Goal: Answer question/provide support: Share knowledge or assist other users

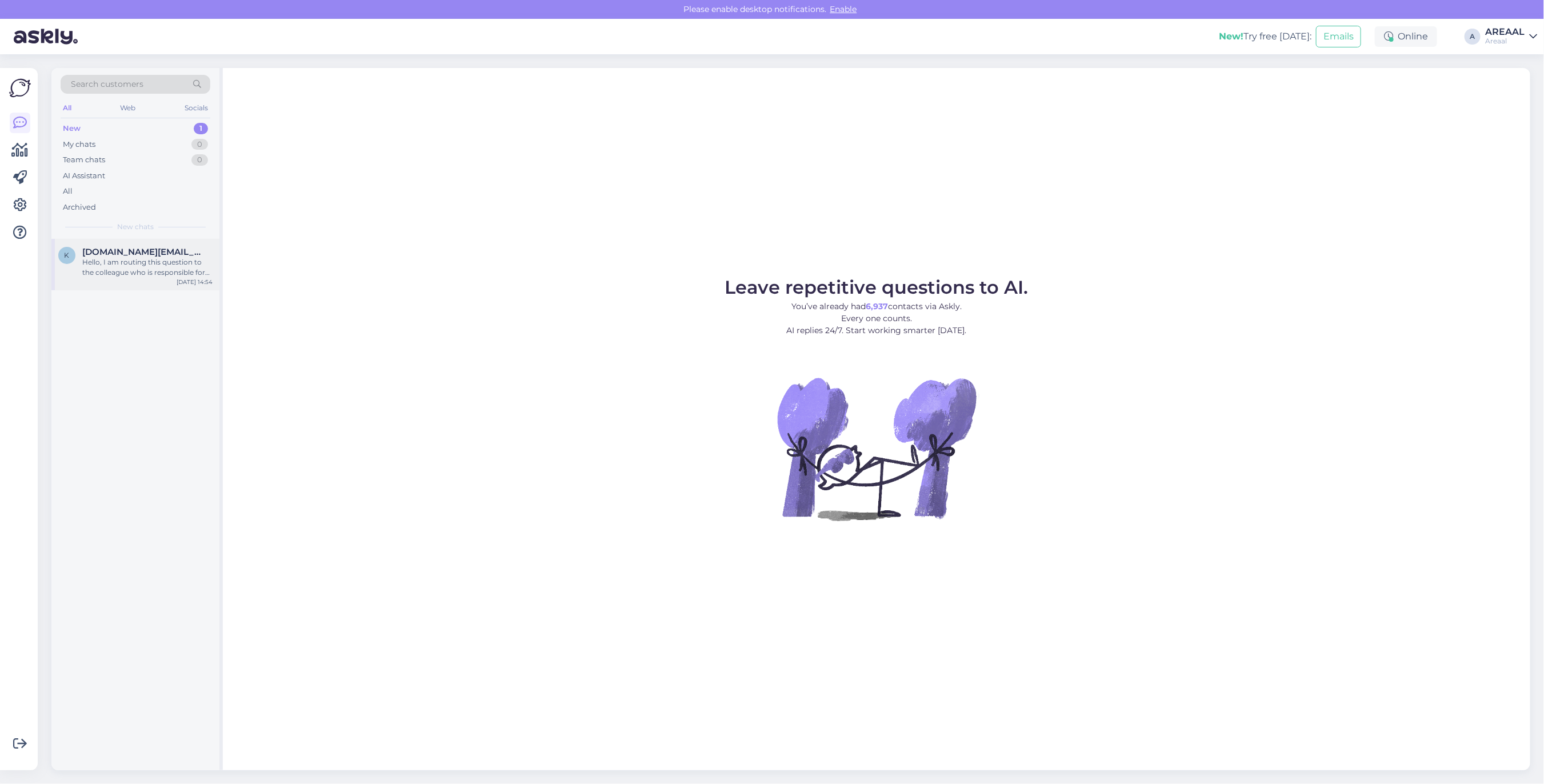
click at [119, 266] on div "Hello, I am routing this question to the colleague who is responsible for this …" at bounding box center [147, 268] width 130 height 21
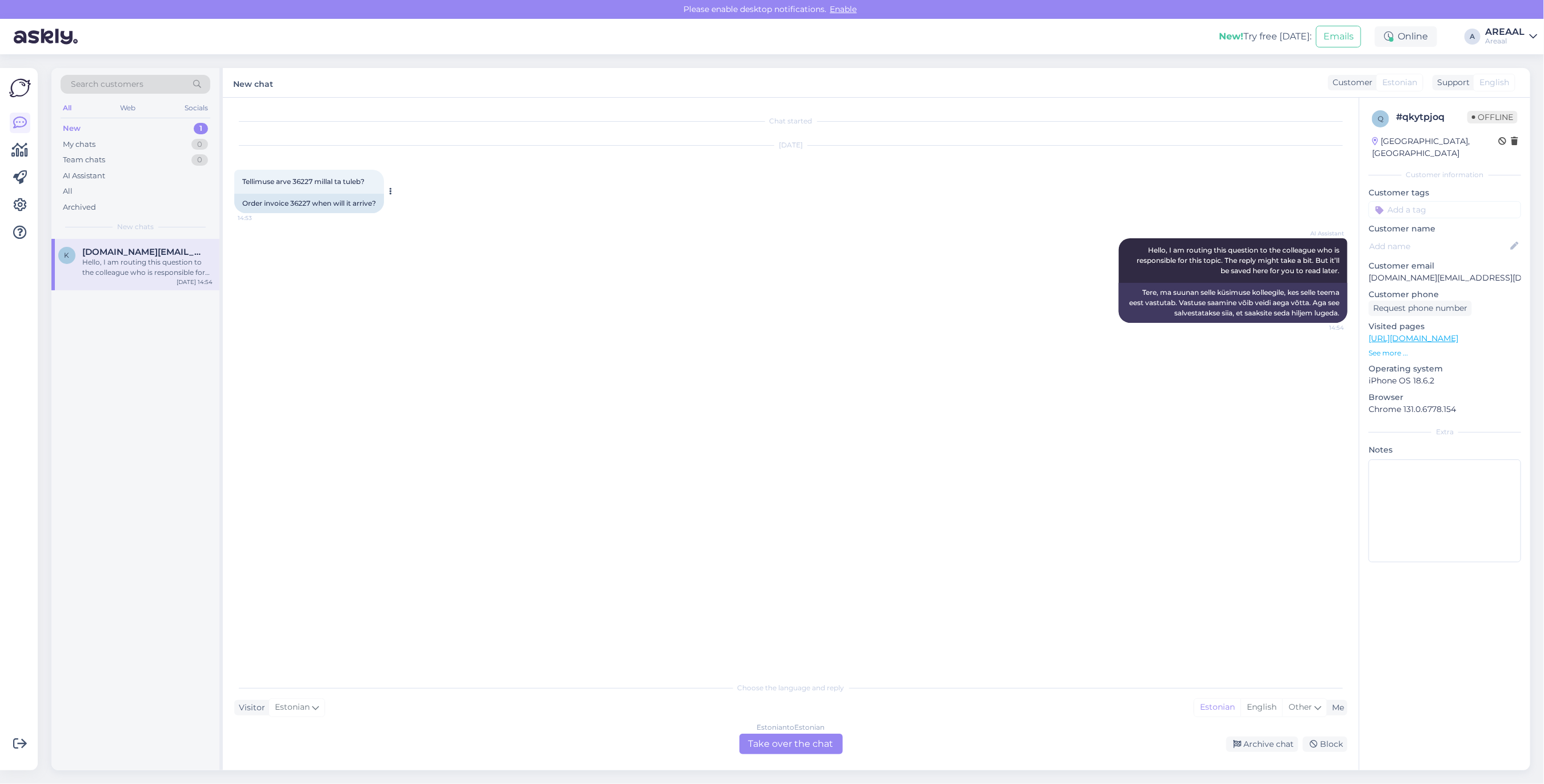
click at [299, 182] on span "Tellimuse arve 36227 millal ta tuleb?" at bounding box center [303, 182] width 122 height 8
click at [301, 182] on span "Tellimuse arve 36227 millal ta tuleb?" at bounding box center [303, 182] width 122 height 8
copy span "36227"
click at [777, 736] on div "Estonian to Estonian Take over the chat" at bounding box center [791, 744] width 104 height 21
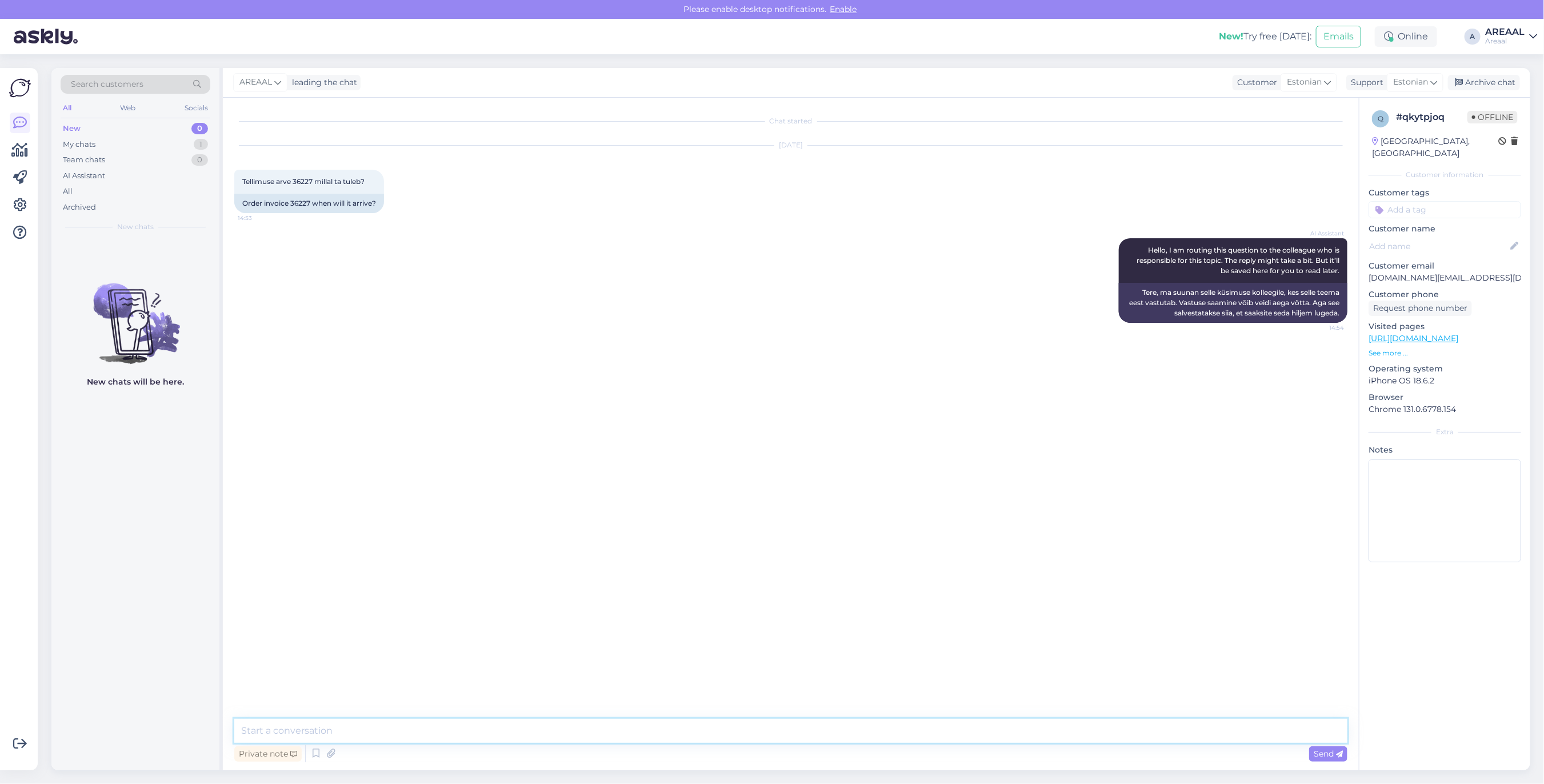
click at [770, 734] on textarea at bounding box center [791, 730] width 1113 height 24
type textarea "Tere! Edastam"
type textarea "Tere! Orienteeruv tarneaeg antud tootele 2-3 nädalat alates tellimuse vormistam…"
click at [658, 305] on div "AI Assistant Hello, I am routing this question to the colleague who is responsi…" at bounding box center [791, 280] width 1113 height 110
click at [184, 154] on div "Team chats 0" at bounding box center [135, 159] width 150 height 16
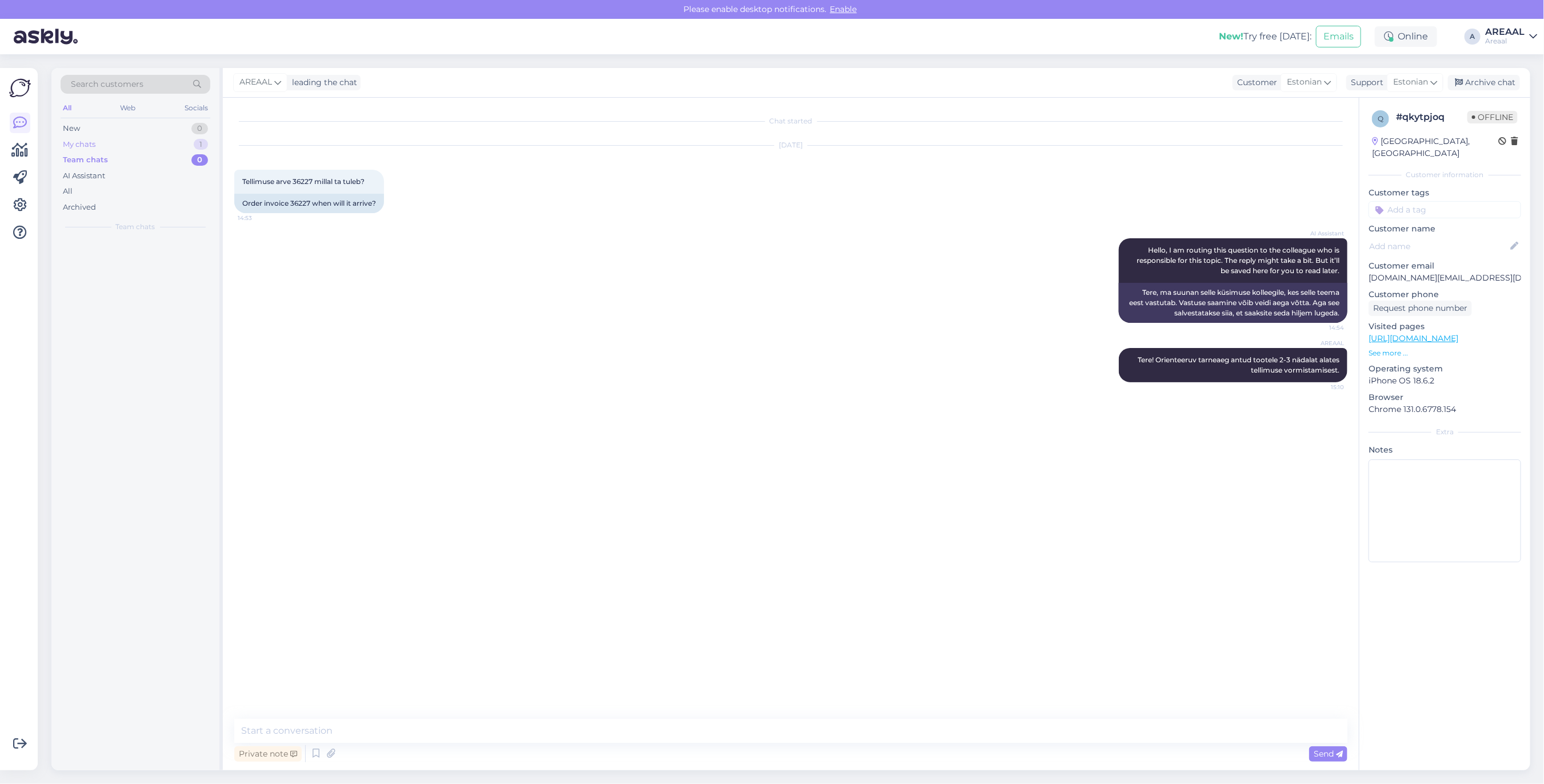
click at [181, 147] on div "My chats 1" at bounding box center [135, 144] width 150 height 16
click at [152, 261] on div "Tere! Orienteeruv tarneaeg antud tootele 2-3 nädalat alates tellimuse vormistam…" at bounding box center [147, 268] width 130 height 21
click at [1499, 84] on div "Archive chat" at bounding box center [1483, 83] width 72 height 15
click at [173, 192] on div "All" at bounding box center [135, 191] width 150 height 16
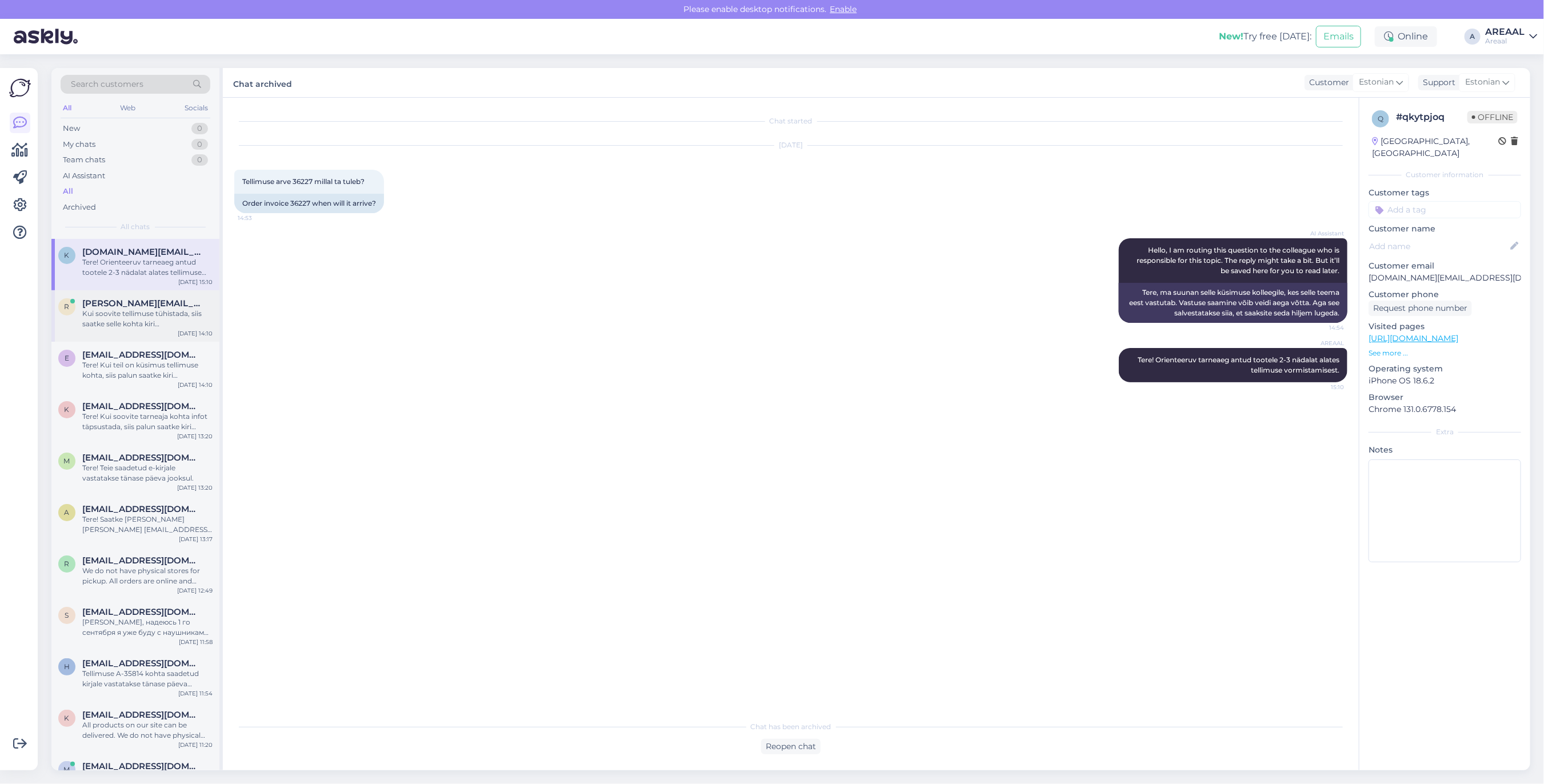
click at [168, 312] on div "Kui soovite tellimuse tühistada, siis saatke selle kohta kiri [EMAIL_ADDRESS][D…" at bounding box center [147, 319] width 130 height 21
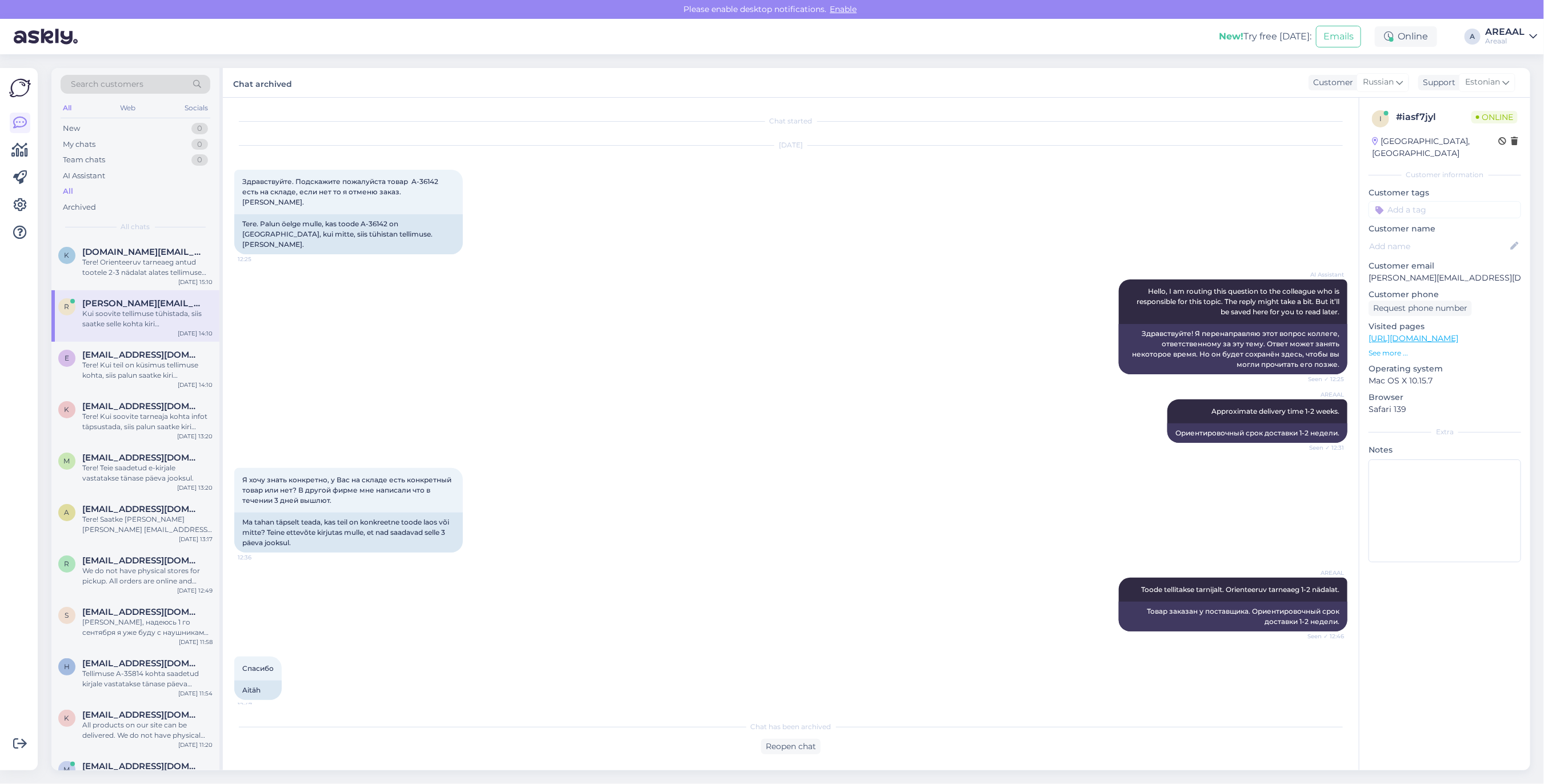
scroll to position [1271, 0]
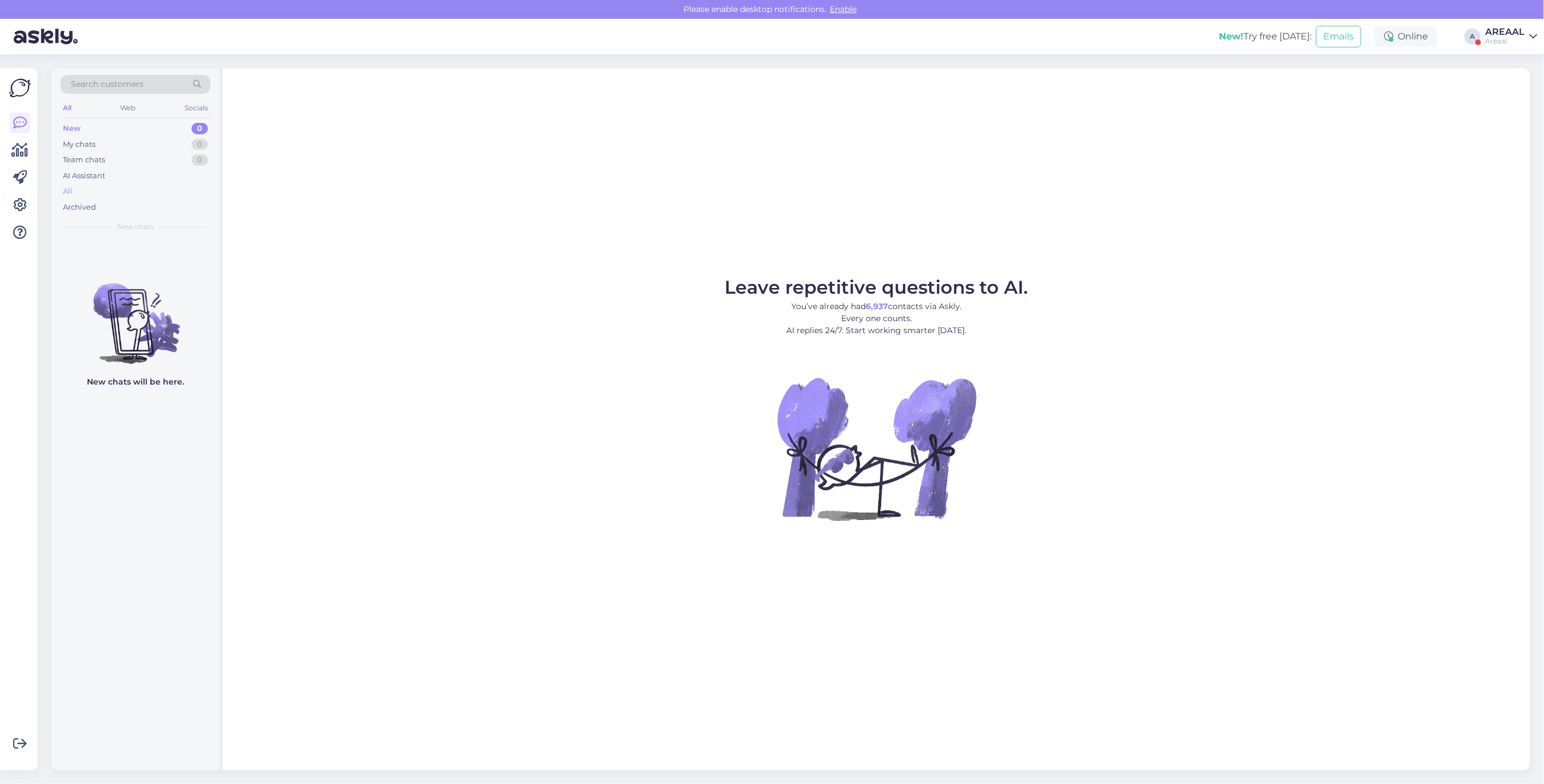
click at [178, 186] on div "All" at bounding box center [135, 191] width 150 height 16
click at [125, 190] on div "All" at bounding box center [135, 191] width 150 height 16
click at [70, 180] on div "AI Assistant" at bounding box center [83, 176] width 42 height 11
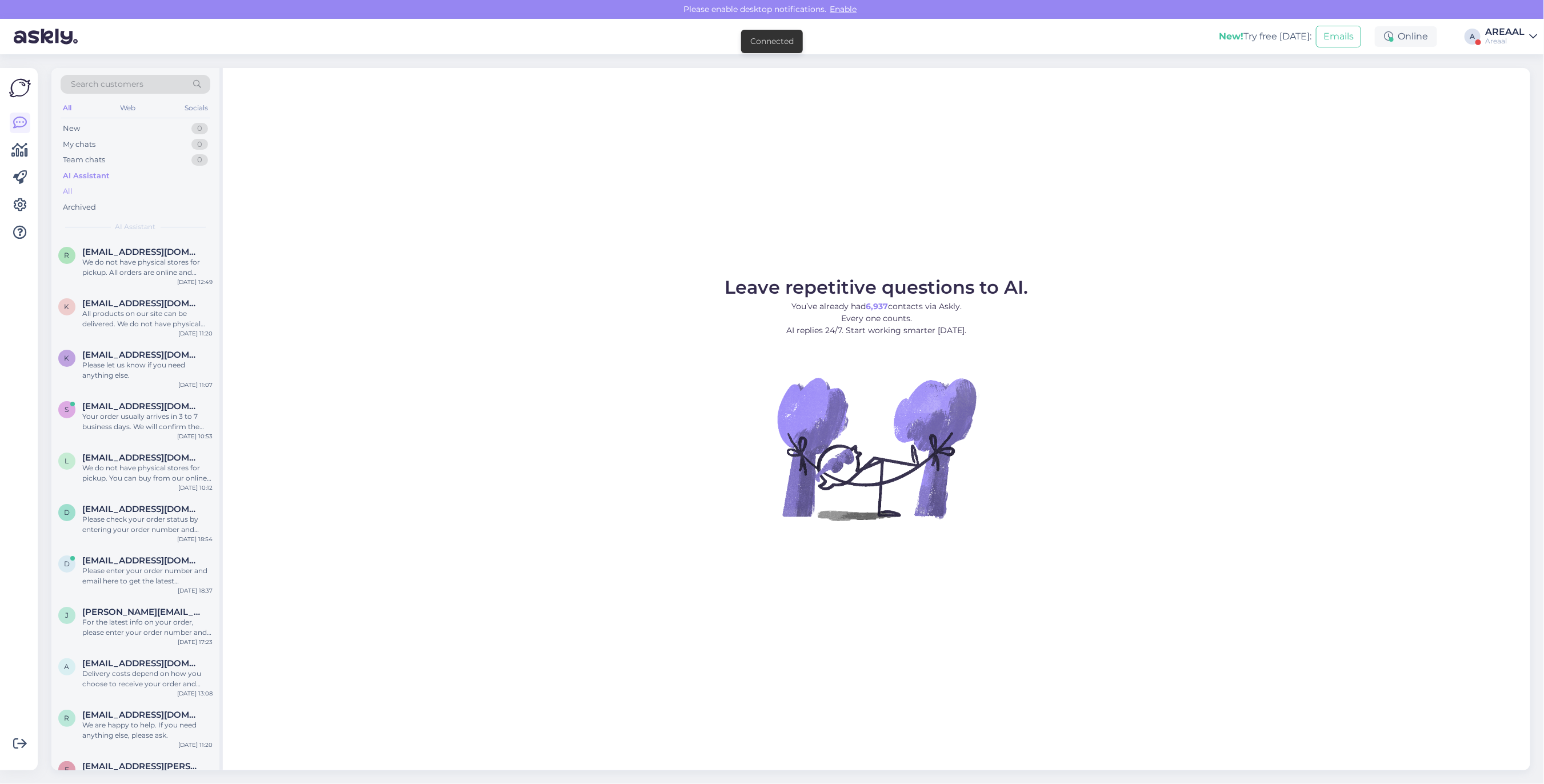
click at [80, 186] on div "All" at bounding box center [135, 191] width 150 height 16
click at [83, 179] on div "AI Assistant" at bounding box center [83, 176] width 42 height 11
click at [122, 260] on div "We do not have physical stores for pickup. All orders are online and delivered …" at bounding box center [147, 268] width 130 height 21
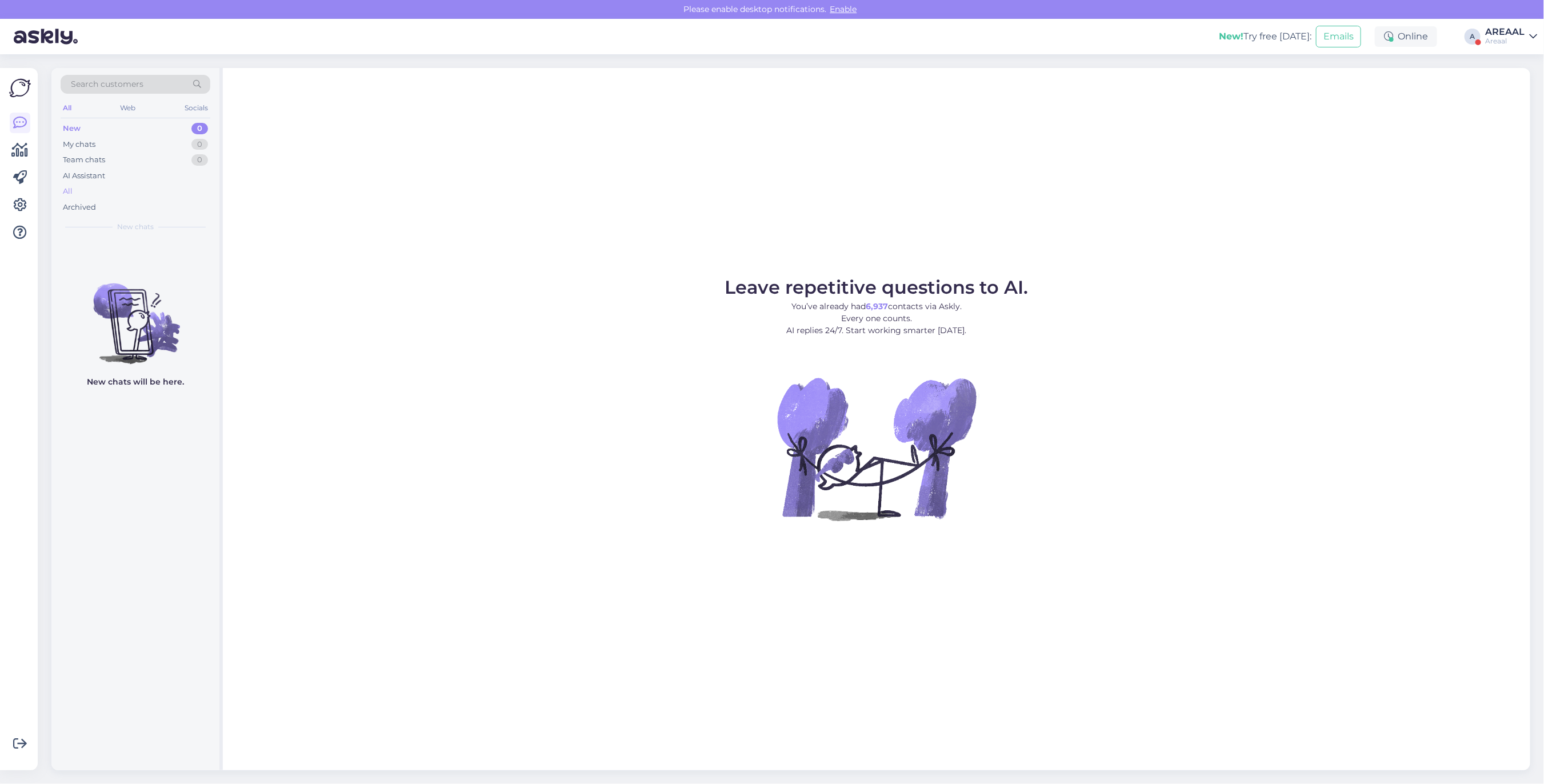
click at [93, 190] on div "All" at bounding box center [135, 191] width 150 height 16
click at [1503, 27] on div "AREAAL" at bounding box center [1504, 31] width 40 height 9
click at [1511, 90] on button "Open" at bounding box center [1512, 88] width 32 height 17
click at [143, 246] on div "d dauksts@gmail.com 1 Kam ticēt? Aug 28 15:10" at bounding box center [135, 259] width 168 height 41
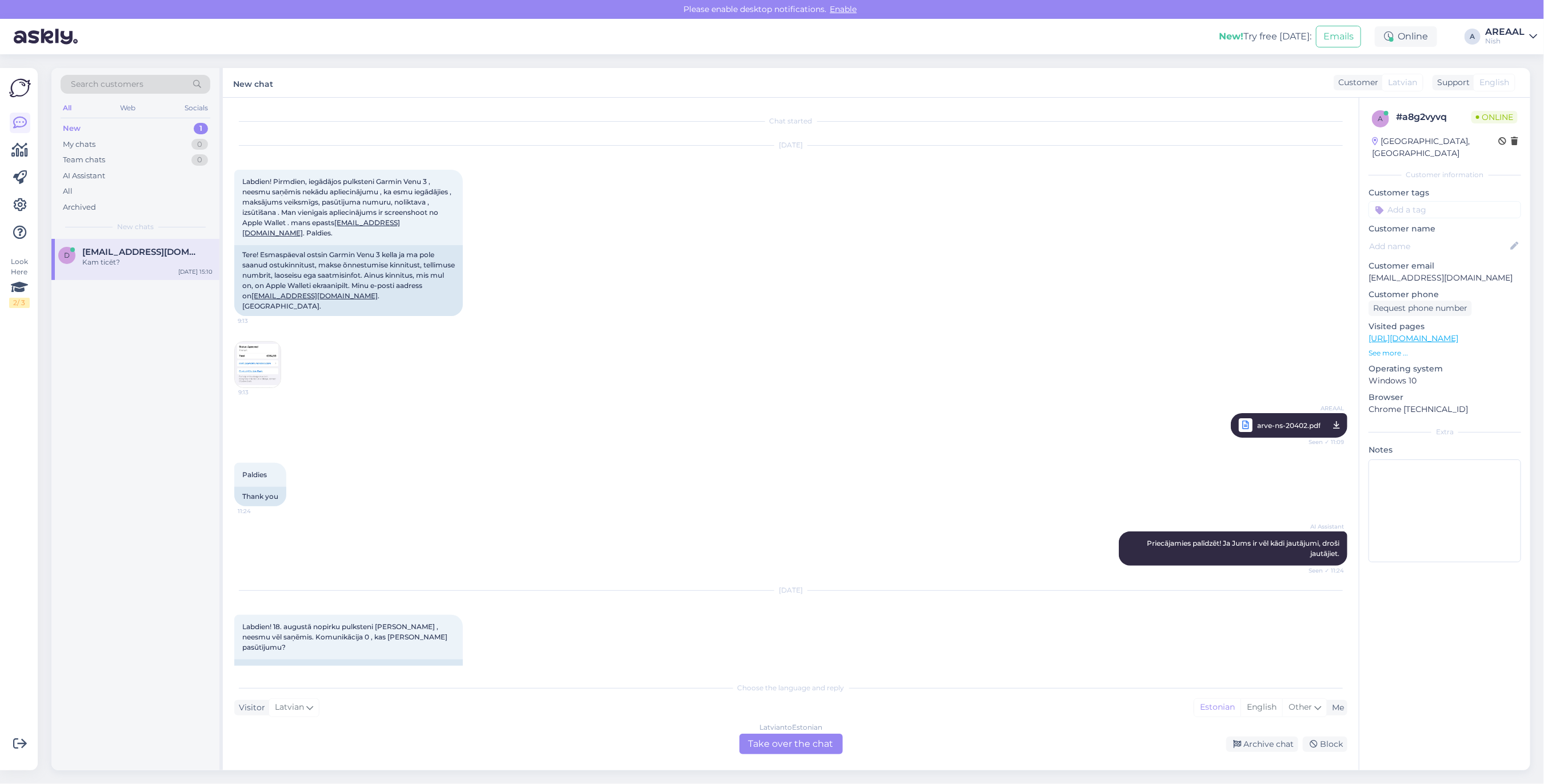
scroll to position [899, 0]
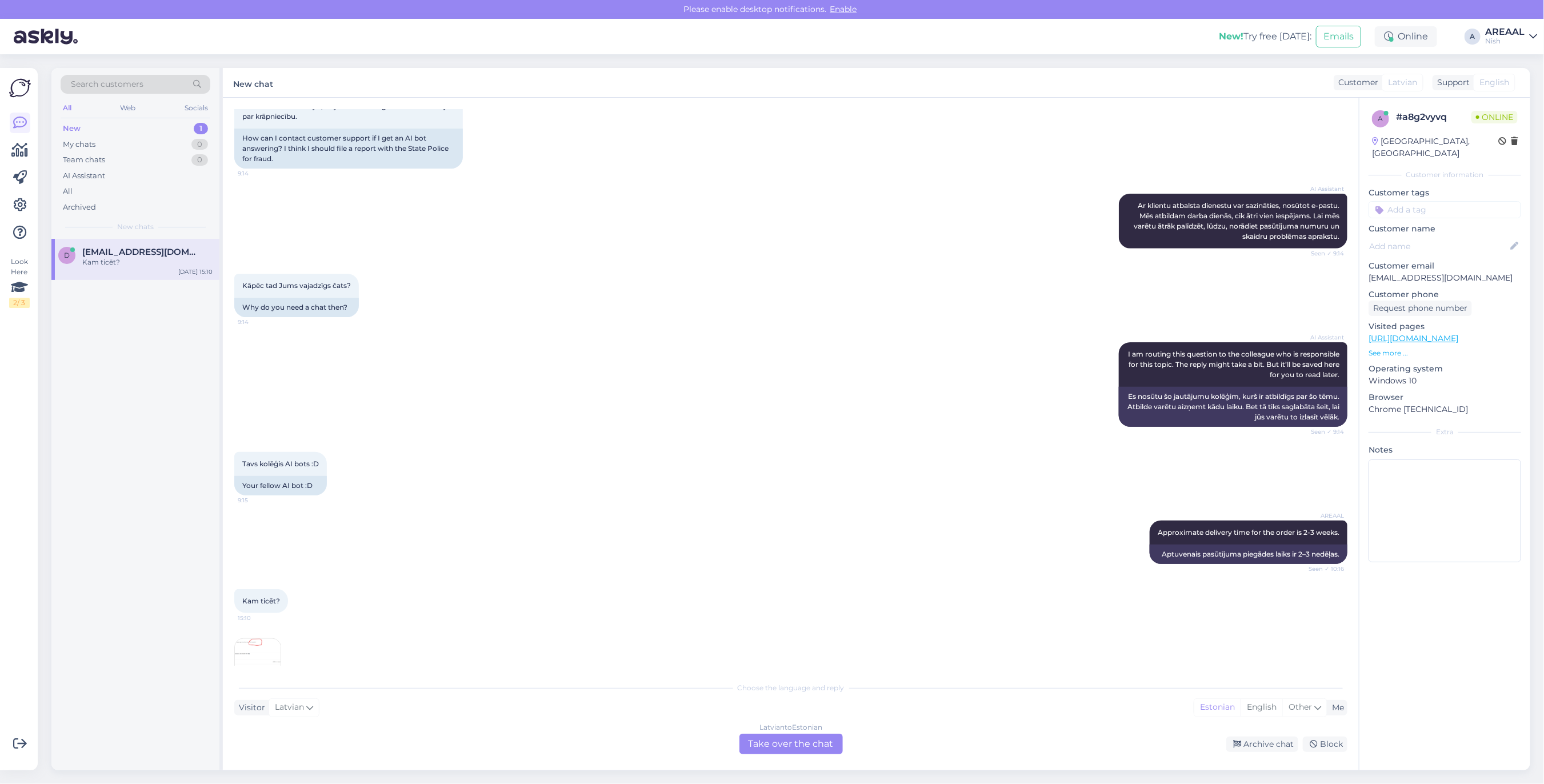
click at [247, 643] on img at bounding box center [257, 662] width 46 height 46
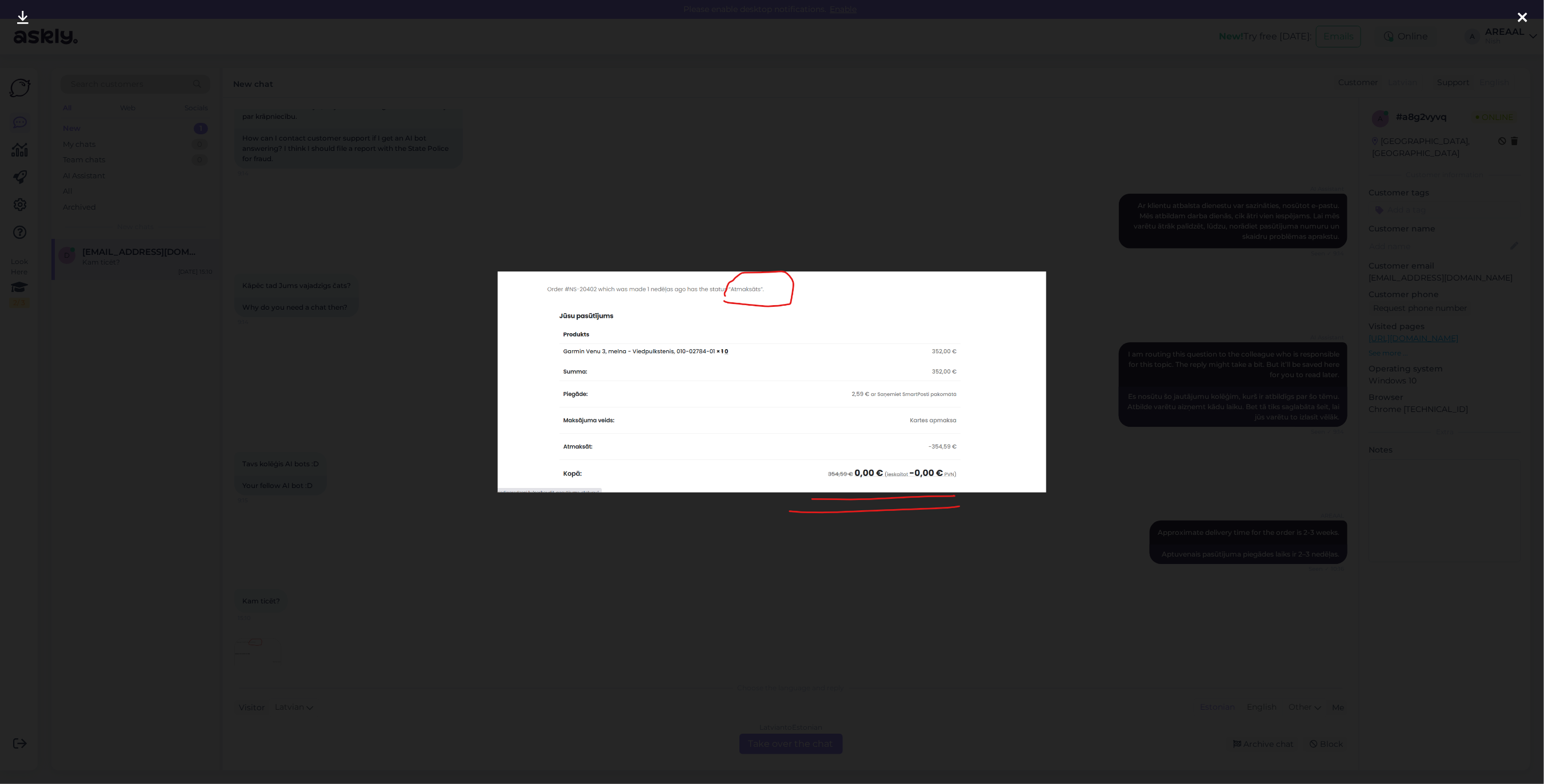
click at [459, 623] on div at bounding box center [772, 392] width 1544 height 784
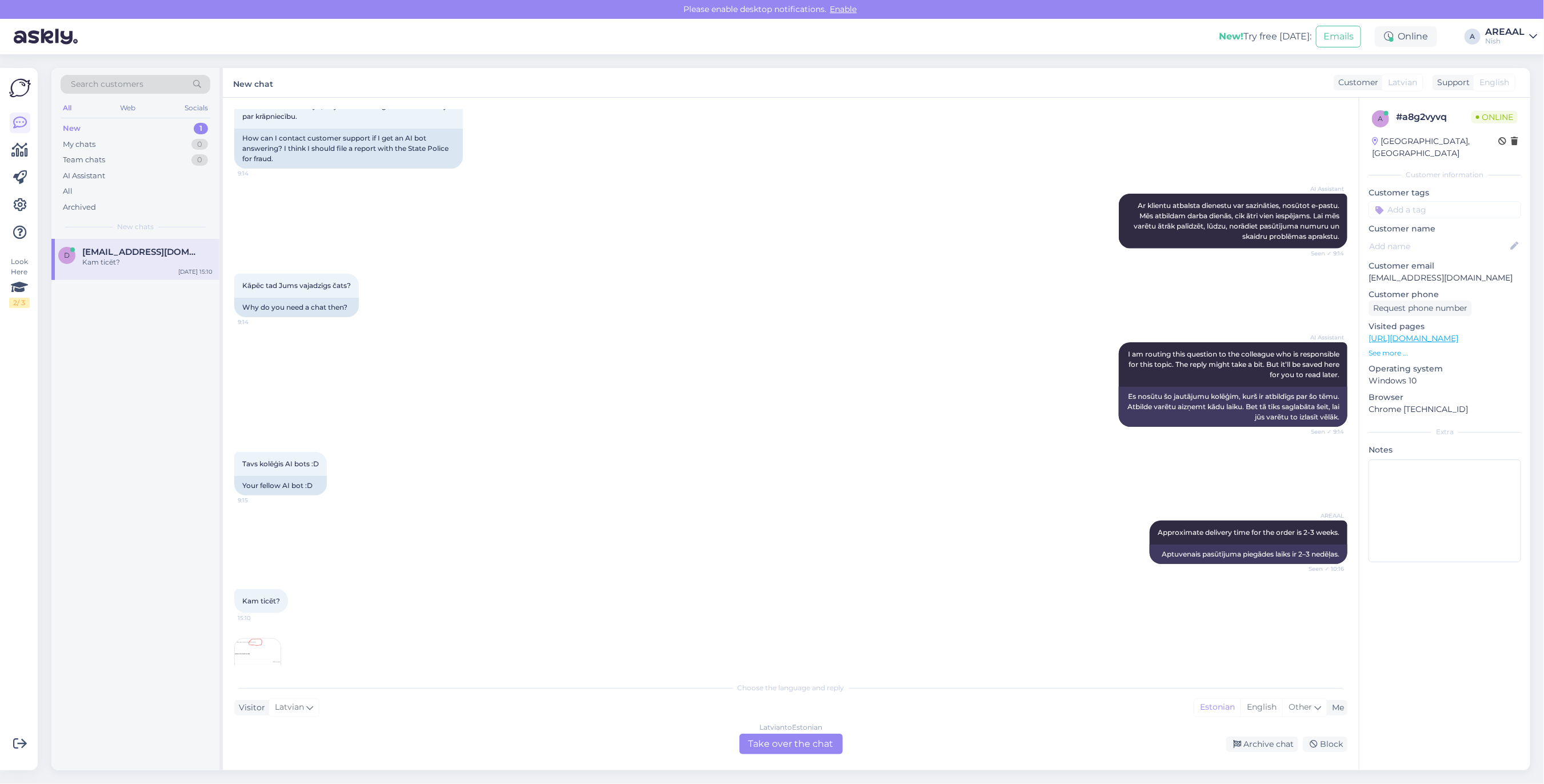
click at [787, 728] on div "Latvian to Estonian" at bounding box center [790, 727] width 63 height 10
click at [791, 746] on div "Latvian to Estonian Take over the chat" at bounding box center [791, 744] width 104 height 21
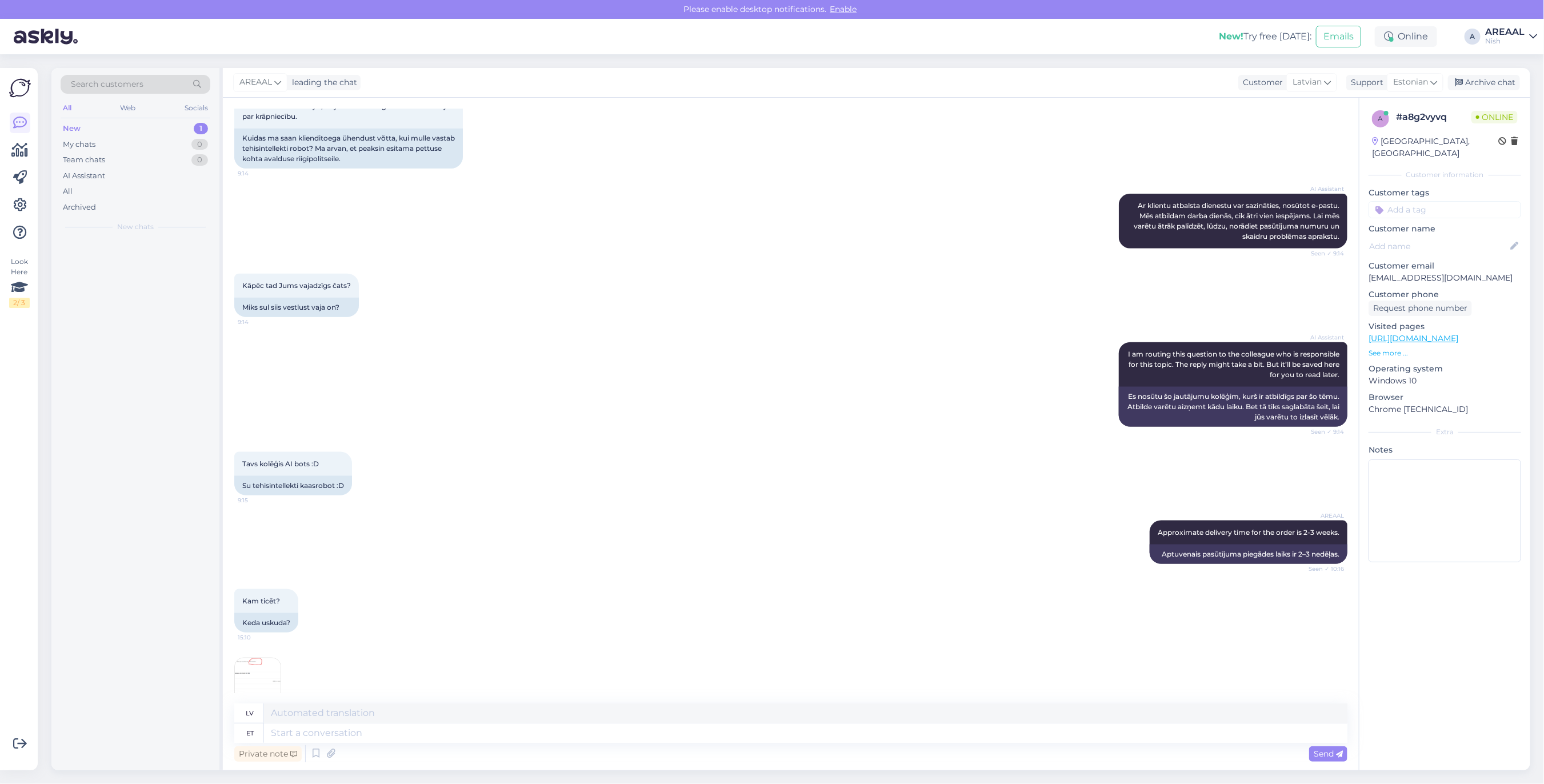
scroll to position [893, 0]
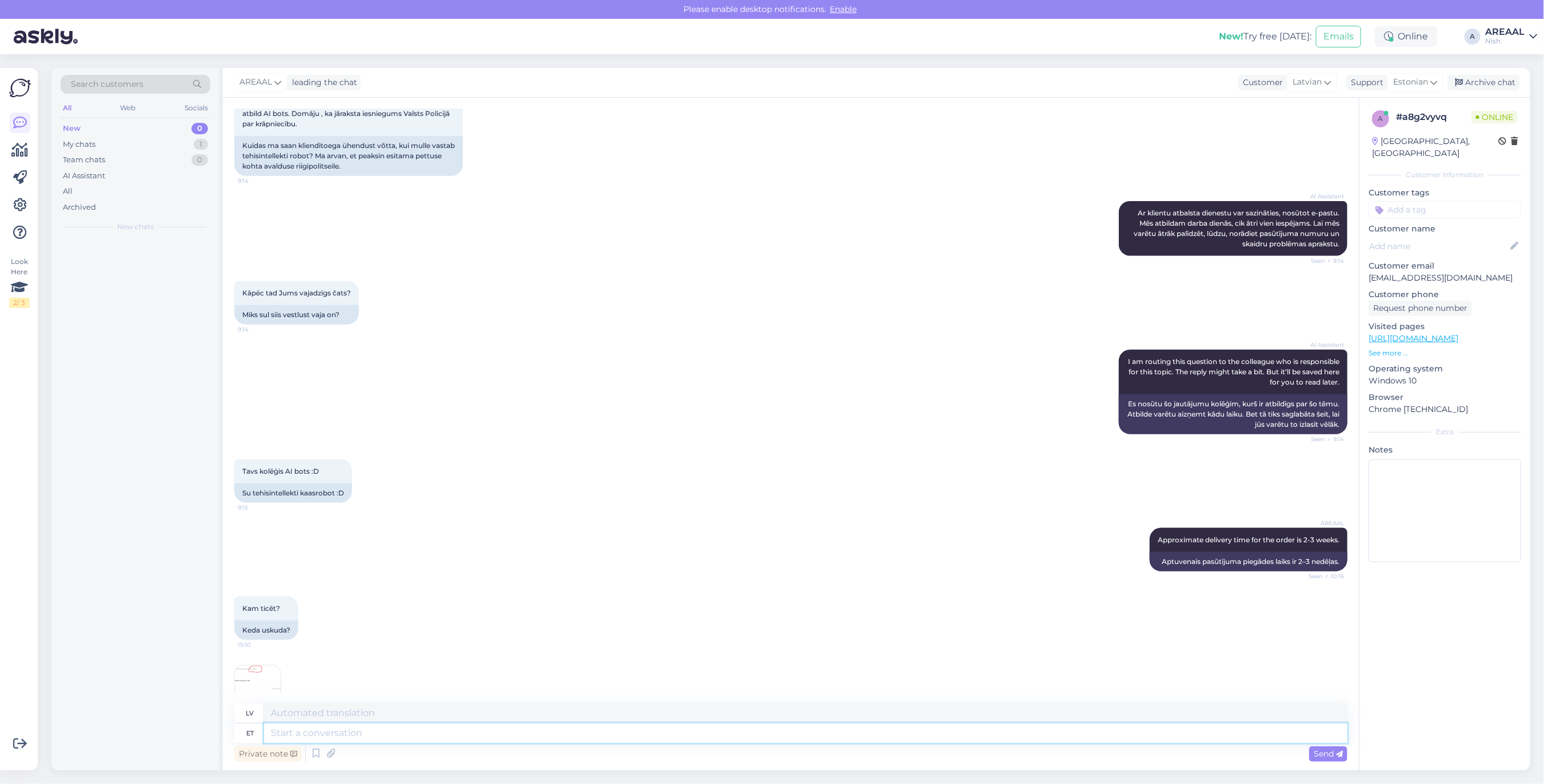
click at [773, 726] on textarea at bounding box center [805, 733] width 1083 height 19
type textarea "O"
type textarea "This o"
type textarea "Šis"
type textarea "This order has"
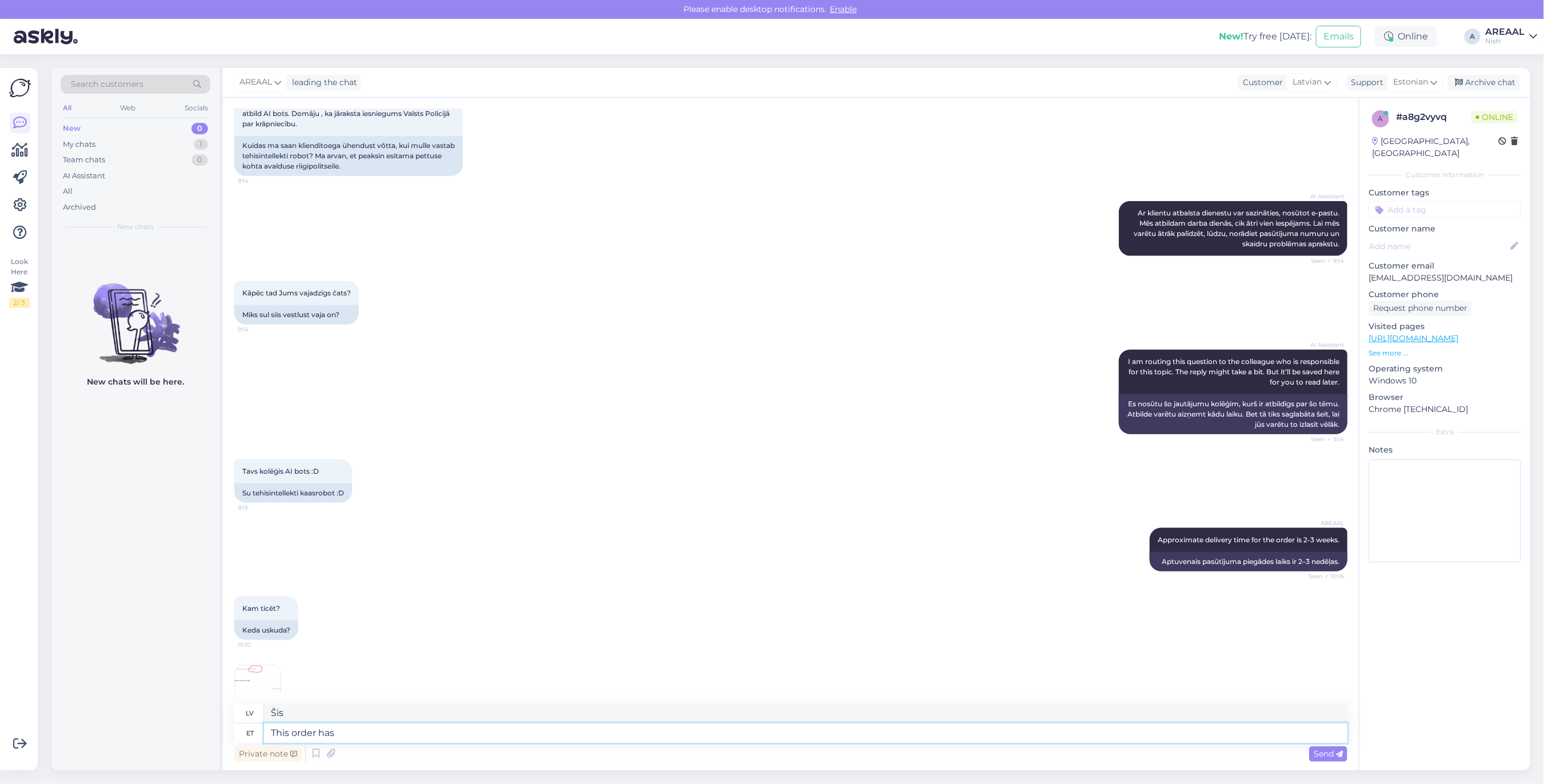
type textarea "Šis pasūtījums"
type textarea "This order has been"
type textarea "Šim pasūtījumam ir"
type textarea "This order has been refu"
type textarea "Šis pasūtījums ir bijis"
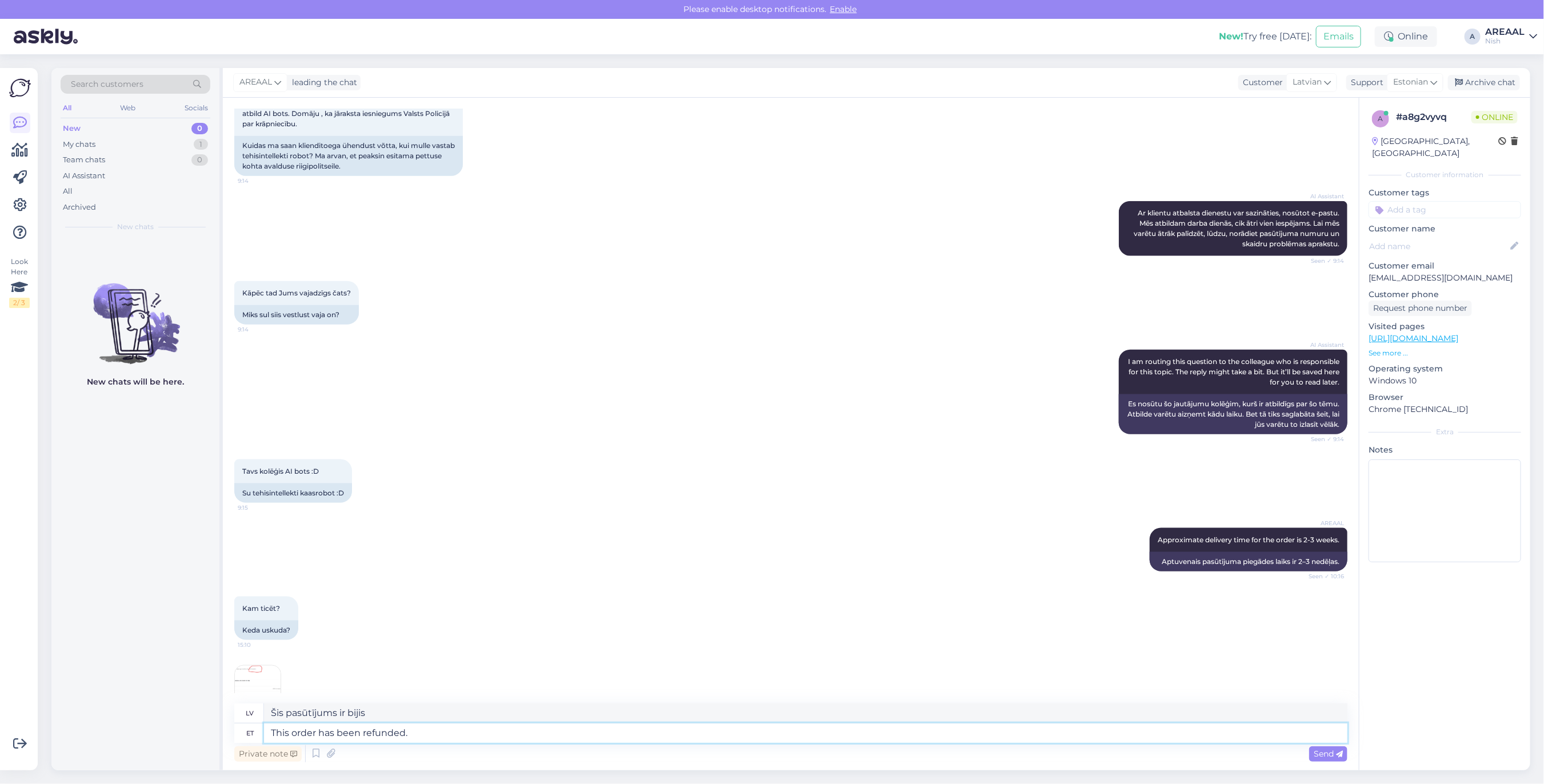
type textarea "This order has been refunded. R"
type textarea "Šis pasūtījums ir atmaksāts."
type textarea "This order has been refunded. Refunds ar"
type textarea "Šis pasūtījums ir atmaksāts. Atmaksas"
type textarea "This order has been refunded. Refunds arrive withi"
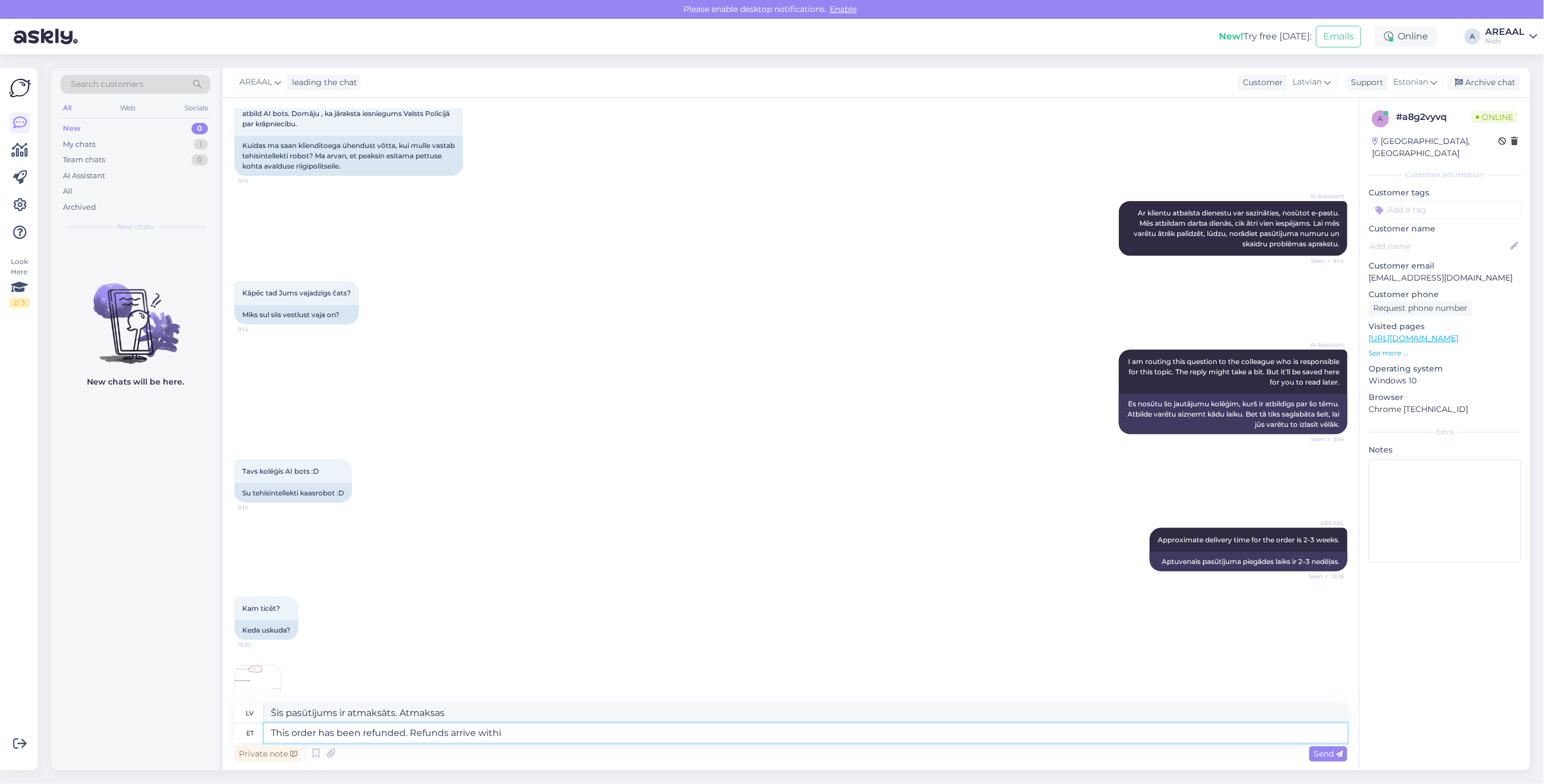
type textarea "Šis pasūtījums ir atmaksāts. Atmaksas tiek saņemtas."
type textarea "This order has been refunded. Refunds arrive within 5-1"
type textarea "Šis pasūtījums ir atmaksāts. Atmaksa tiks saņemta laikā"
type textarea "This order has been refunded. Refunds arrive within 5-10 wo"
type textarea "Šis pasūtījums ir atmaksāts. Atmaksa tiks saņemta 5–10 dienu laikā."
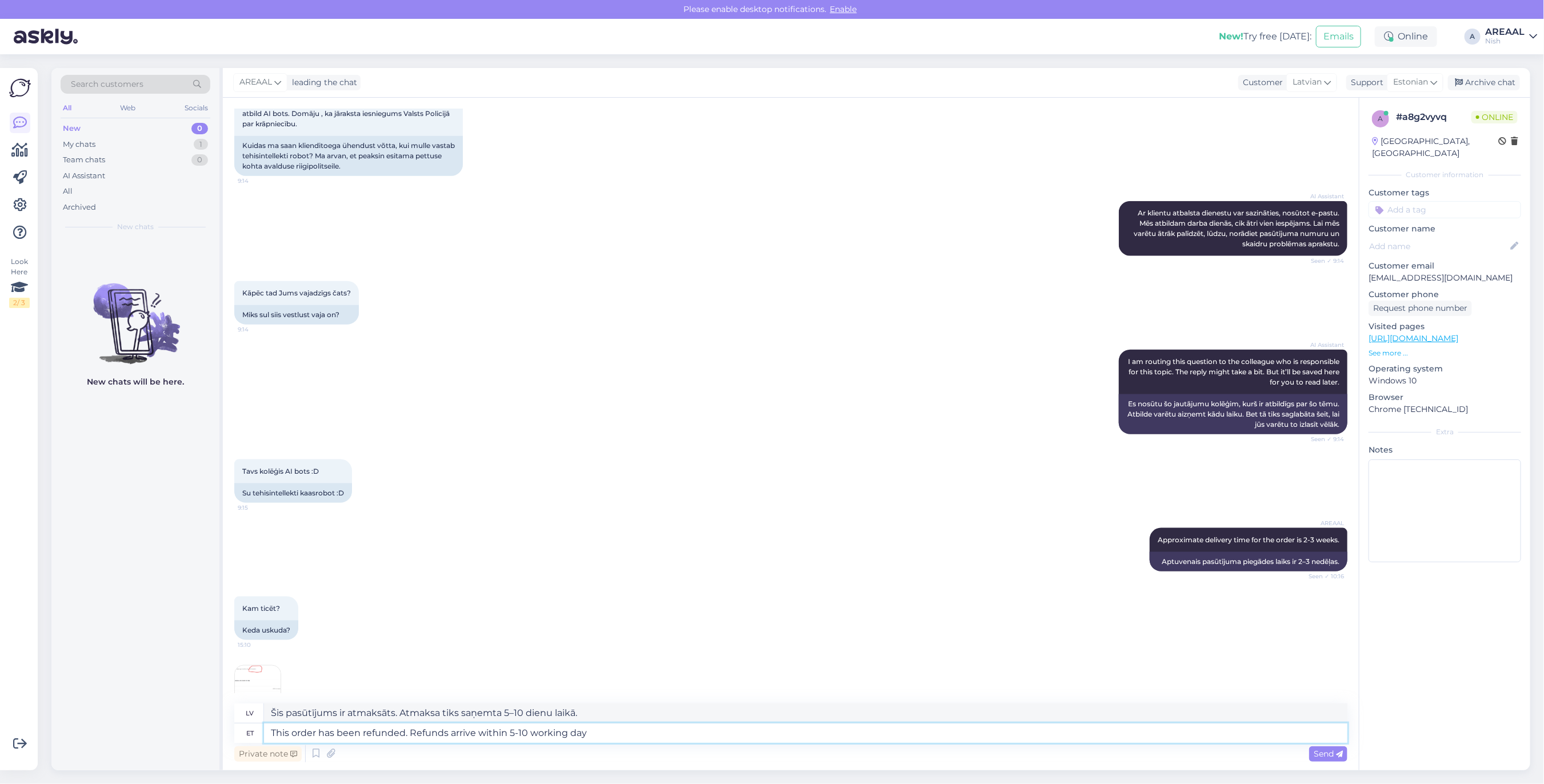
type textarea "This order has been refunded. Refunds arrive within 5-10 working days"
type textarea "Šis pasūtījums ir atmaksāts. Atmaksa tiek saņemta 5–10 darba dienu laikā."
type textarea "This order has been refunded. Refunds arrive within 5-10 working days."
type textarea "Šī pasūtījuma summa ir atmaksāta. Atmaksa tiks saņemta 5–10 darba dienu laikā."
click at [238, 678] on img at bounding box center [257, 689] width 46 height 46
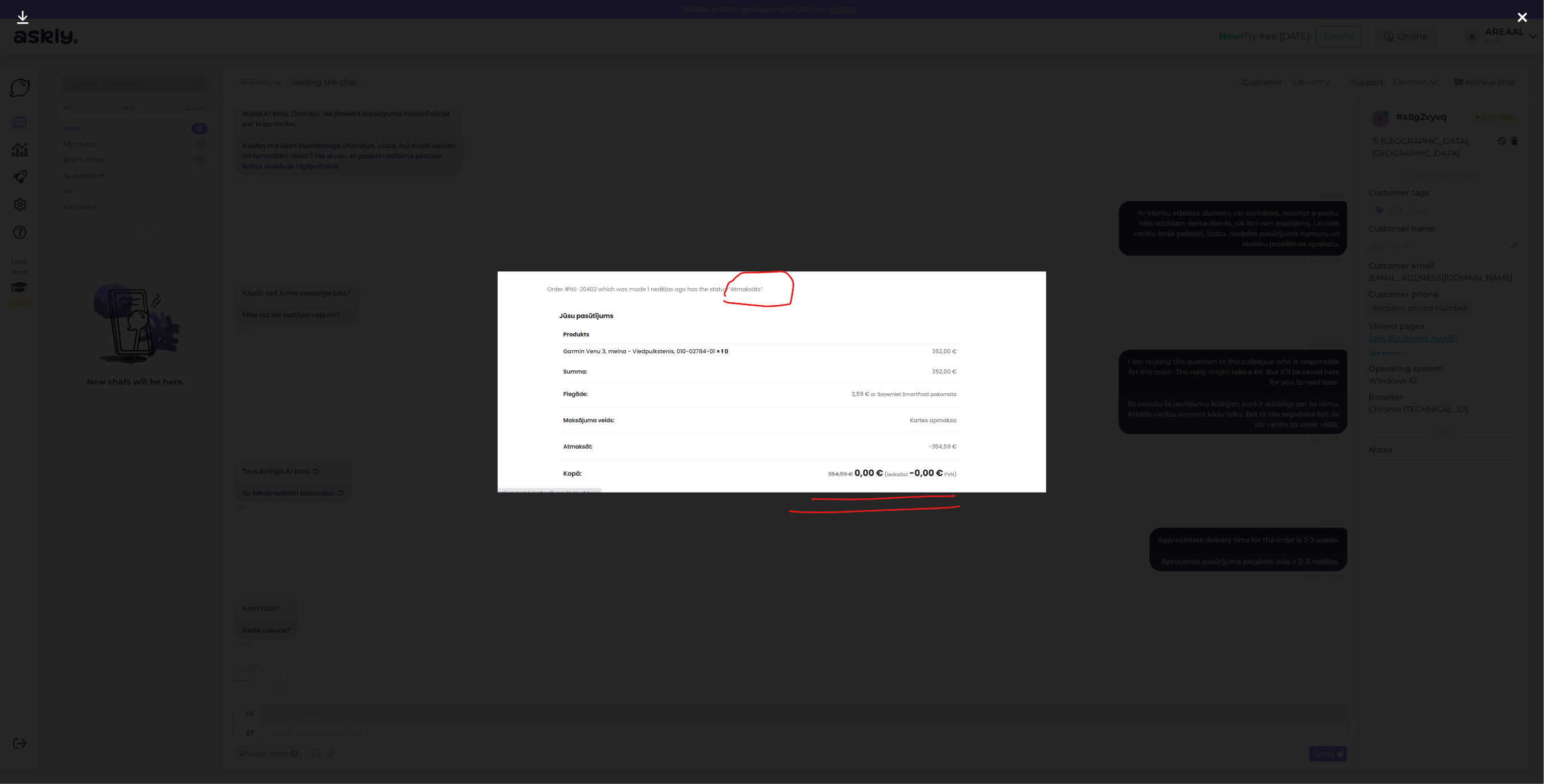
click at [447, 666] on div at bounding box center [772, 392] width 1544 height 784
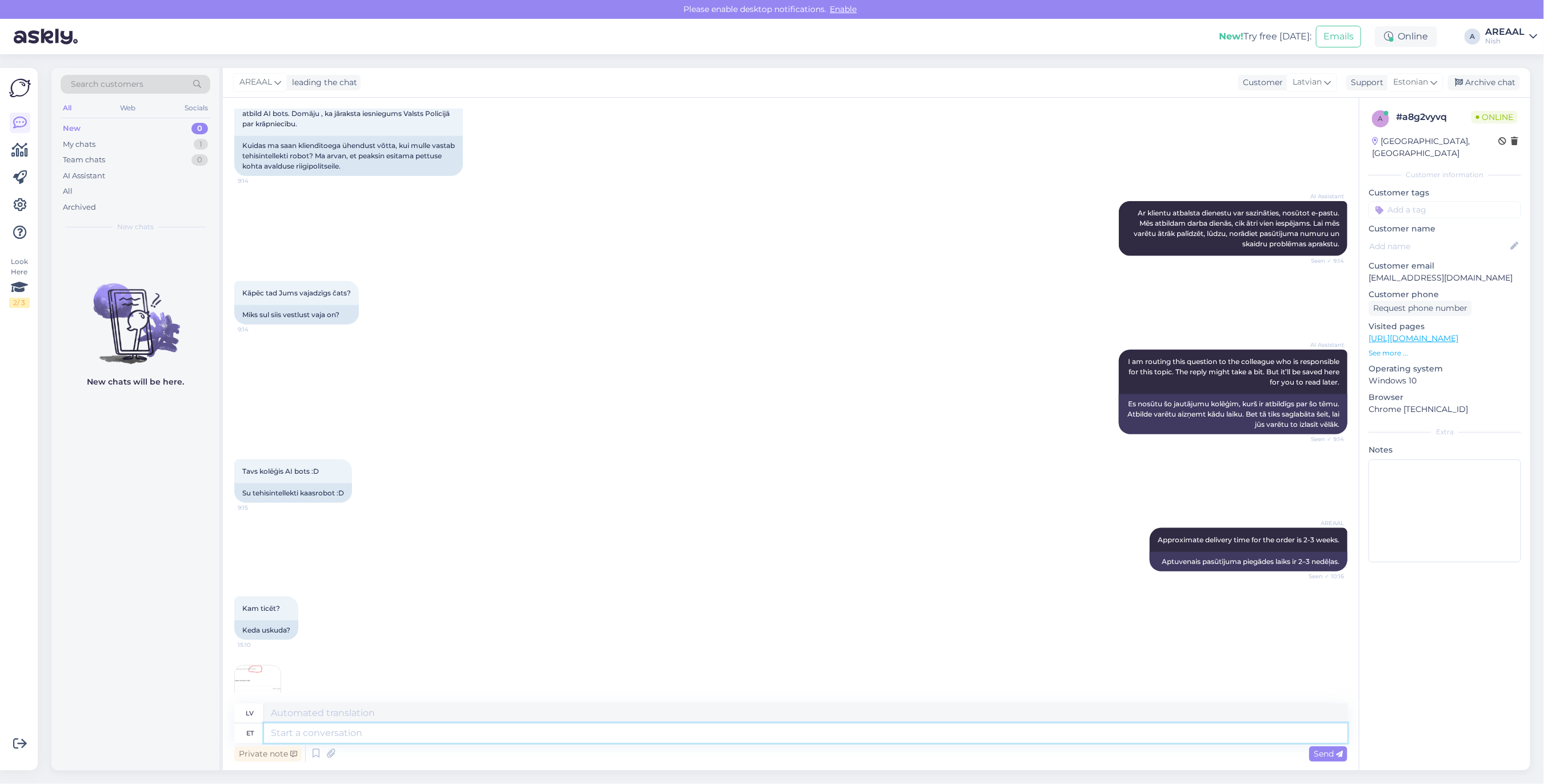
click at [499, 727] on textarea at bounding box center [805, 733] width 1083 height 19
paste textarea "This order has been refunded. Refunds arrive within 5-10 working days."
type textarea "This order has been refunded. Refunds arrive within 5-10 working days."
type textarea "Šī pasūtījuma summa ir atmaksāta. Atmaksa tiks saņemta 5–10 darba dienu laikā."
click at [642, 719] on textarea "Šī pasūtījuma summa ir atmaksāta. Atmaksa tiks saņemta 5–10 darba dienu laikā." at bounding box center [805, 713] width 1083 height 19
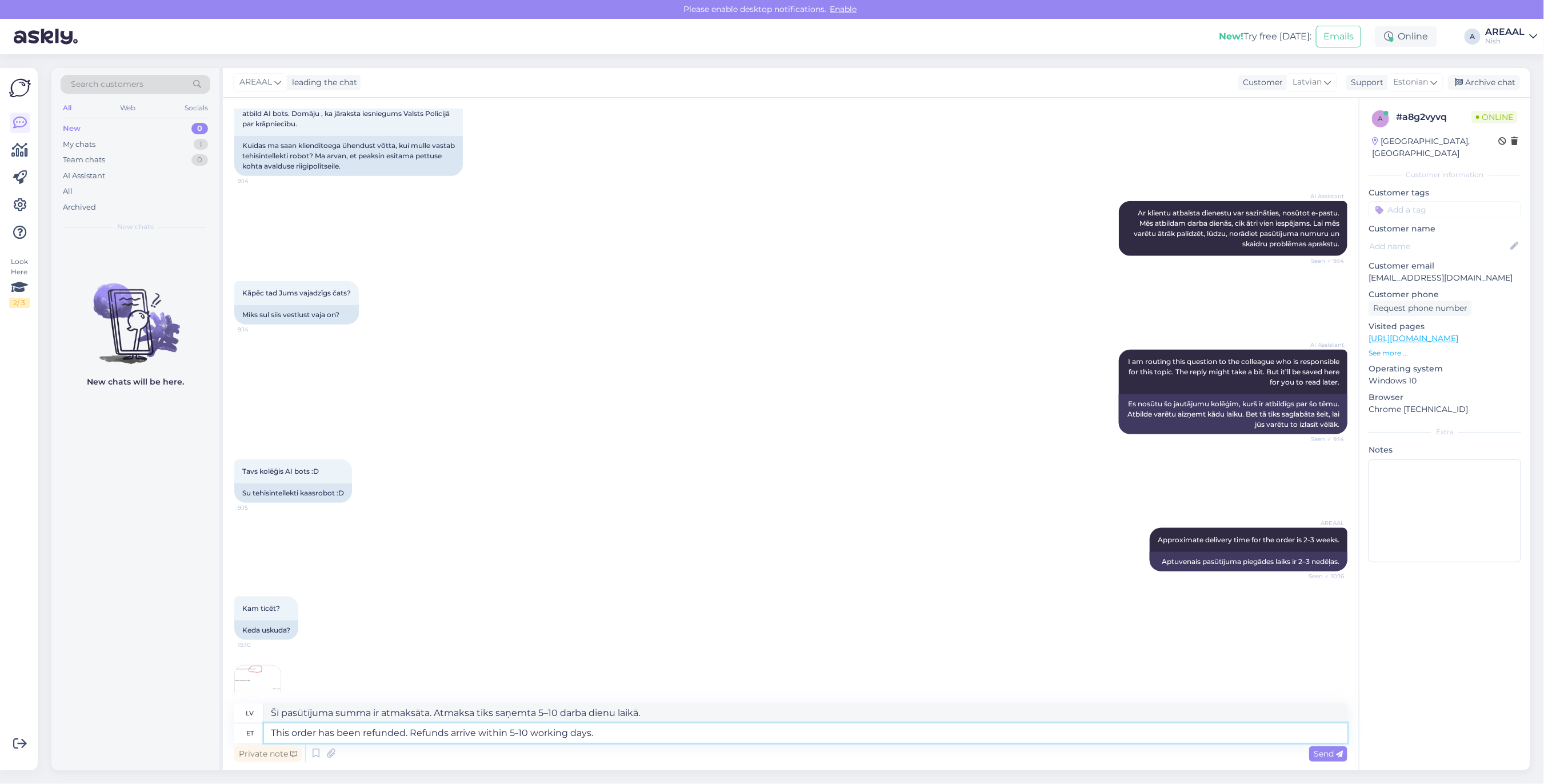
click at [653, 730] on textarea "This order has been refunded. Refunds arrive within 5-10 working days." at bounding box center [805, 733] width 1083 height 19
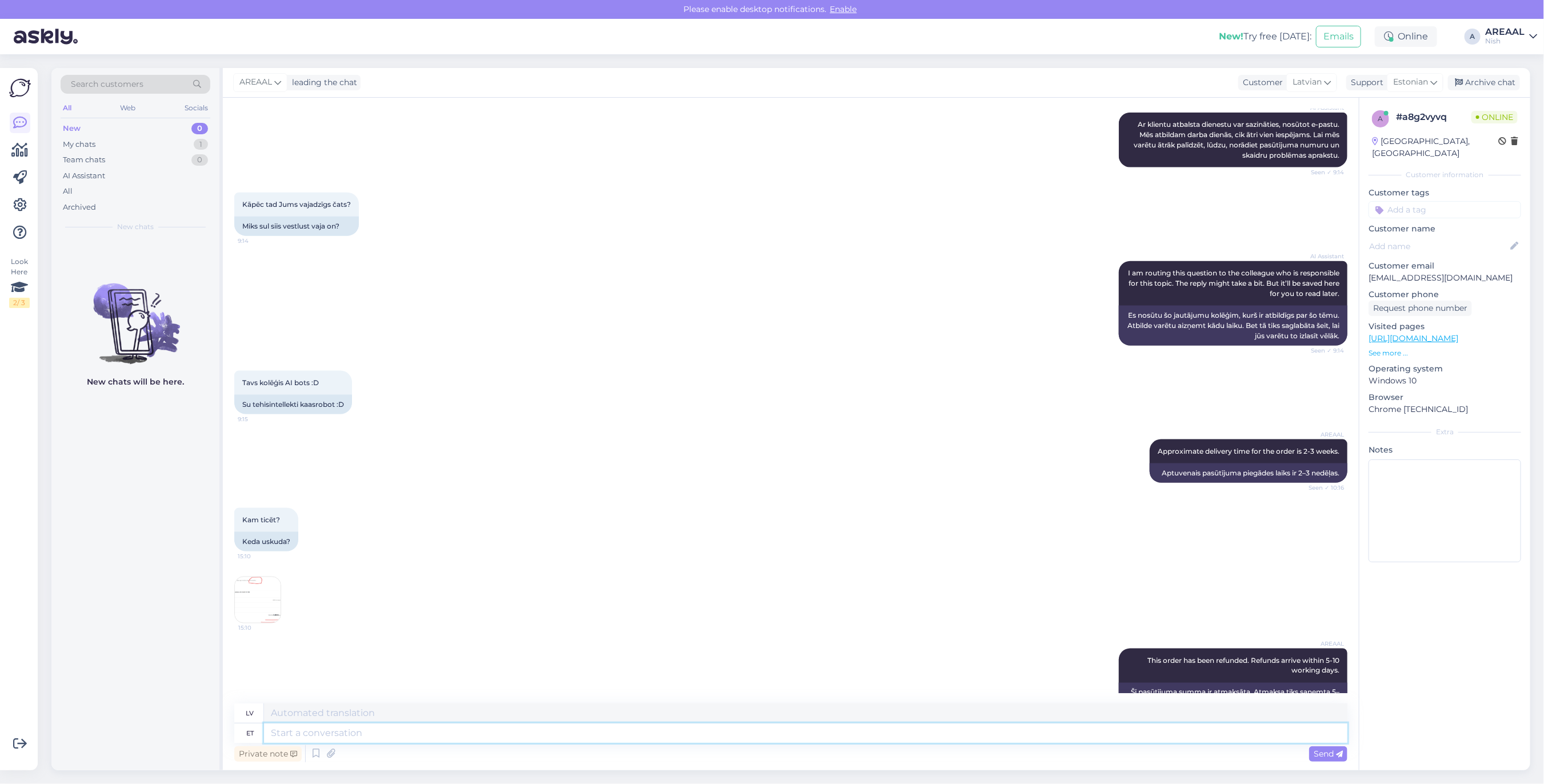
paste textarea "https://support.stripe.com/questions/where-is-my-customers-refund"
type textarea "https://support.stripe.com/questions/where-is-my-customers-refund"
click at [664, 704] on textarea "https://support.stripe.com/questions/where-is-my-customers-refund" at bounding box center [805, 713] width 1083 height 19
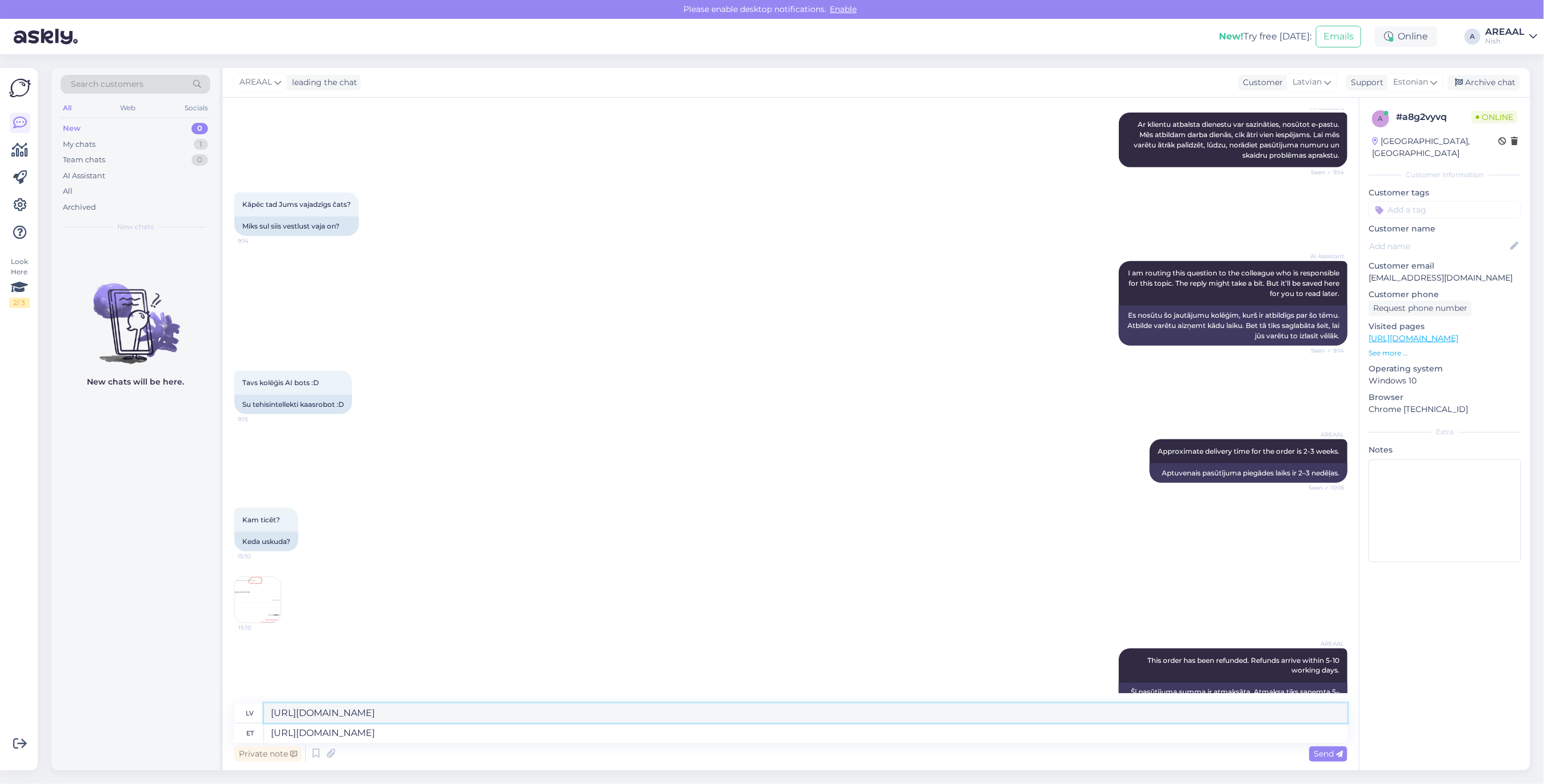
paste textarea
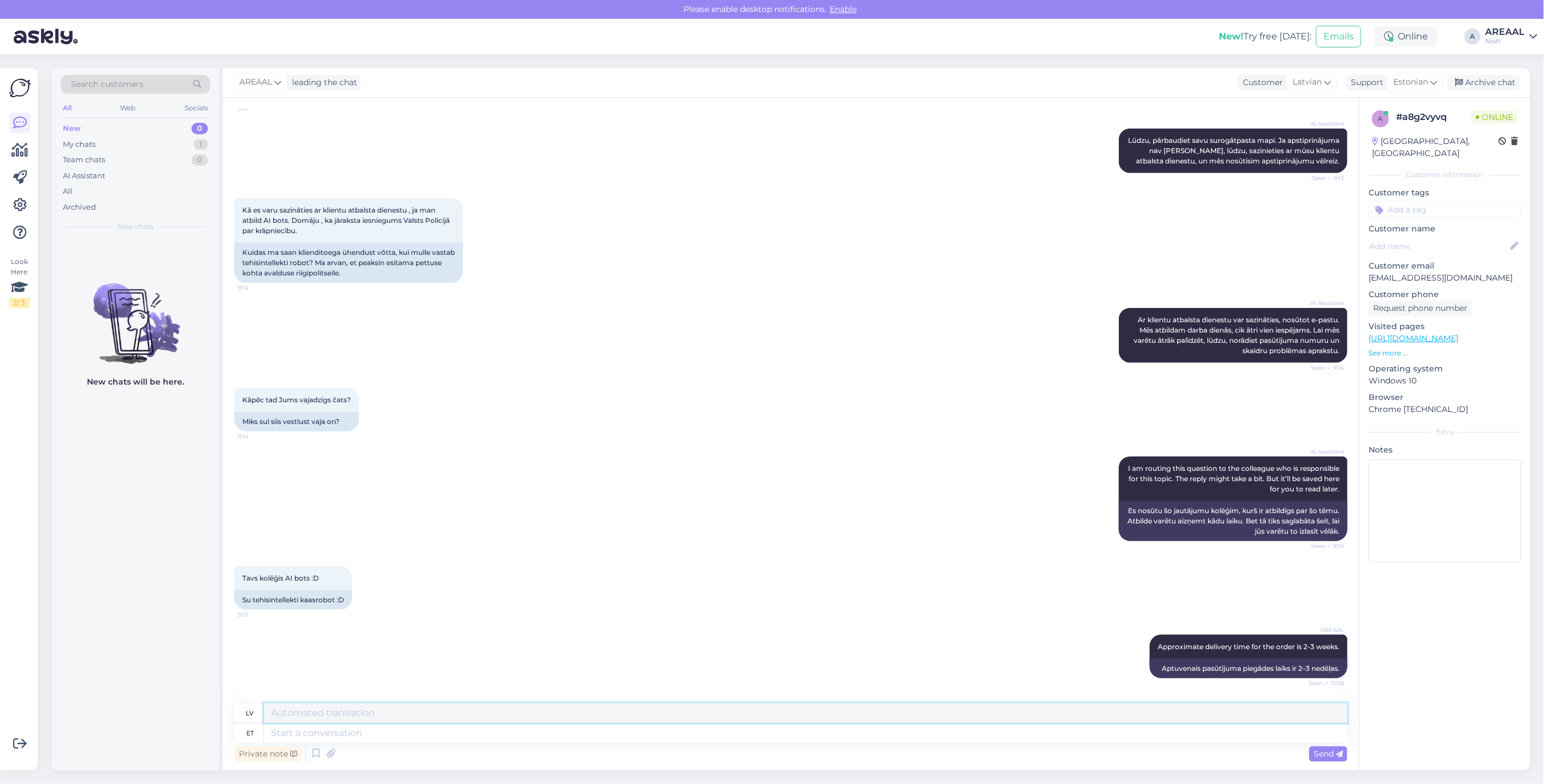
scroll to position [784, 0]
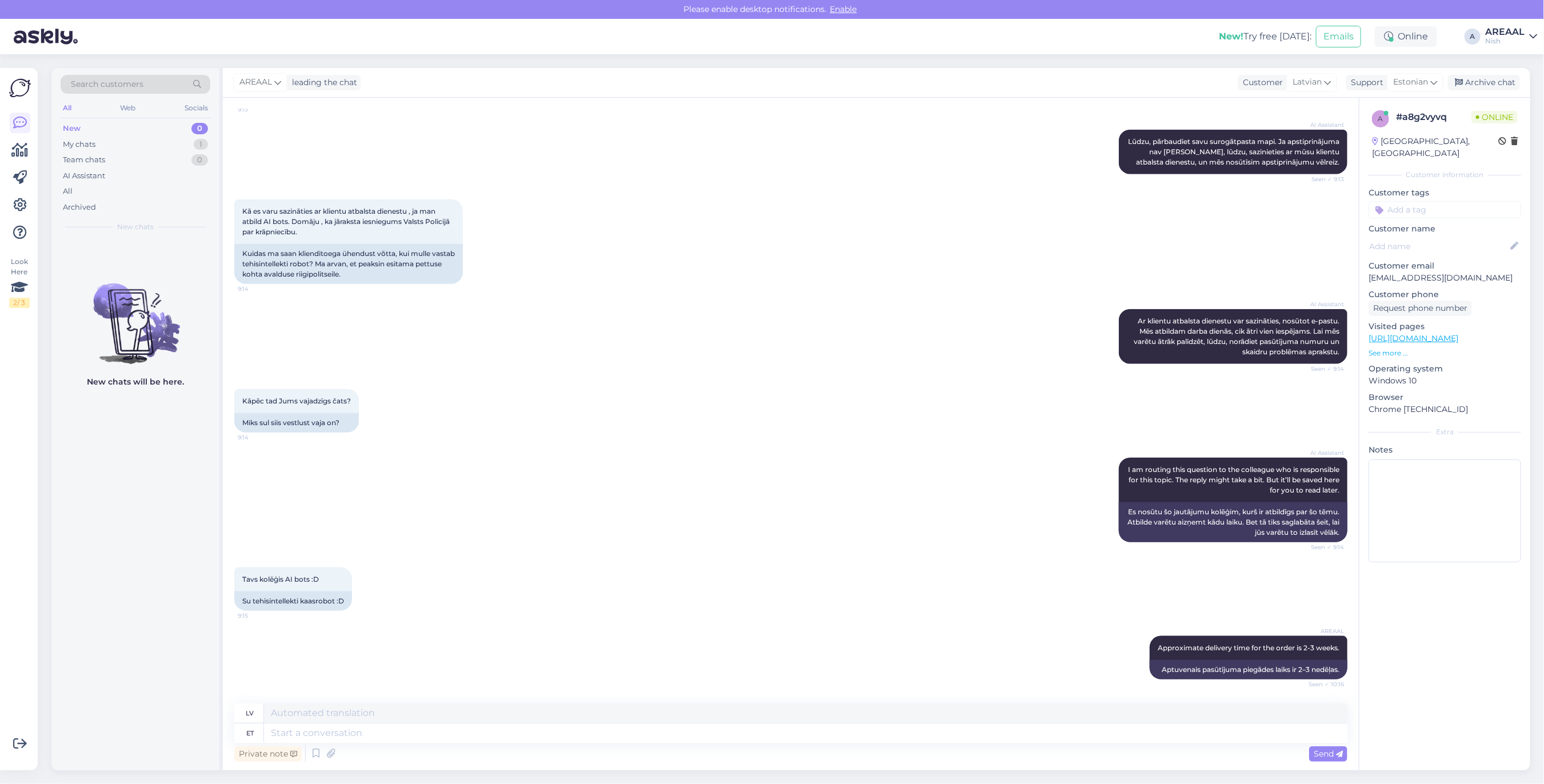
click at [517, 339] on div "AI Assistant Ar klientu atbalsta dienestu var sazināties, nosūtot e-pastu. Mēs …" at bounding box center [791, 336] width 1113 height 80
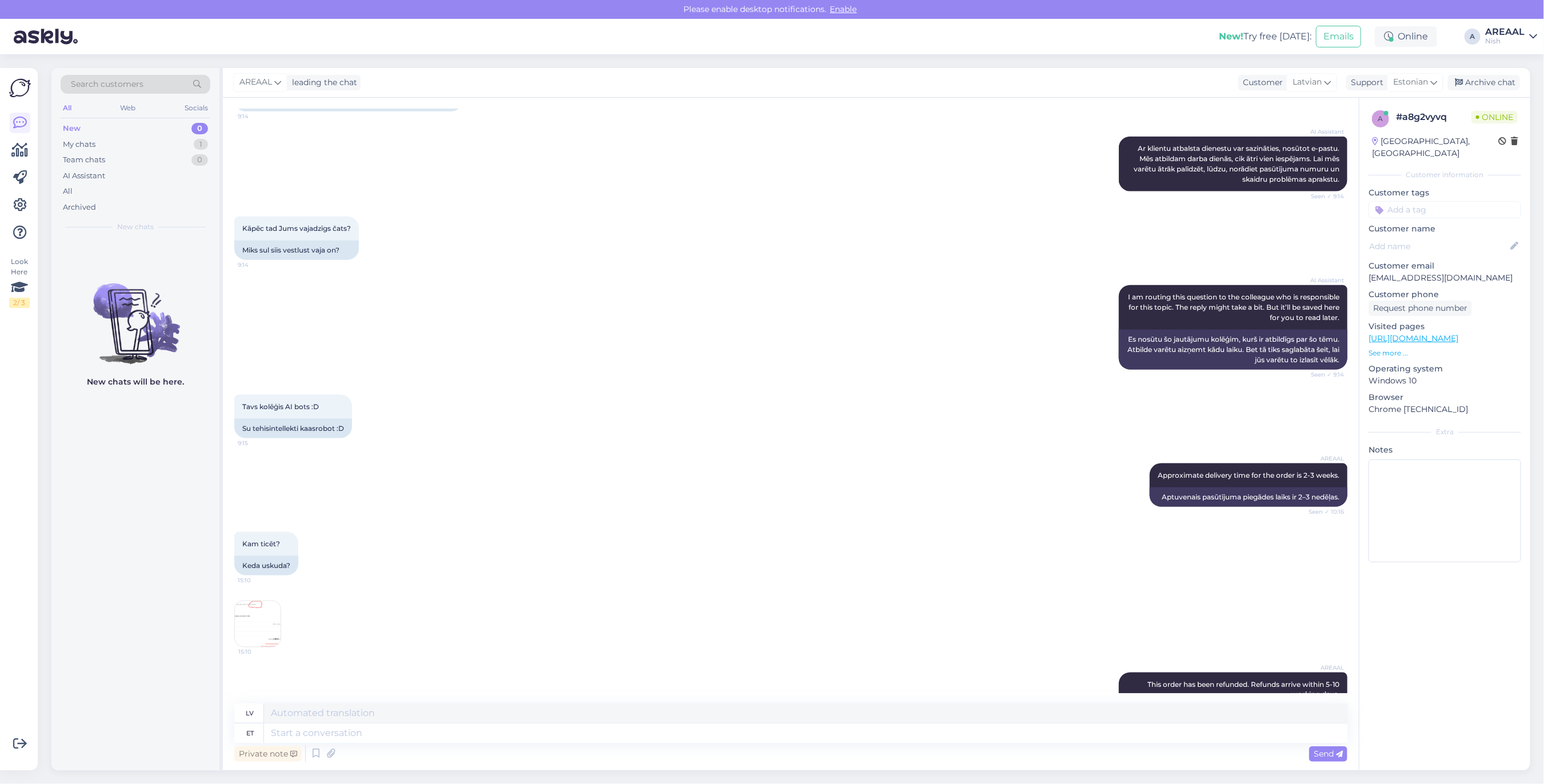
scroll to position [1070, 0]
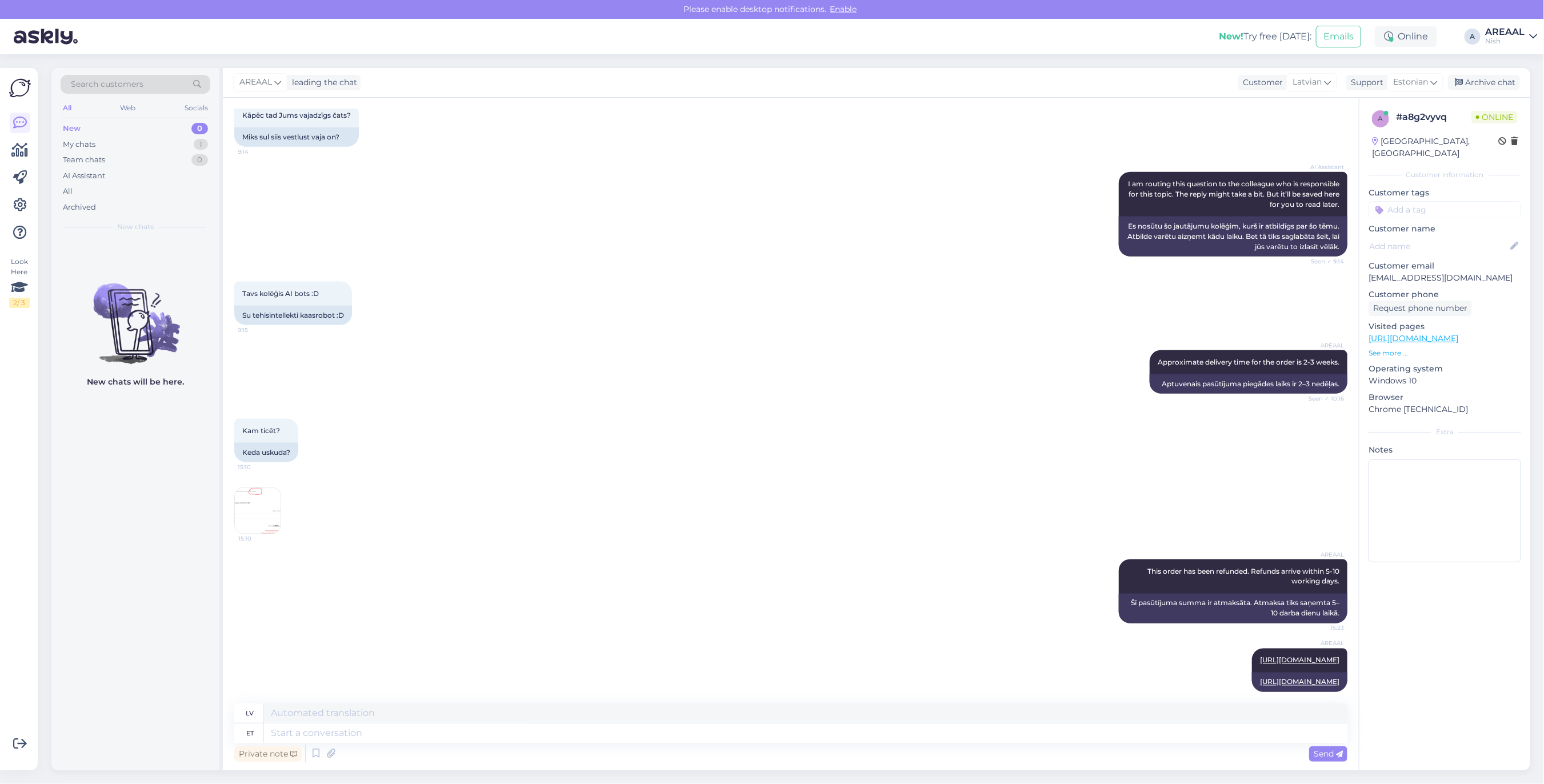
click at [708, 490] on div "Kam ticēt? 15:10 Keda uskuda? 15:10" at bounding box center [791, 477] width 1113 height 141
click at [712, 474] on div "Kam ticēt? 15:10 Keda uskuda? 15:10" at bounding box center [791, 477] width 1113 height 141
click at [1477, 81] on div "Archive chat" at bounding box center [1483, 83] width 72 height 15
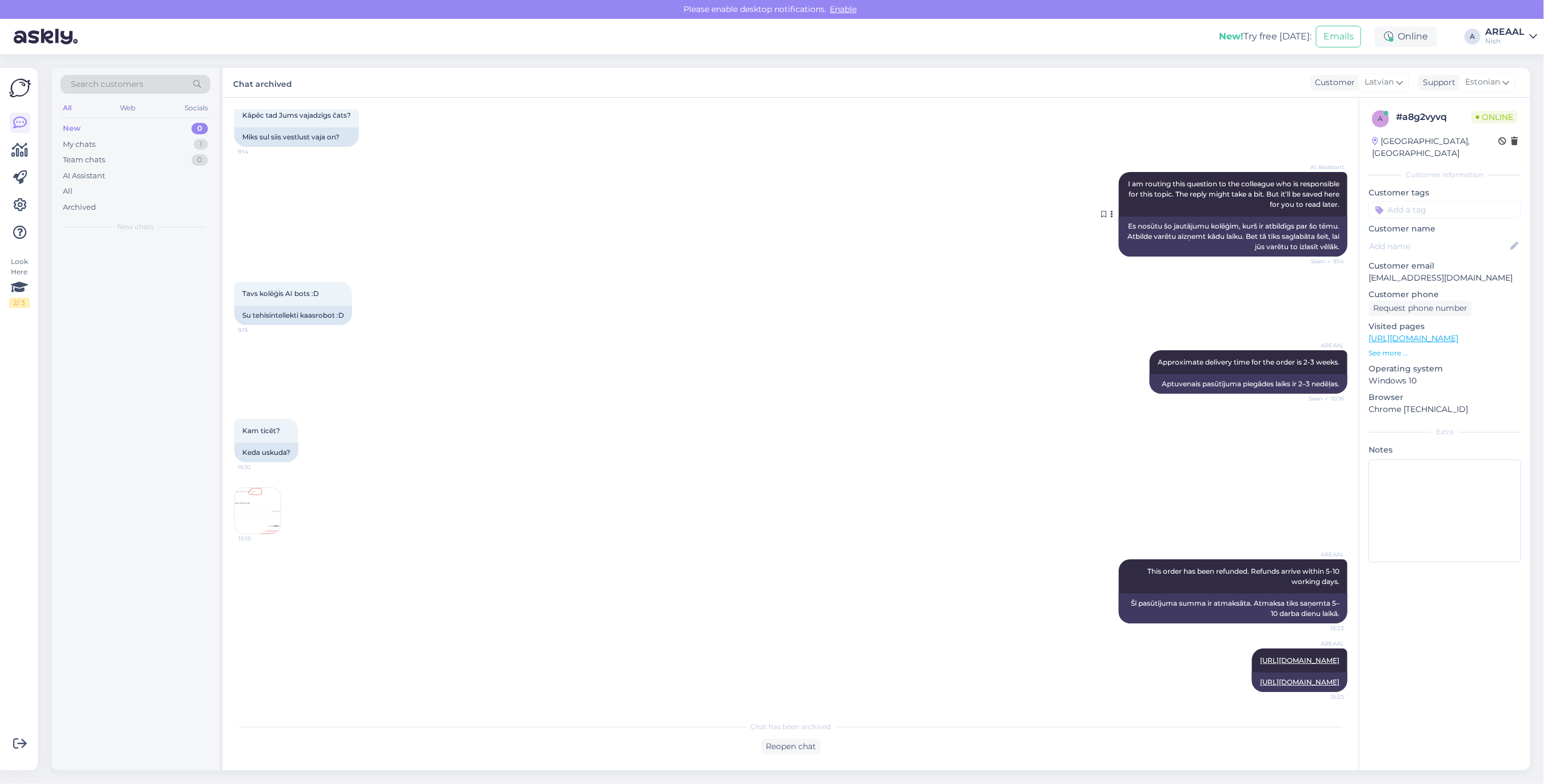
scroll to position [1059, 0]
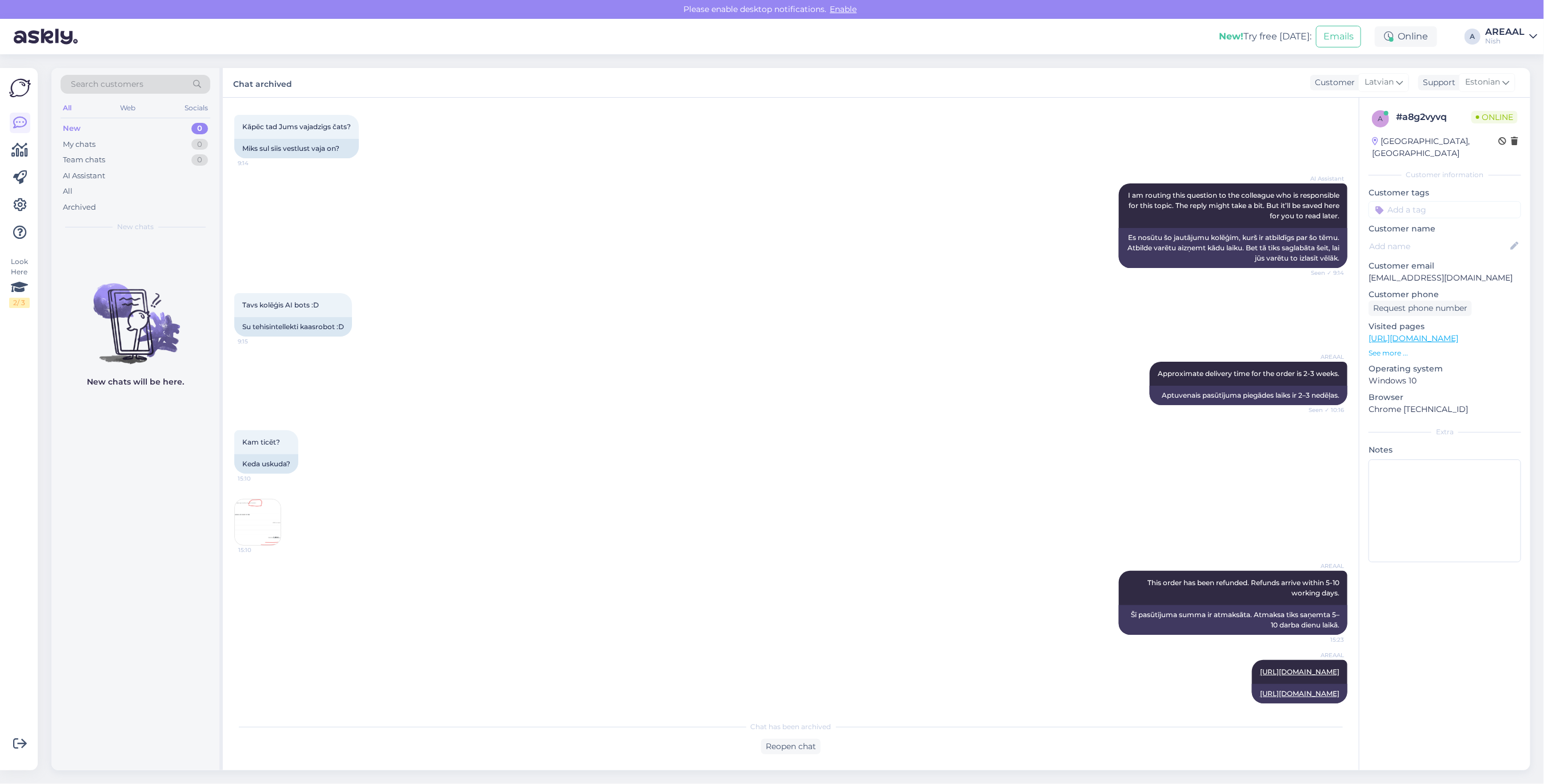
click at [704, 364] on div "AREAAL Approximate delivery time for the order is 2-3 weeks. Seen ✓ 10:16 Aptuv…" at bounding box center [791, 383] width 1113 height 69
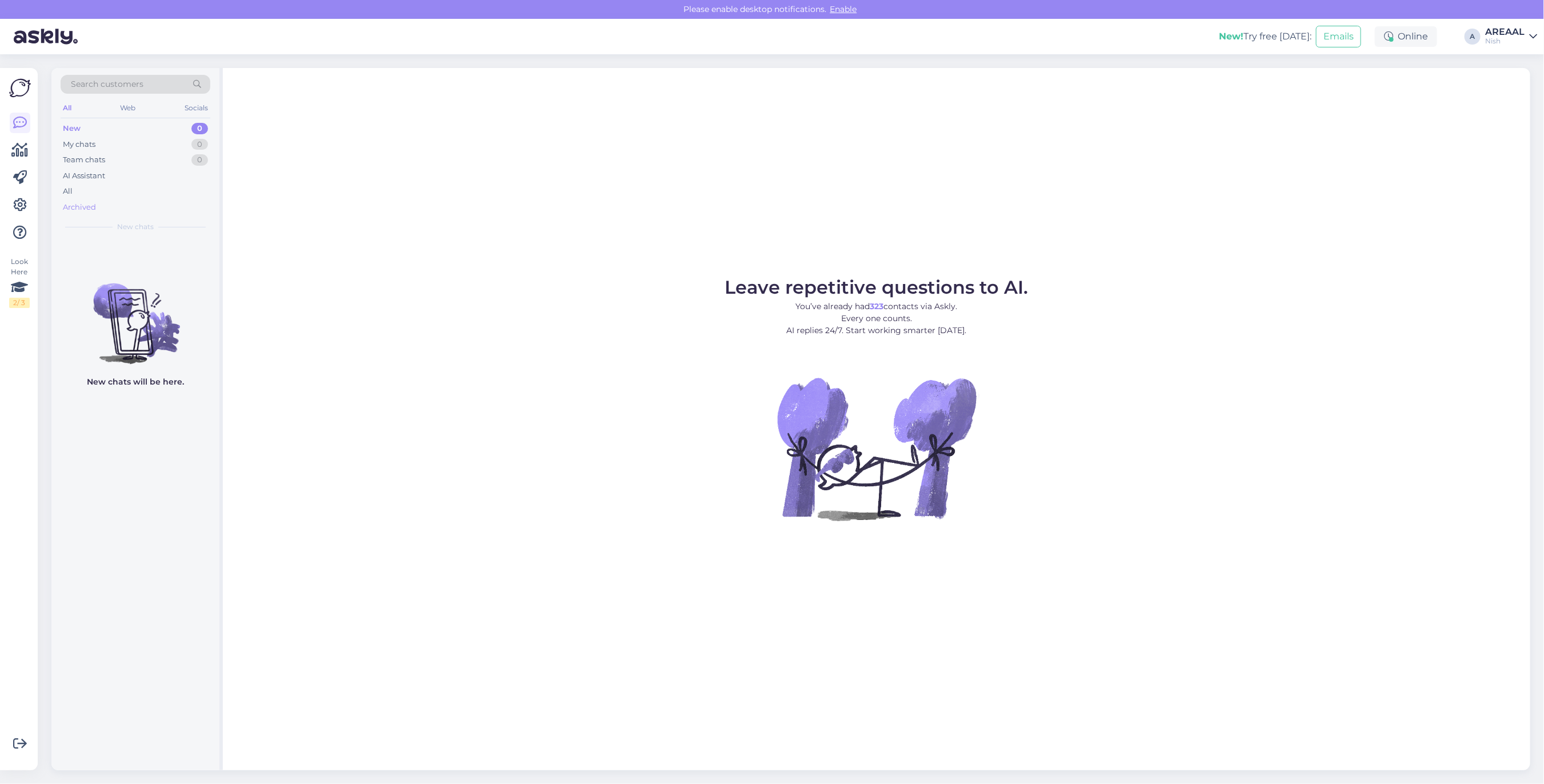
click at [92, 202] on div "Archived" at bounding box center [79, 207] width 33 height 11
click at [101, 186] on div "All" at bounding box center [135, 191] width 150 height 16
click at [114, 178] on div "AI Assistant" at bounding box center [135, 175] width 150 height 16
click at [109, 193] on div "All" at bounding box center [135, 191] width 150 height 16
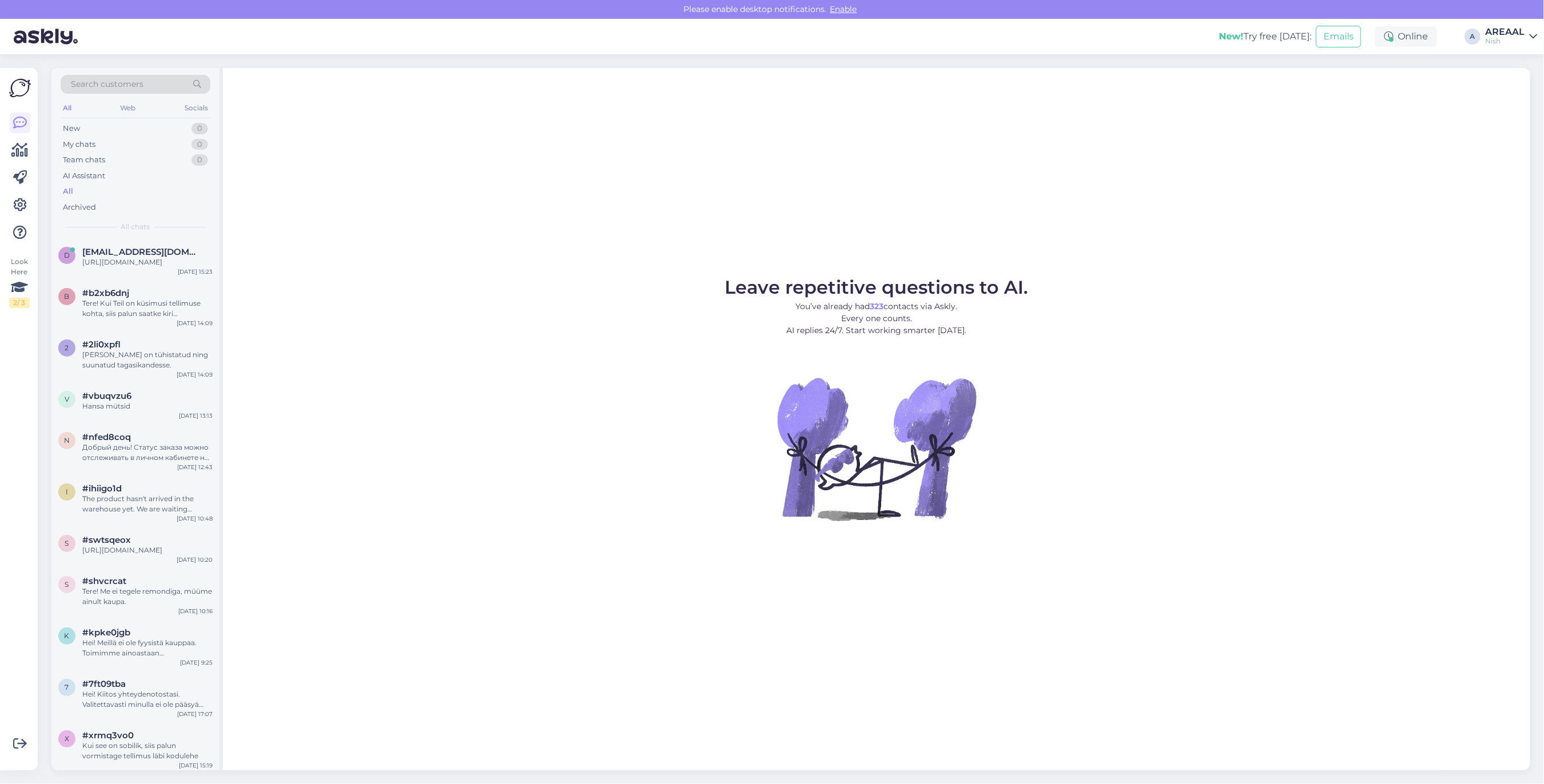
click at [157, 262] on div "https://support.stripe.com/questions/where-is-my-customers-refund" at bounding box center [147, 262] width 130 height 10
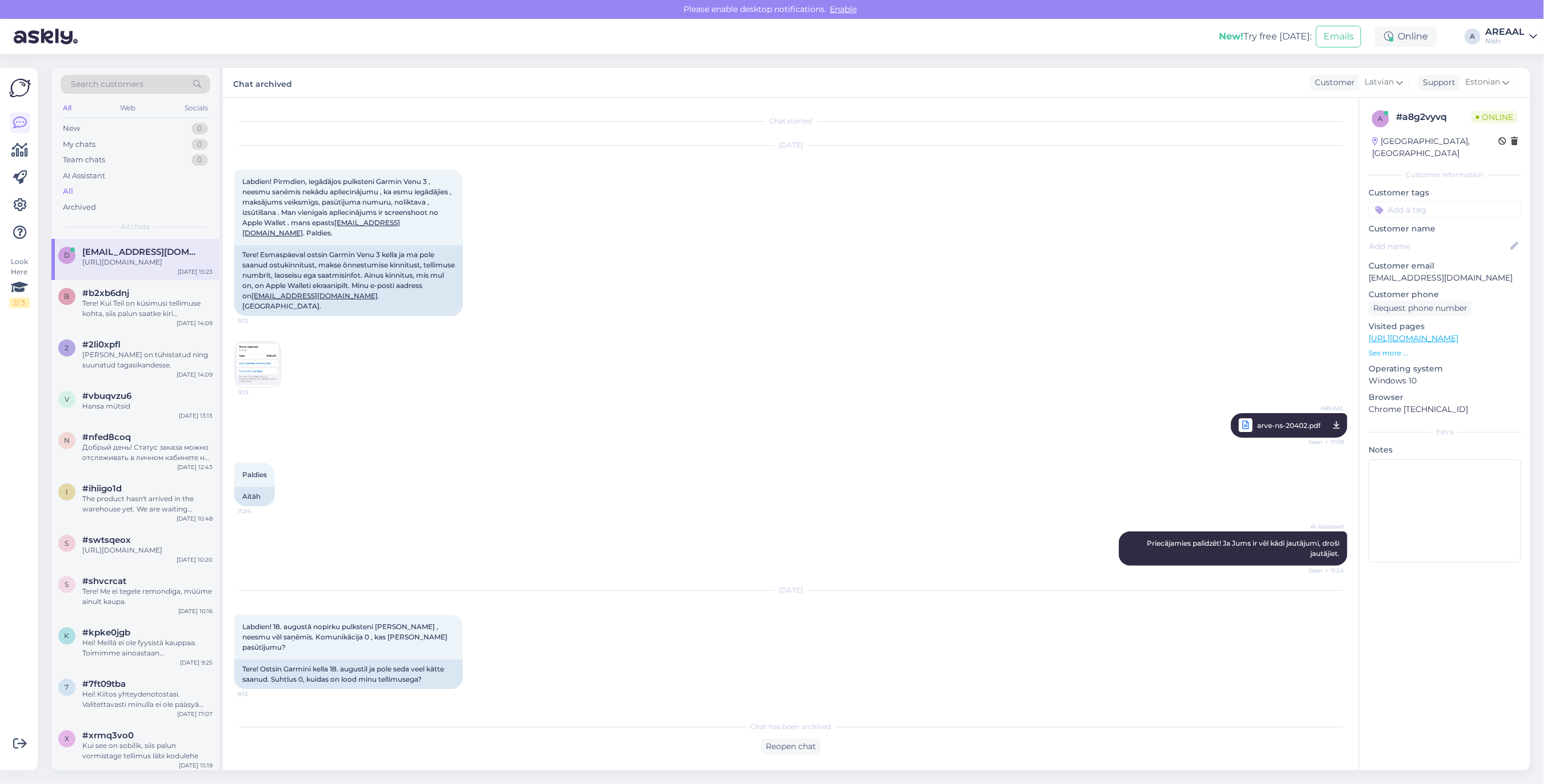
scroll to position [1059, 0]
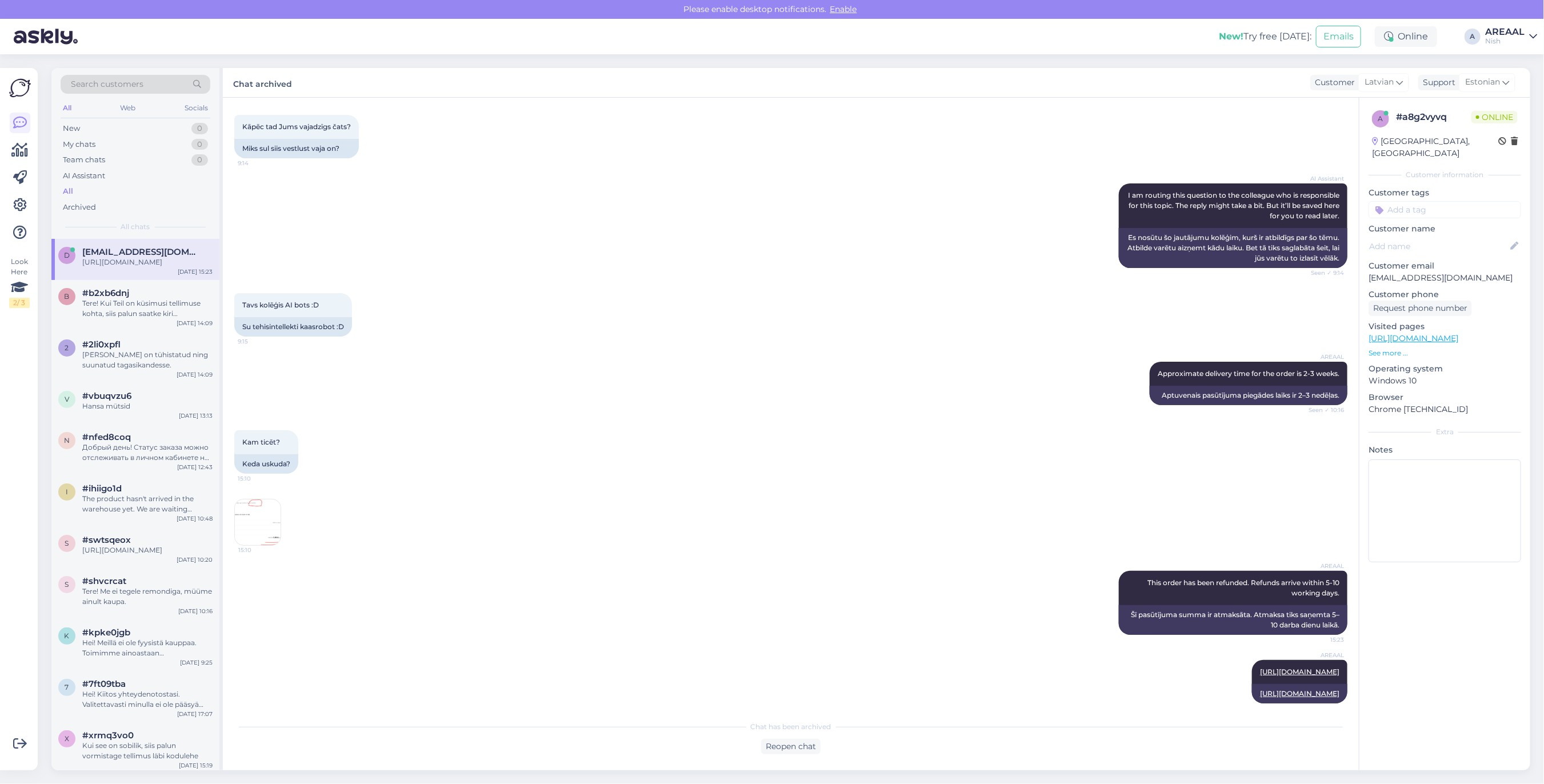
click at [1501, 32] on div "AREAAL" at bounding box center [1504, 31] width 40 height 9
click at [1503, 65] on button "Open" at bounding box center [1512, 63] width 32 height 17
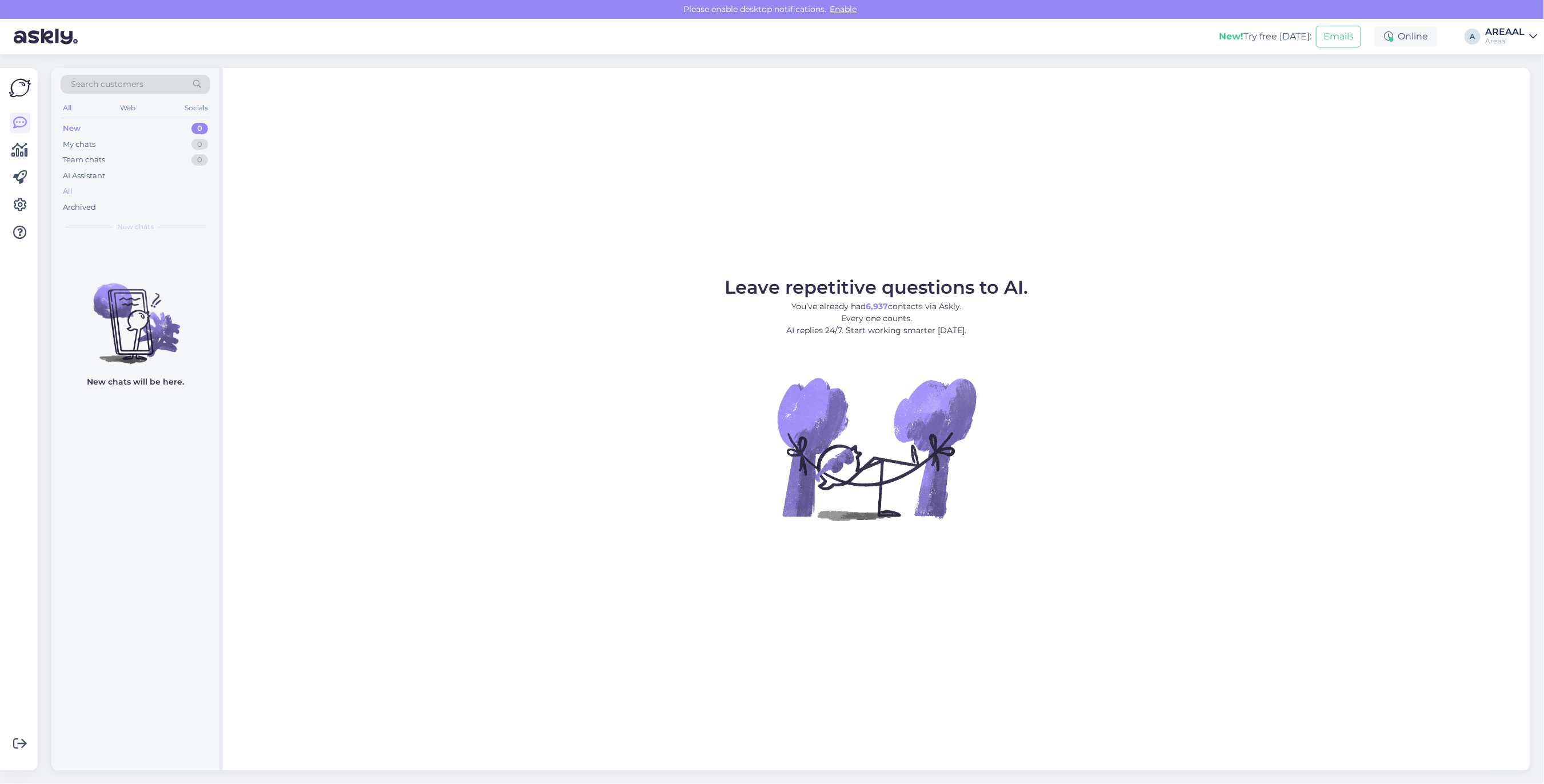
click at [141, 189] on div "All" at bounding box center [135, 191] width 150 height 16
click at [139, 193] on div "All" at bounding box center [135, 191] width 150 height 16
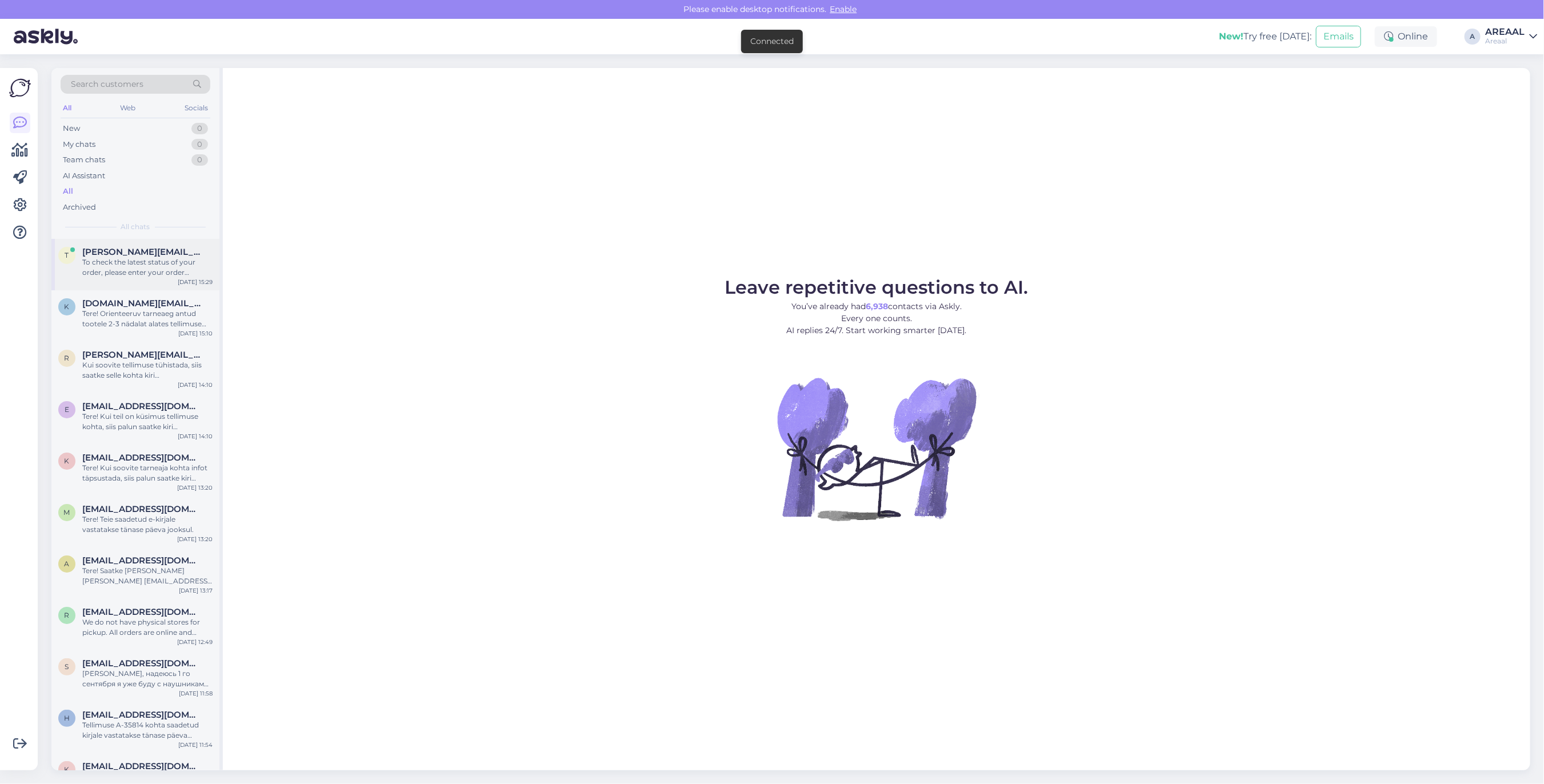
click at [172, 280] on div "t [PERSON_NAME][EMAIL_ADDRESS][DOMAIN_NAME] To check the latest status of your …" at bounding box center [135, 264] width 168 height 51
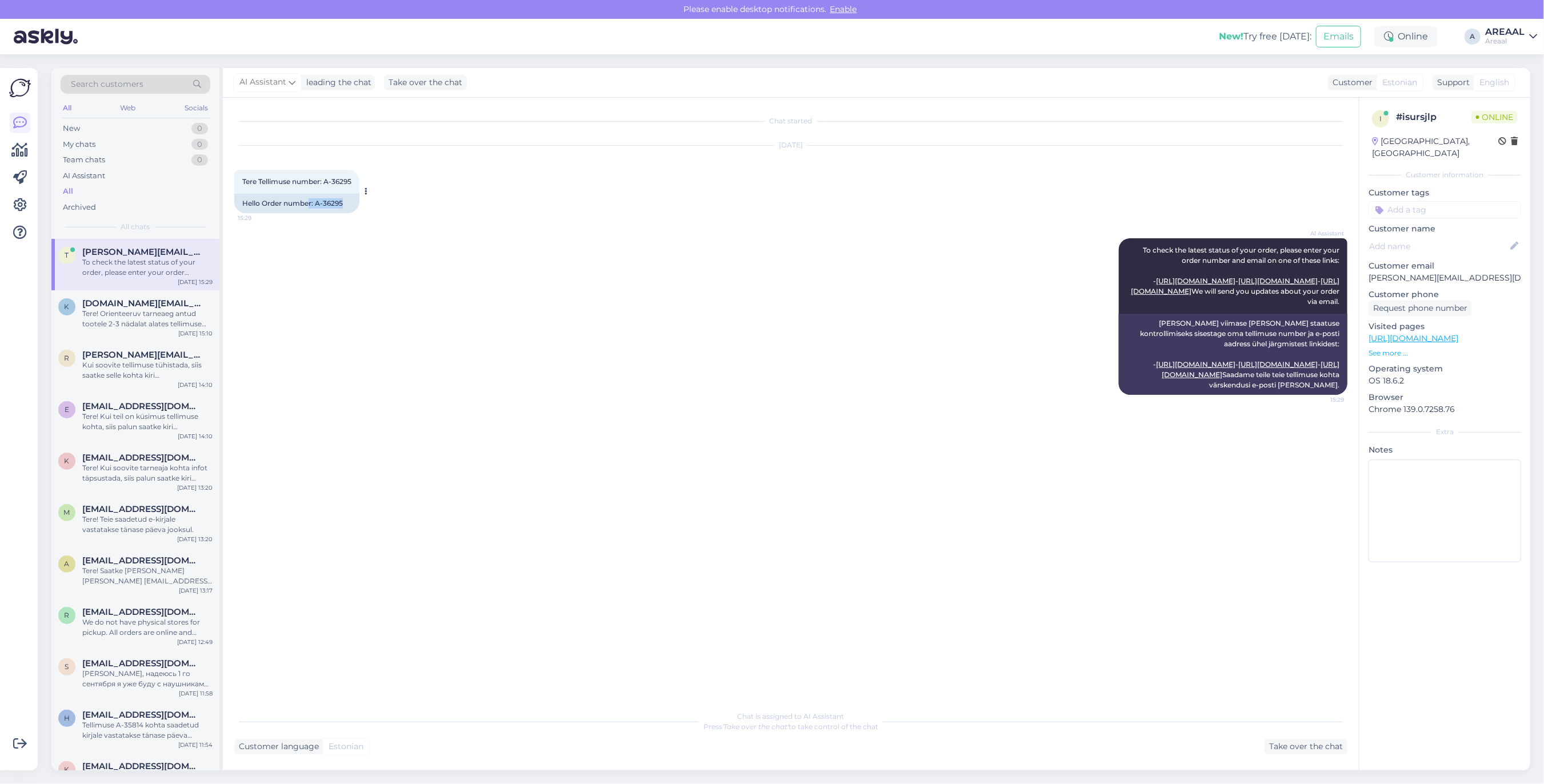
copy div "r: A-36295"
copy div "A-36295"
drag, startPoint x: 351, startPoint y: 215, endPoint x: 317, endPoint y: 215, distance: 34.0
click at [317, 213] on div "Hello Order number: A-36295" at bounding box center [297, 203] width 125 height 19
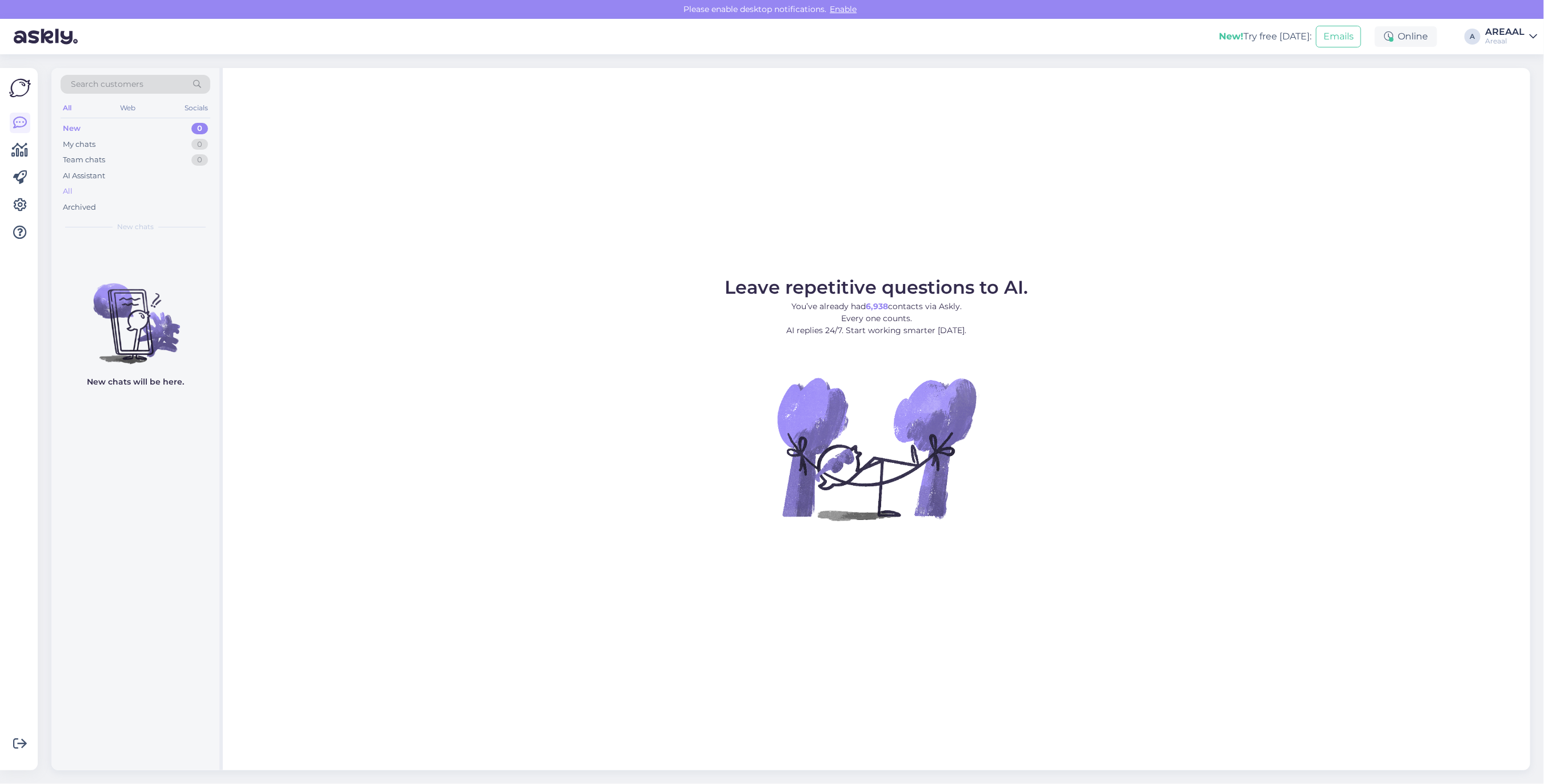
click at [178, 193] on div "All" at bounding box center [135, 191] width 150 height 16
click at [1193, 159] on div "Leave repetitive questions to AI. You’ve already had 6,938 contacts via Askly. …" at bounding box center [876, 419] width 1307 height 702
click at [119, 222] on span "New chats" at bounding box center [135, 227] width 37 height 10
click at [129, 257] on div "Hello, I am routing this question to the colleague who is responsible for this …" at bounding box center [147, 268] width 130 height 21
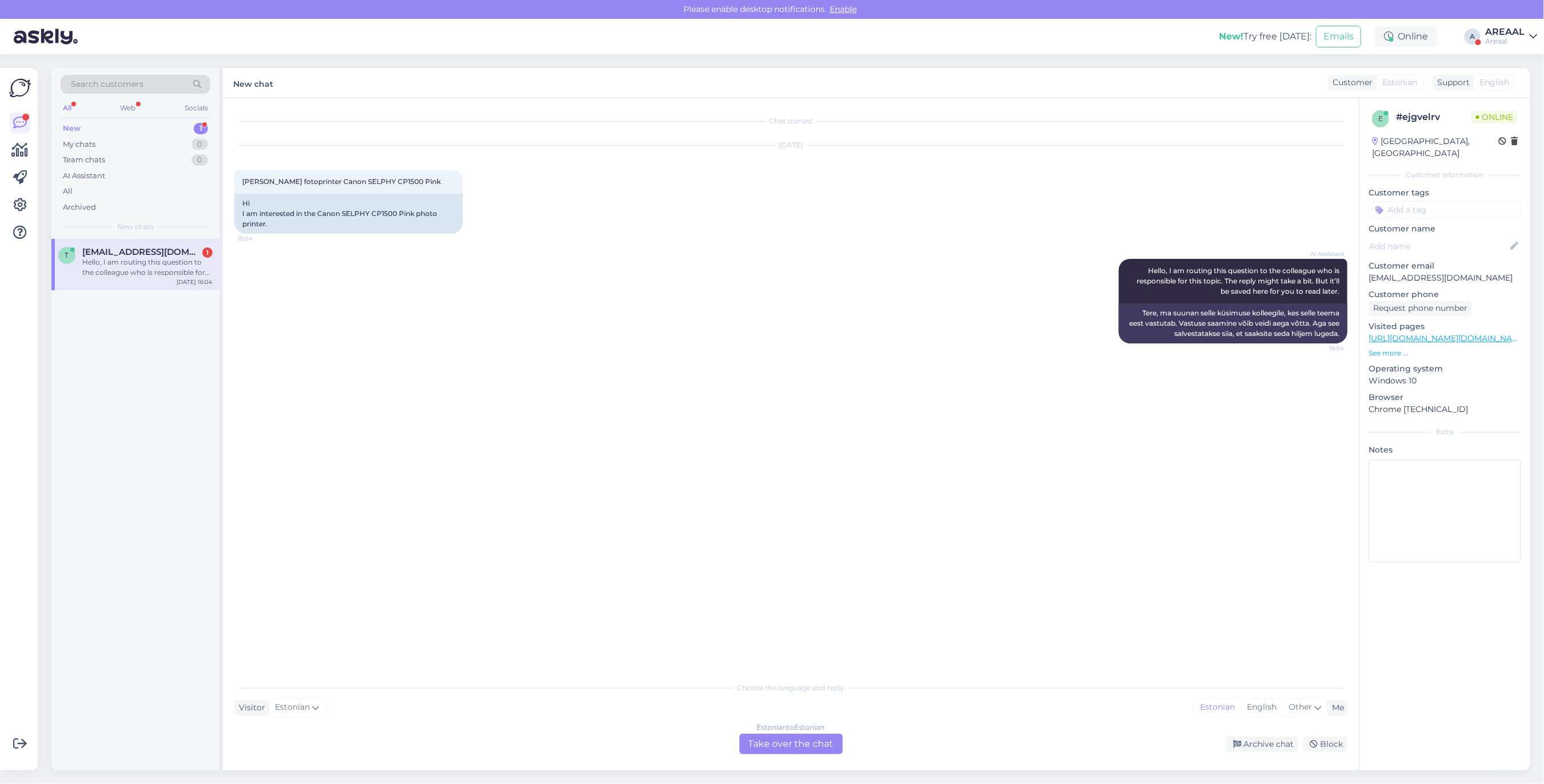
click at [803, 734] on div "Estonian to Estonian Take over the chat" at bounding box center [791, 744] width 104 height 21
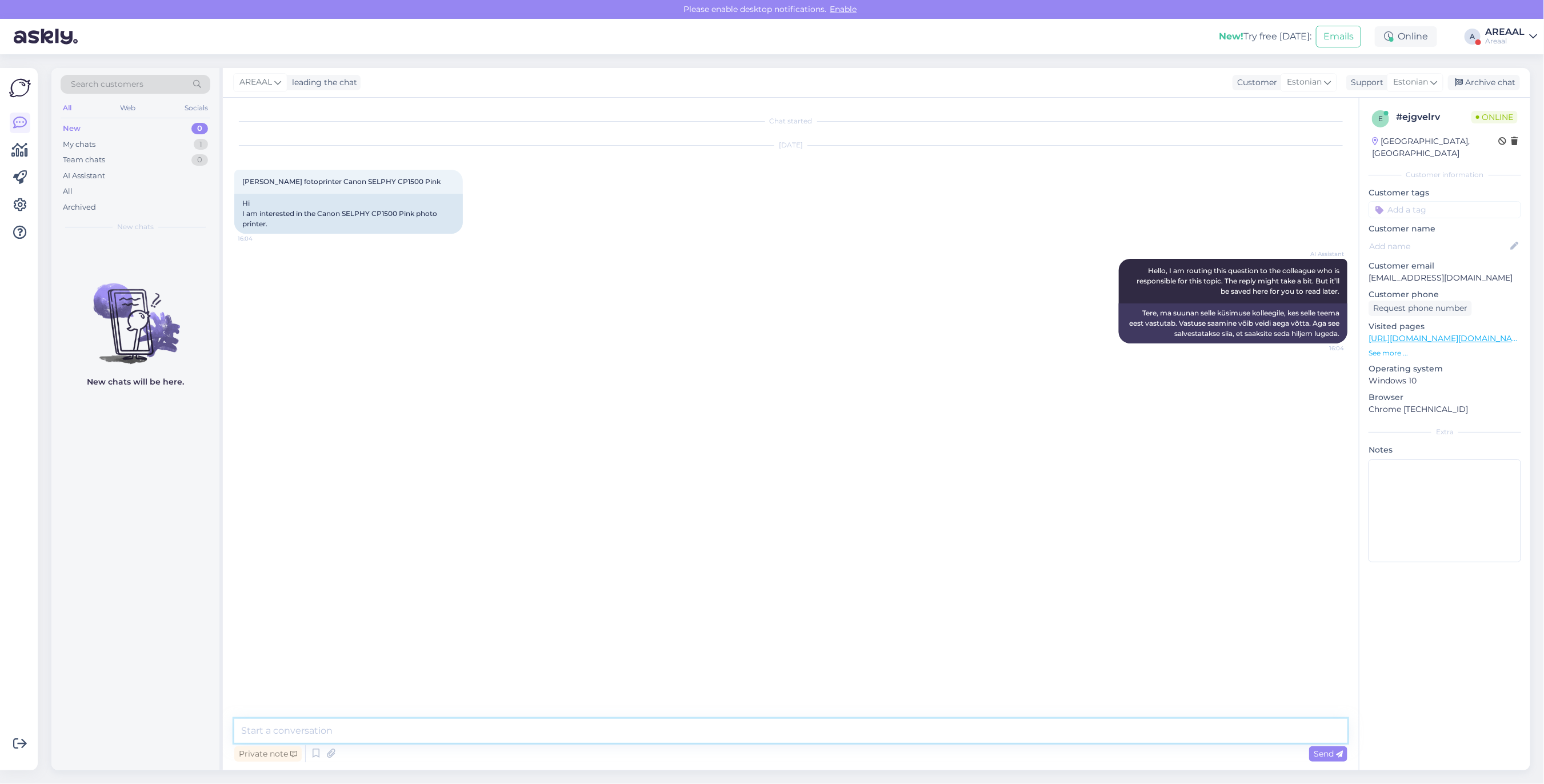
click at [803, 734] on textarea at bounding box center [791, 730] width 1113 height 24
type textarea "O"
type textarea "On võimalik pakkuda, orienteeruv tarneaeg 7 tööpäeva"
click at [85, 196] on div "All" at bounding box center [135, 191] width 150 height 16
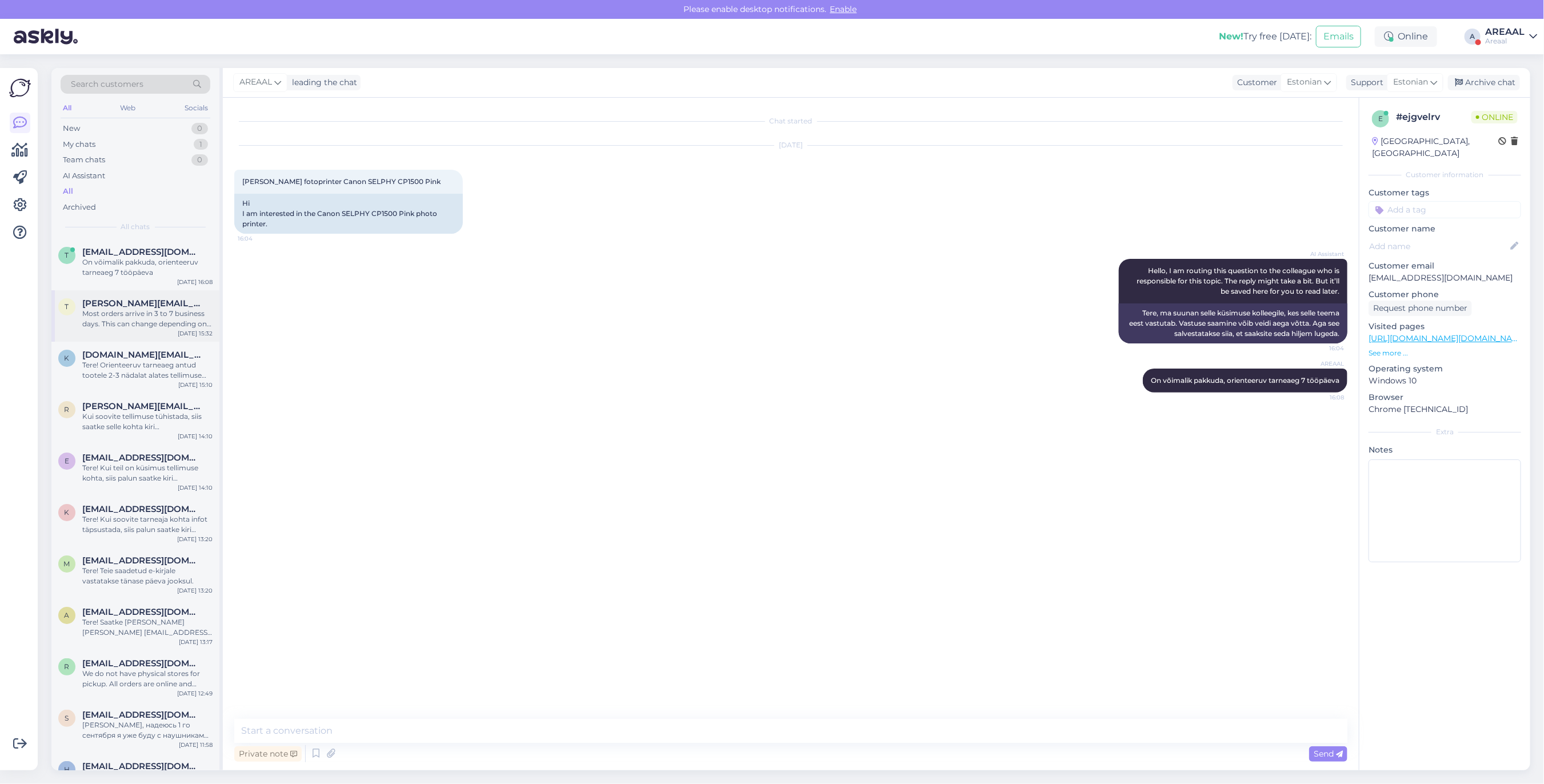
click at [161, 301] on span "tervo.sadilov@gmail.com" at bounding box center [141, 303] width 119 height 10
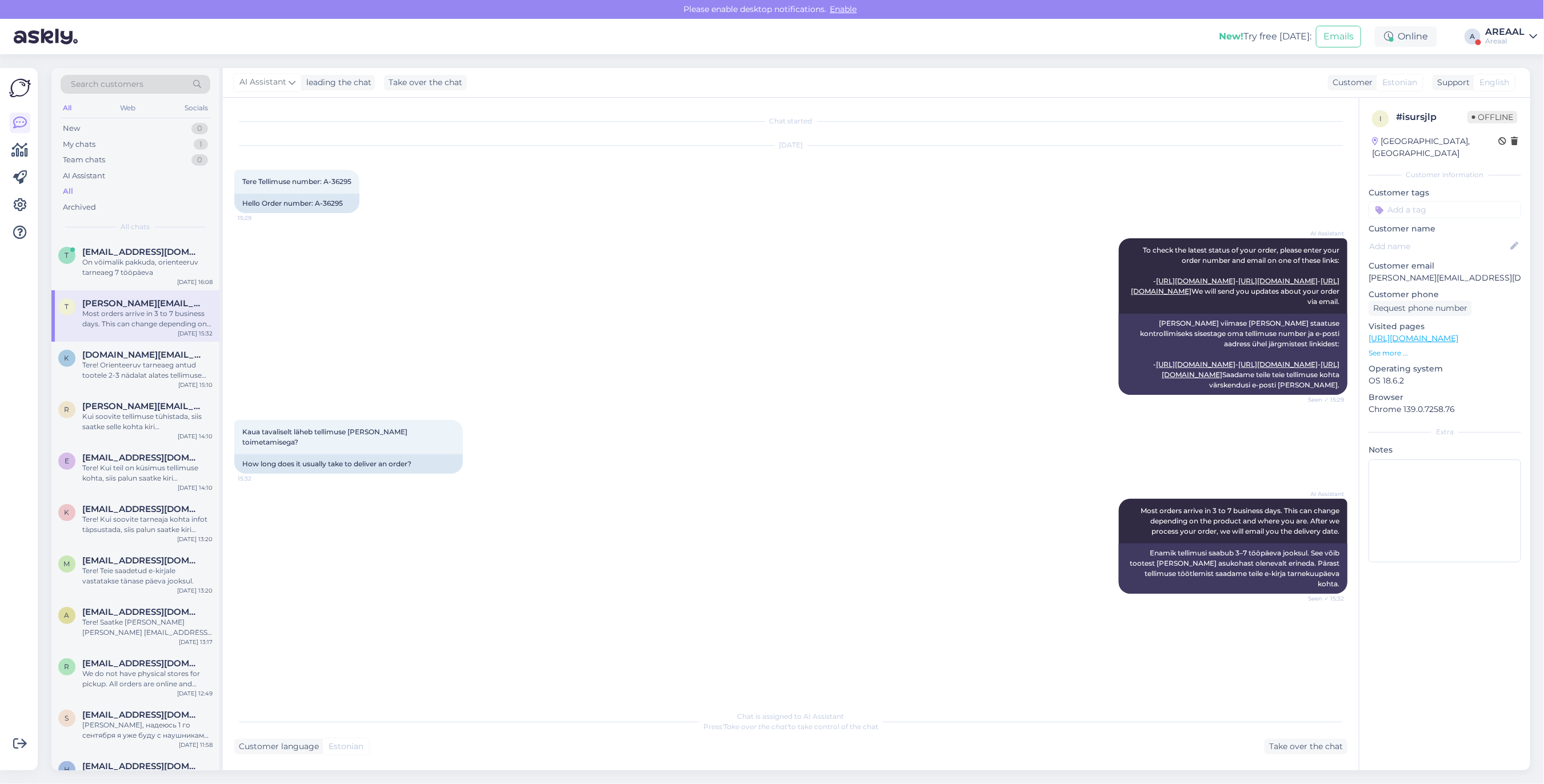
click at [976, 223] on div "Aug 28 2025 Tere Tellimuse number: A-36295 15:29 Hello Order number: A-36295" at bounding box center [791, 179] width 1113 height 93
click at [126, 279] on div "t t_plutus@hotmail.com On võimalik pakkuda, orienteeruv tarneaeg 7 tööpäeva Aug…" at bounding box center [135, 264] width 168 height 51
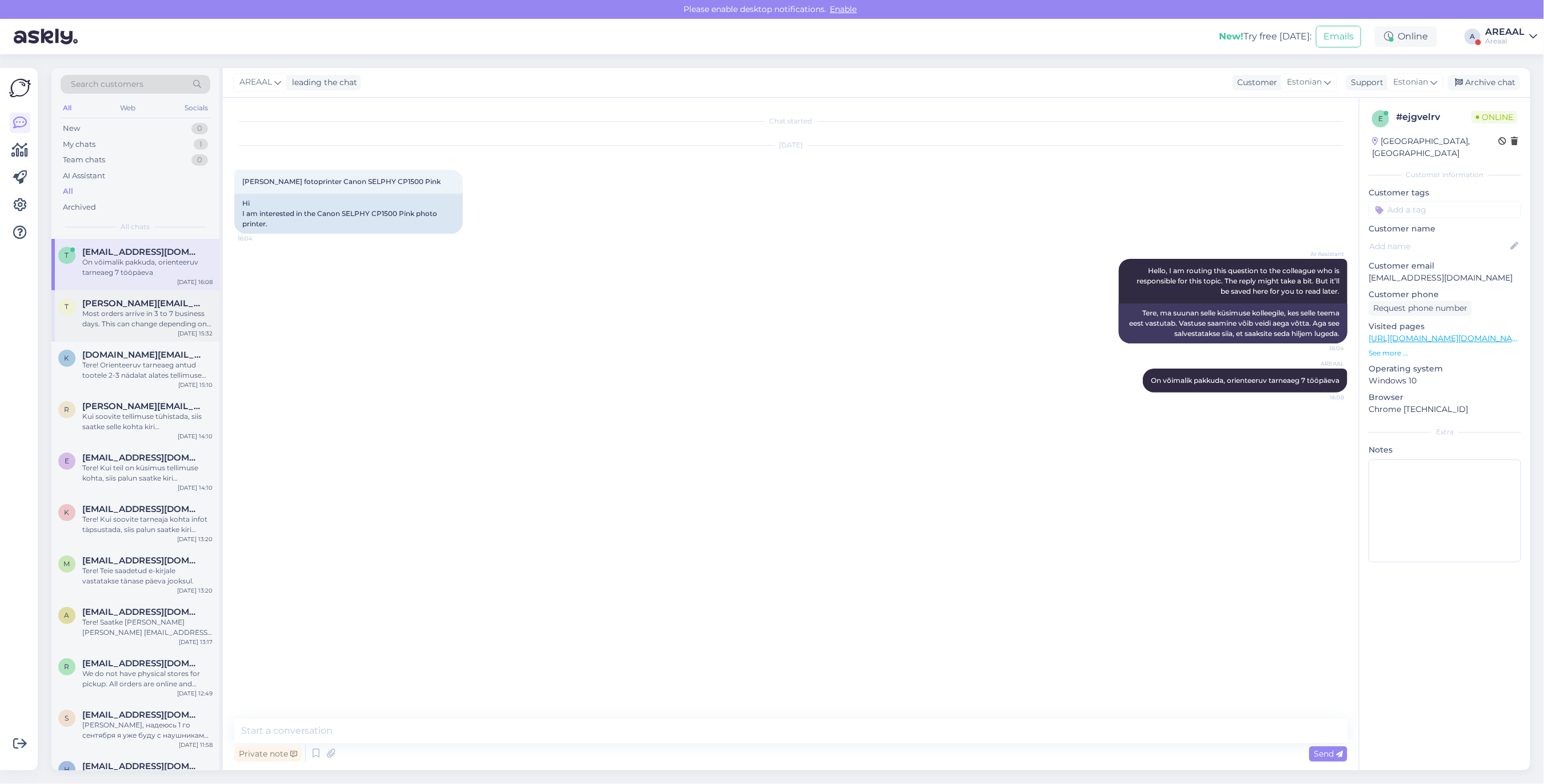
click at [132, 310] on div "Most orders arrive in 3 to 7 business days. This can change depending on the pr…" at bounding box center [147, 319] width 130 height 21
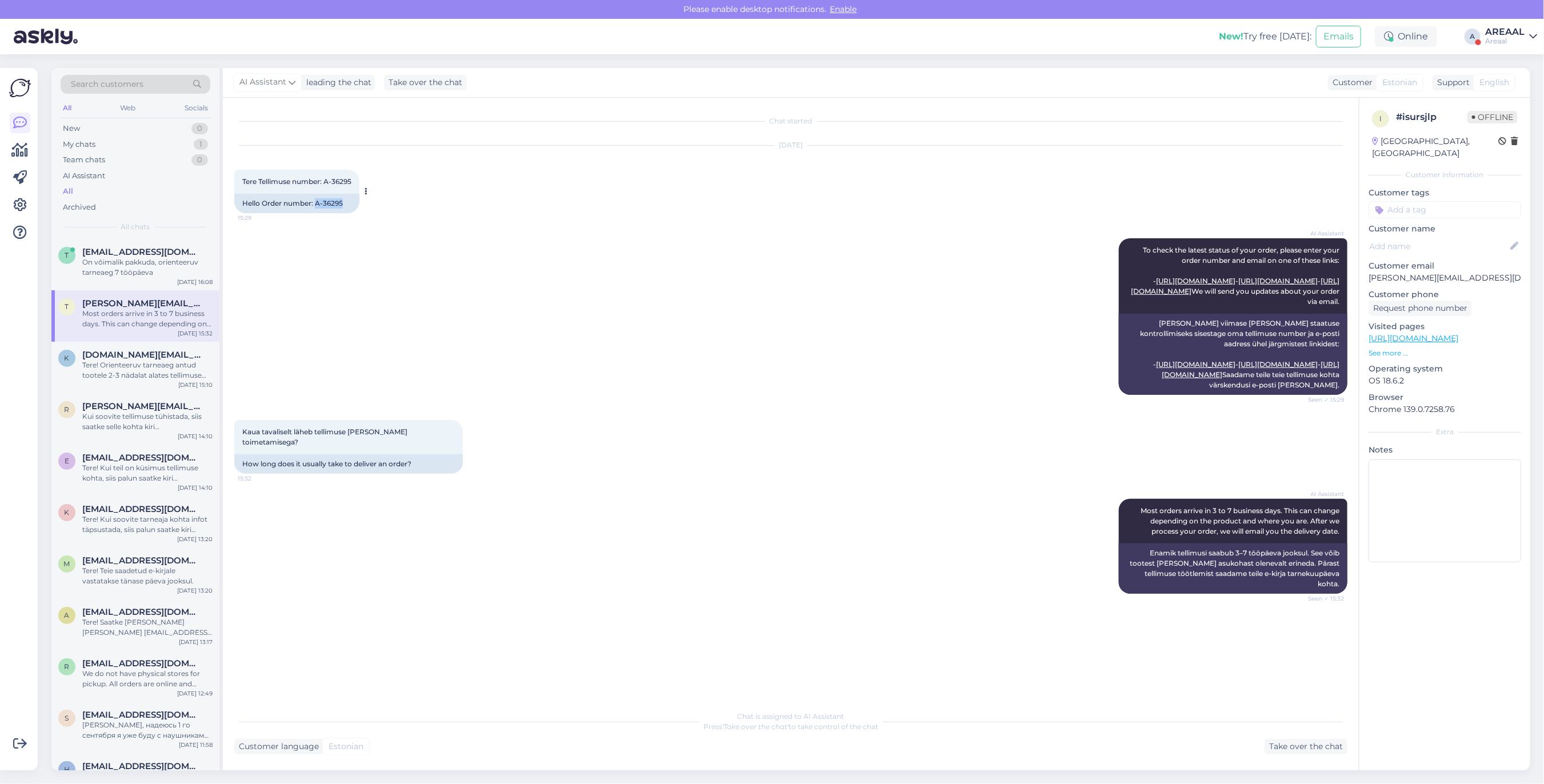
copy div "A-36295"
drag, startPoint x: 350, startPoint y: 216, endPoint x: 315, endPoint y: 216, distance: 35.0
click at [315, 213] on div "Hello Order number: A-36295" at bounding box center [297, 203] width 125 height 19
click at [524, 207] on div "Aug 28 2025 Tere Tellimuse number: A-36295 15:29 Hello Order number: A-36295" at bounding box center [791, 179] width 1113 height 93
click at [154, 376] on div "Tere! Orienteeruv tarneaeg antud tootele 2-3 nädalat alates tellimuse vormistam…" at bounding box center [147, 370] width 130 height 21
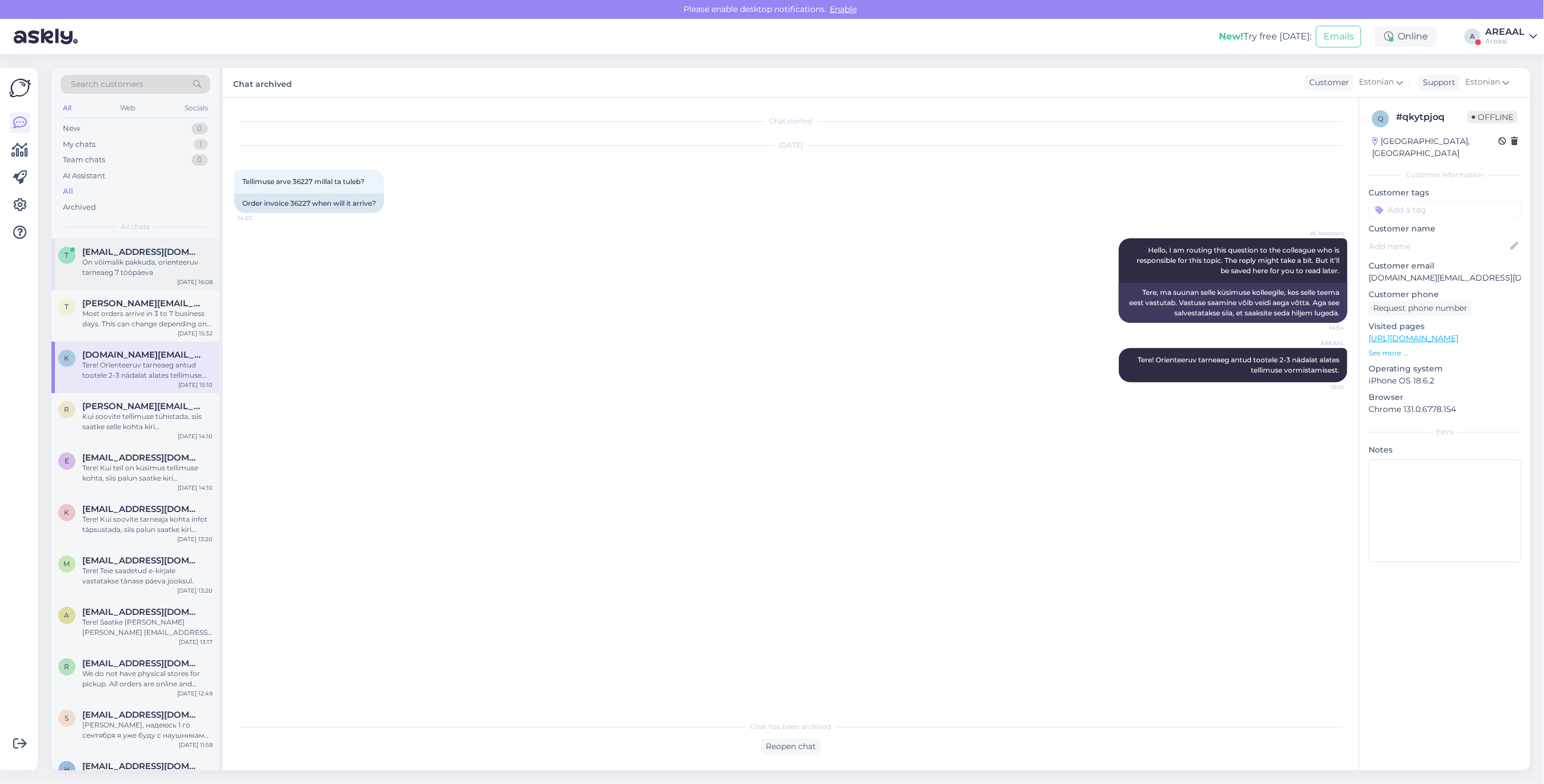
click at [130, 270] on div "On võimalik pakkuda, orienteeruv tarneaeg 7 tööpäeva" at bounding box center [147, 268] width 130 height 21
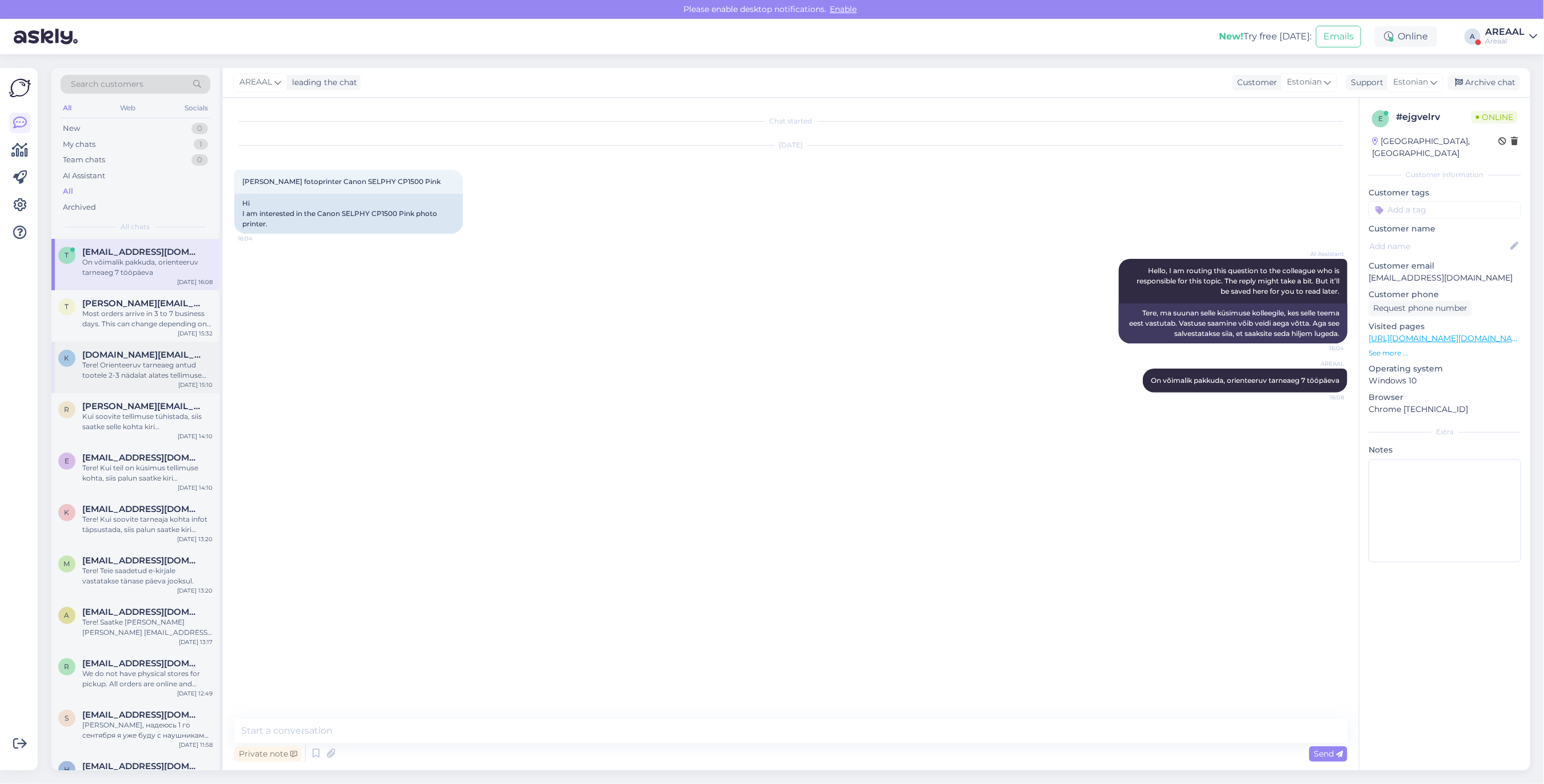
click at [138, 387] on div "k kangoll.online@gmail.com Tere! Orienteeruv tarneaeg antud tootele 2-3 nädalat…" at bounding box center [135, 367] width 168 height 51
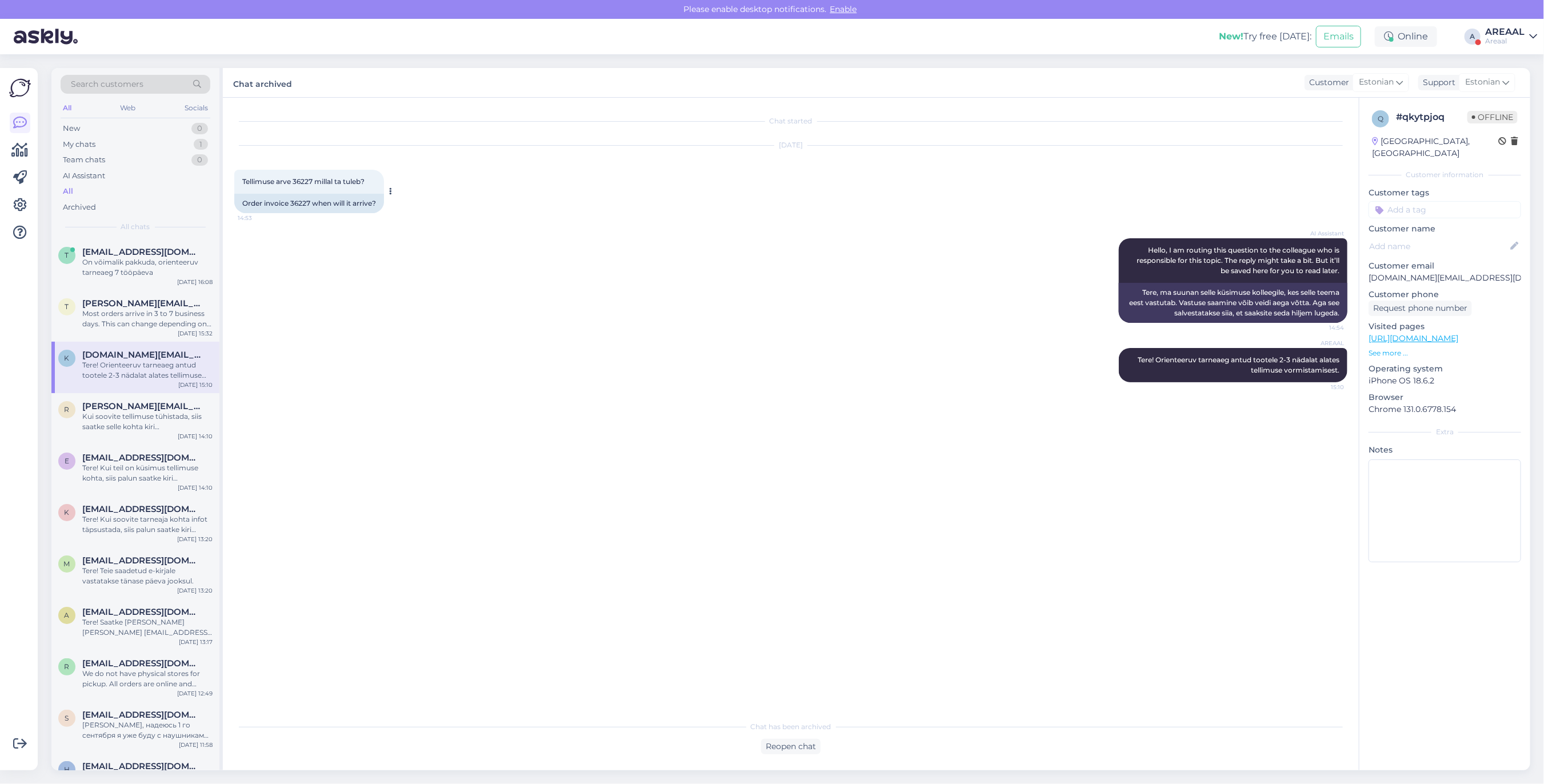
click at [303, 203] on div "Order invoice 36227 when will it arrive?" at bounding box center [309, 203] width 150 height 19
copy div "36227"
click at [190, 144] on div "My chats 1" at bounding box center [135, 144] width 150 height 16
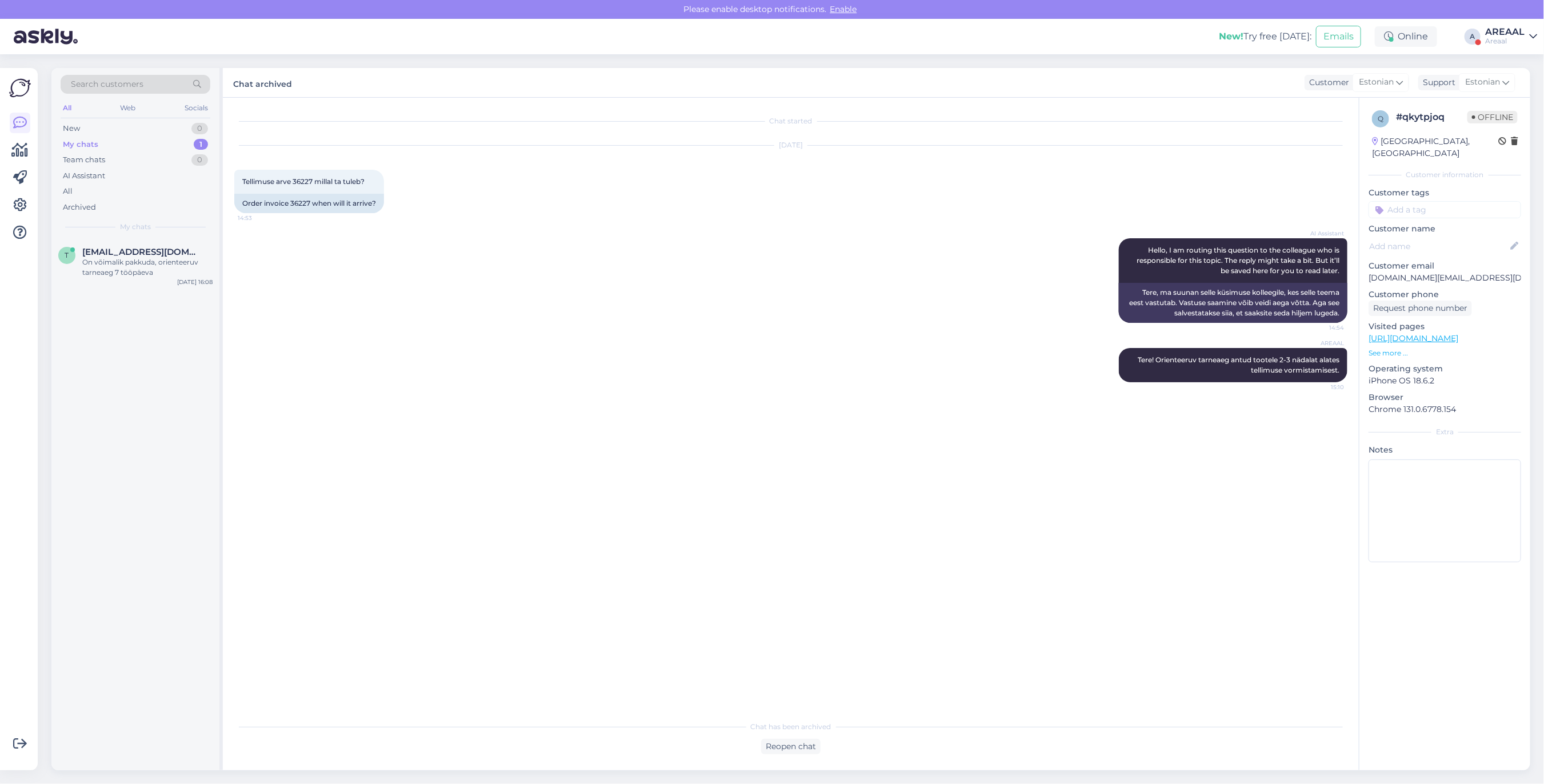
click at [167, 272] on div "On võimalik pakkuda, orienteeruv tarneaeg 7 tööpäeva" at bounding box center [147, 268] width 130 height 21
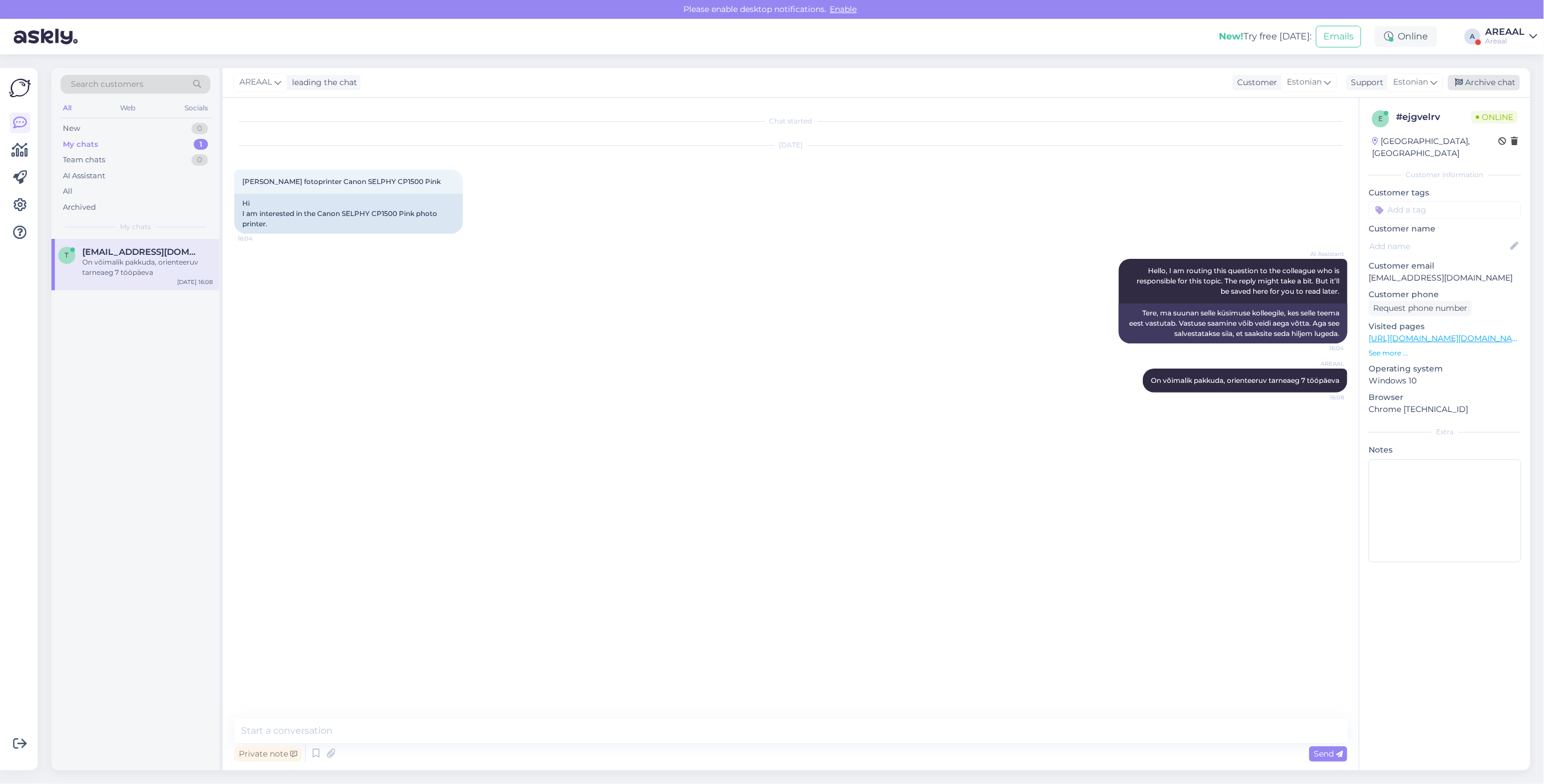
click at [1503, 83] on div "Archive chat" at bounding box center [1483, 83] width 72 height 15
click at [1513, 33] on div "AREAAL" at bounding box center [1504, 31] width 40 height 9
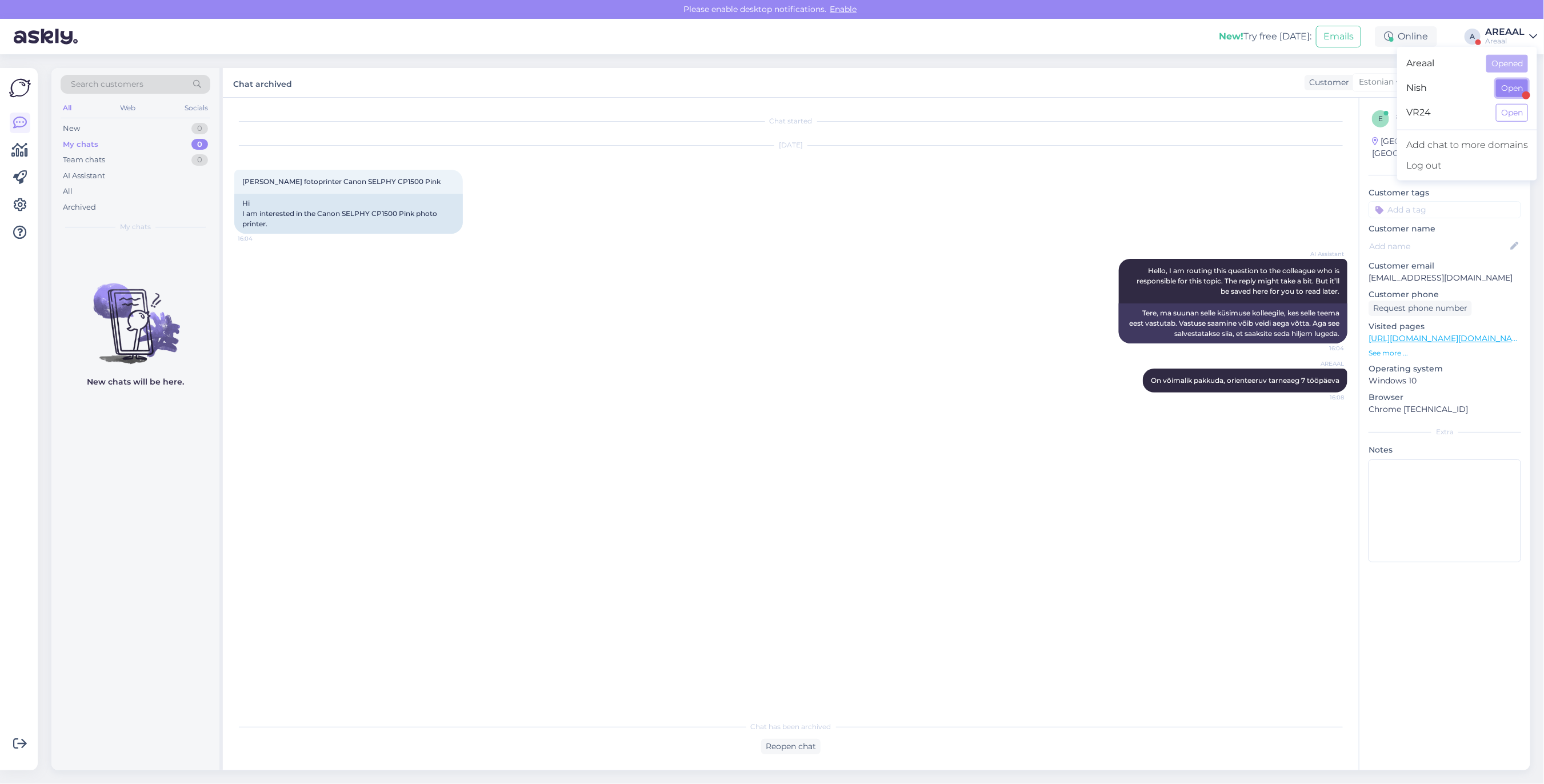
click at [1518, 93] on button "Open" at bounding box center [1512, 88] width 32 height 17
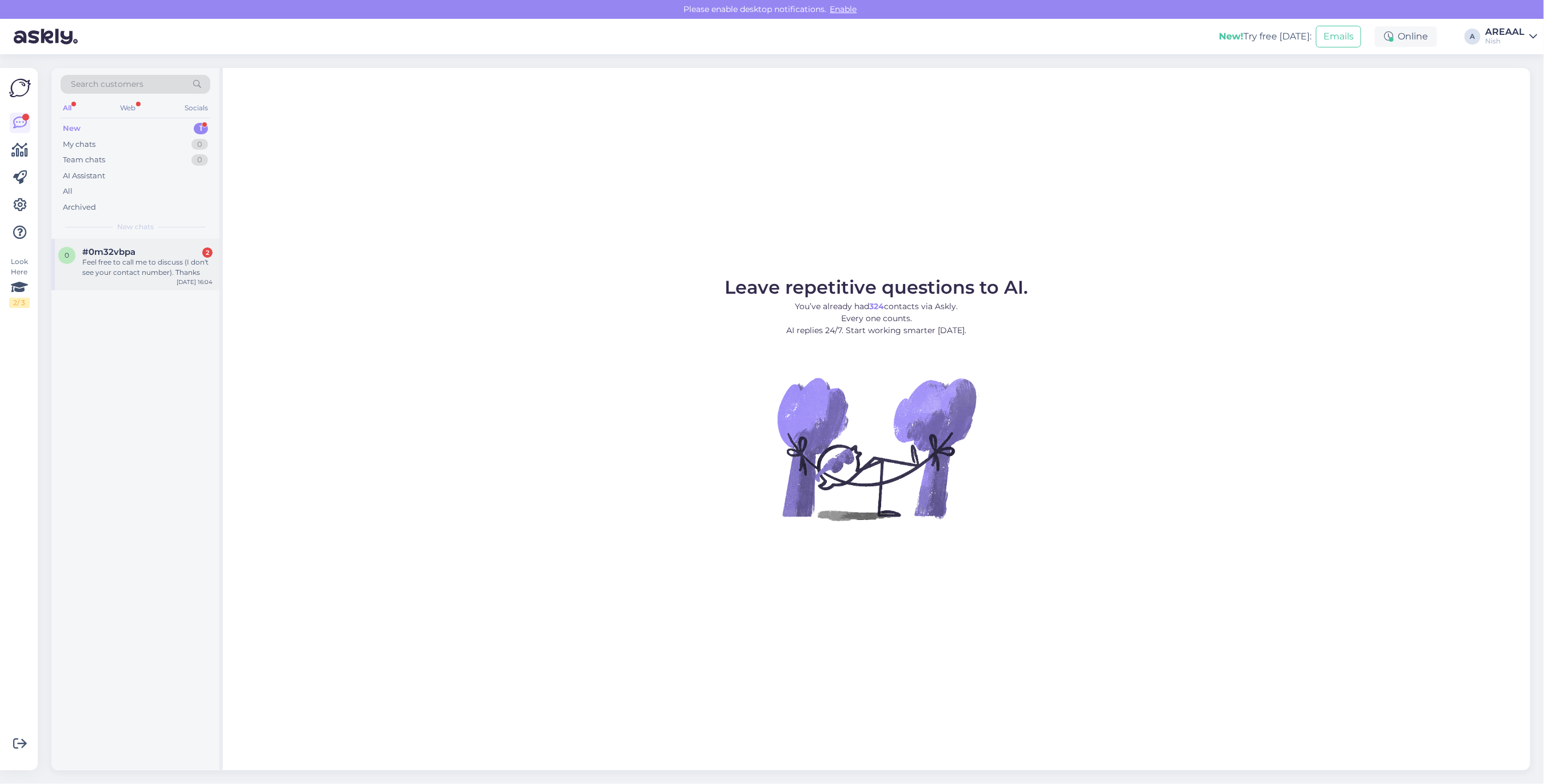
click at [160, 263] on div "Feel free to call me to discuss (I don't see your contact number). Thanks" at bounding box center [147, 268] width 130 height 21
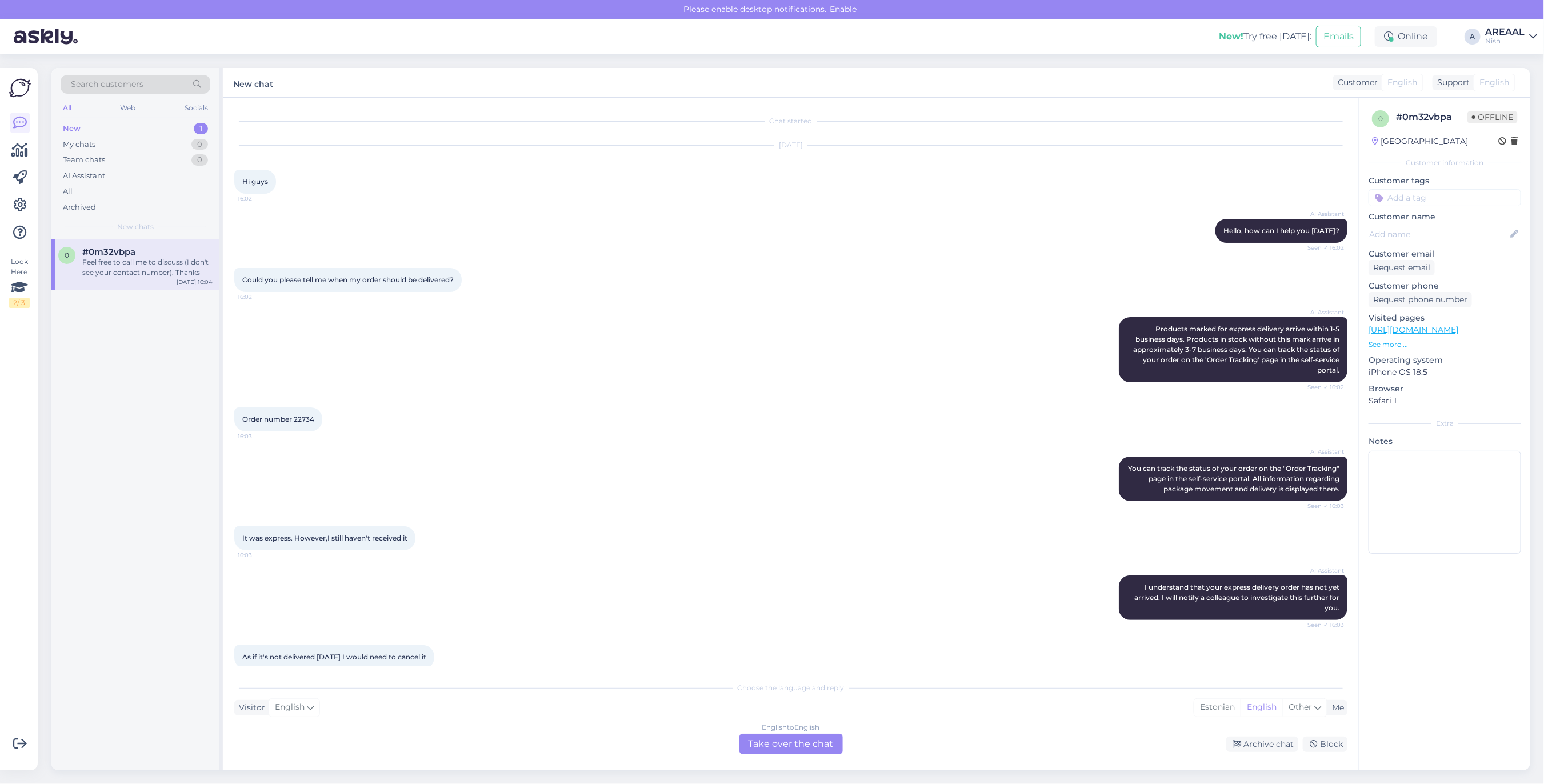
scroll to position [95, 0]
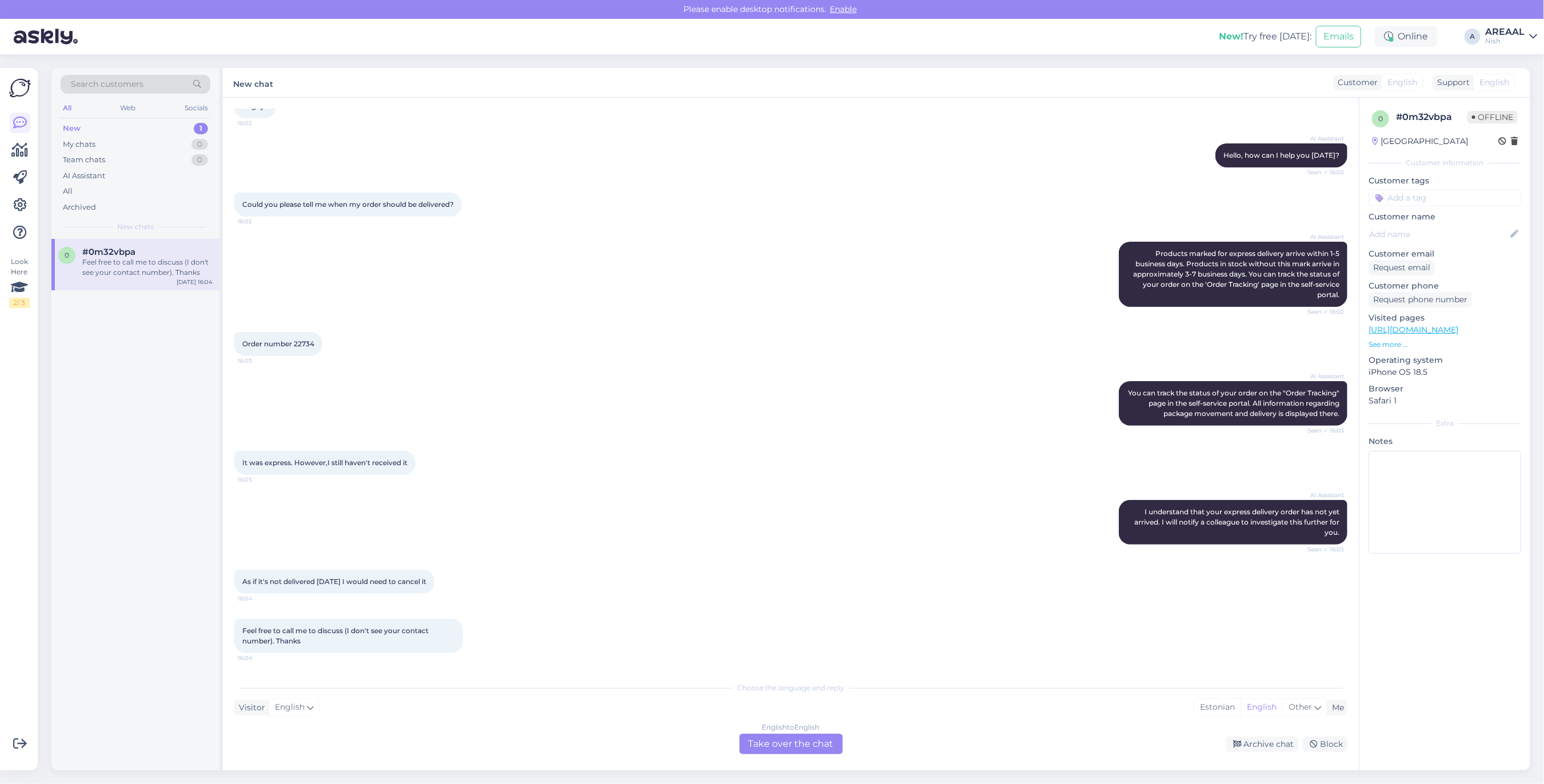
click at [309, 339] on span "Order number 22734" at bounding box center [278, 344] width 72 height 8
copy div "22734 16:03"
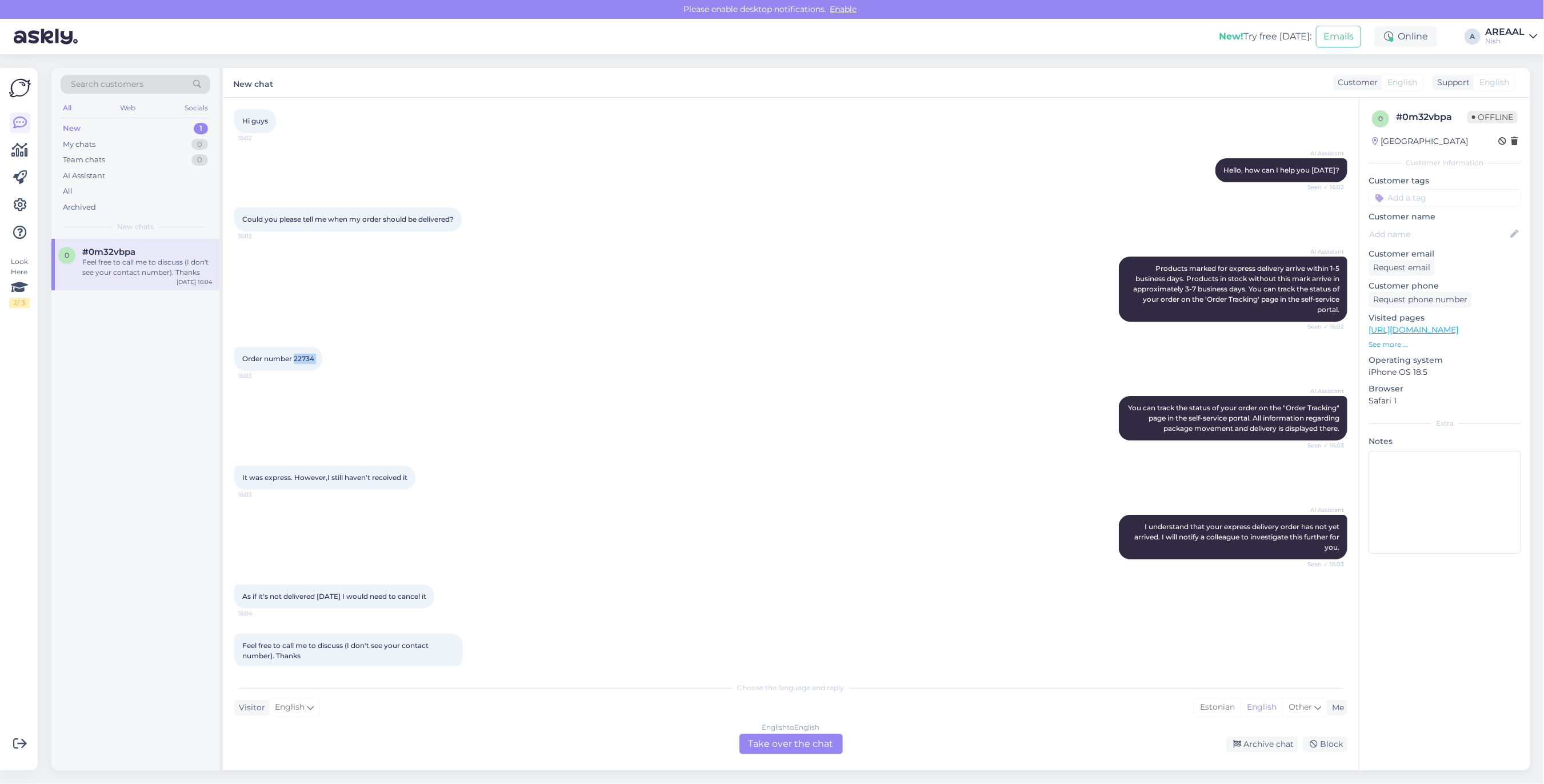
scroll to position [0, 0]
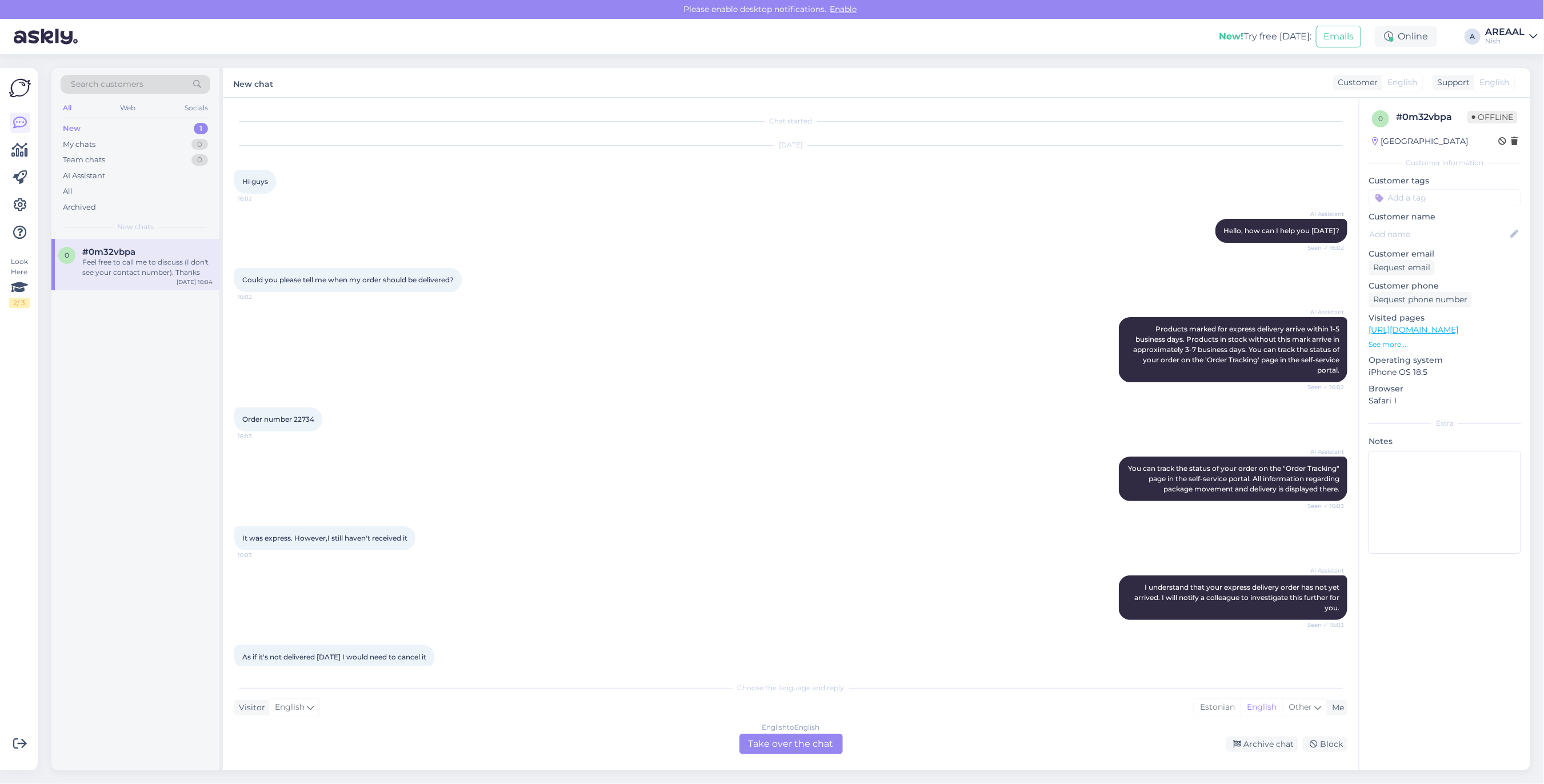
click at [900, 279] on div "Could you please tell me when my order should be delivered? 16:02" at bounding box center [791, 280] width 1113 height 49
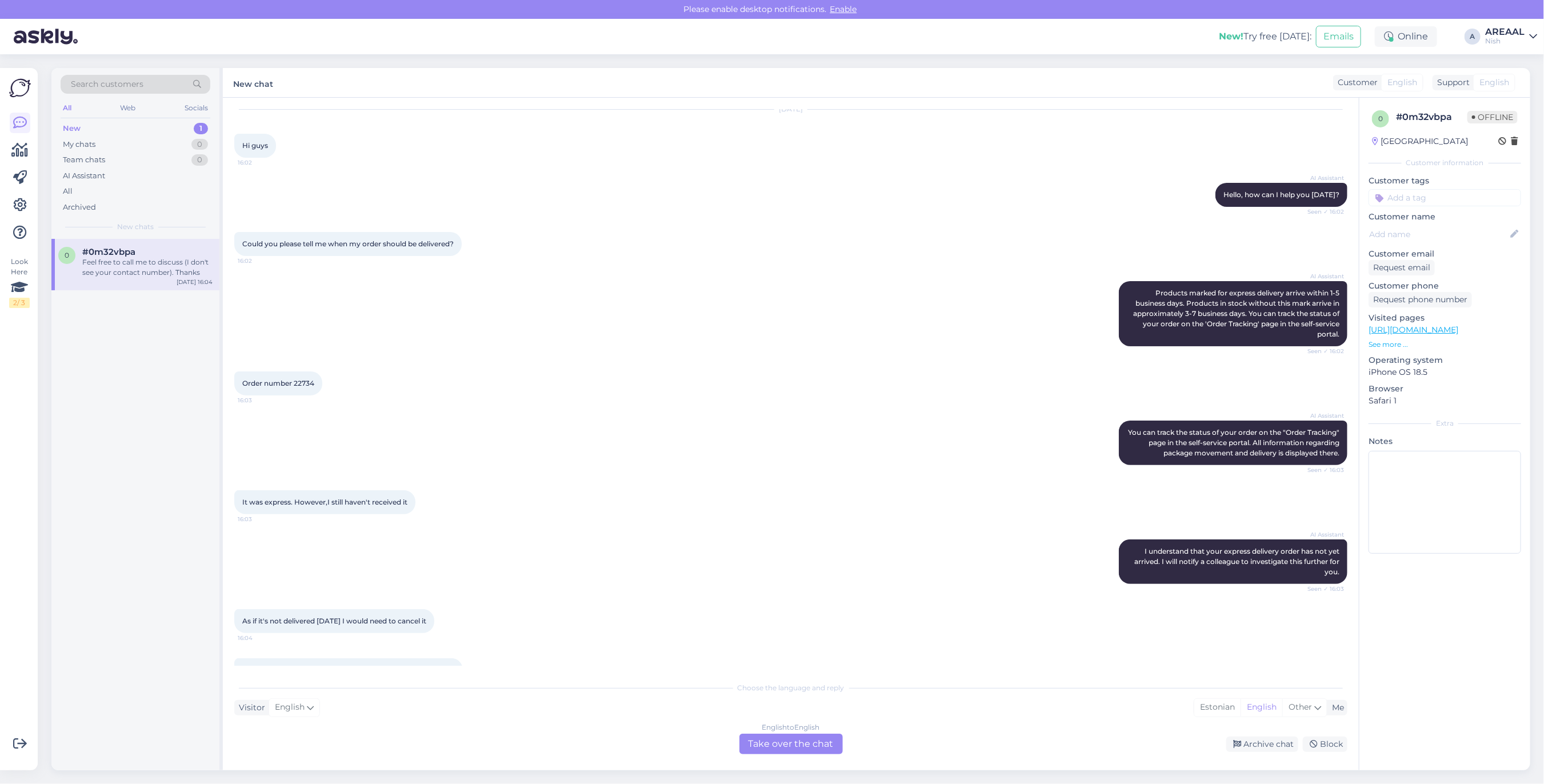
scroll to position [95, 0]
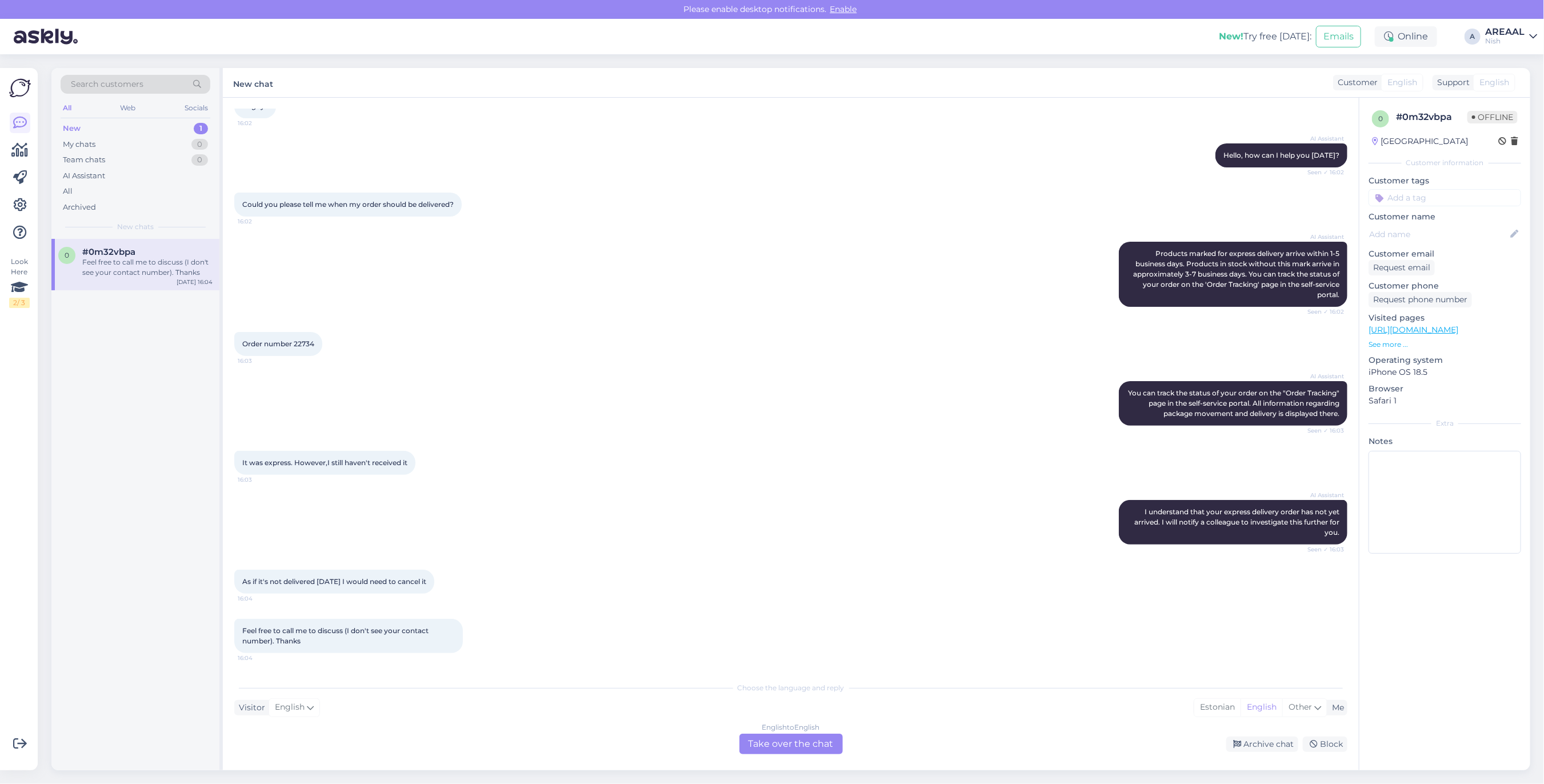
click at [794, 738] on div "English to English Take over the chat" at bounding box center [791, 744] width 104 height 21
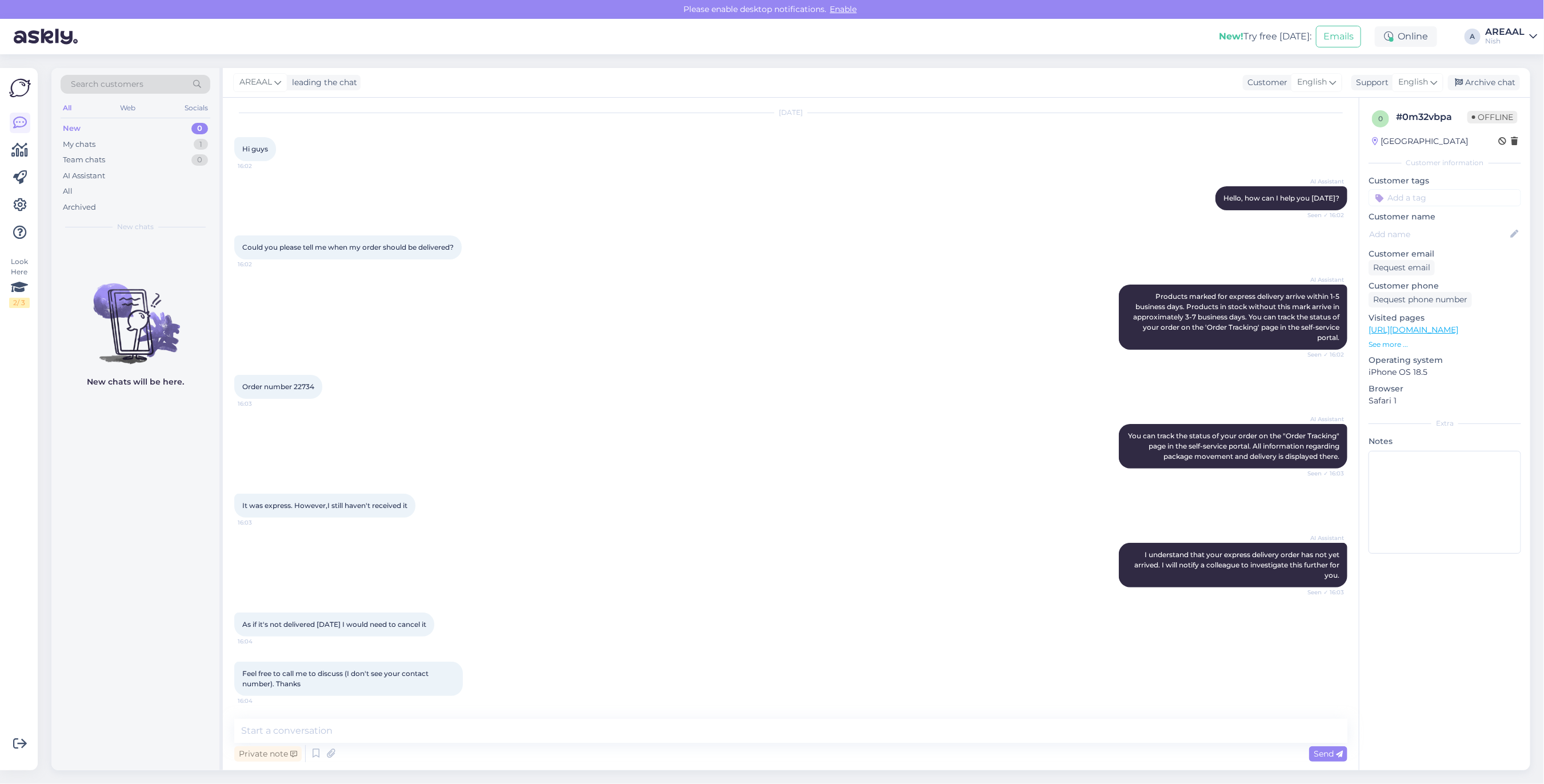
click at [789, 737] on textarea at bounding box center [791, 730] width 1113 height 24
type textarea "Approximate delivery time between 02-06 September."
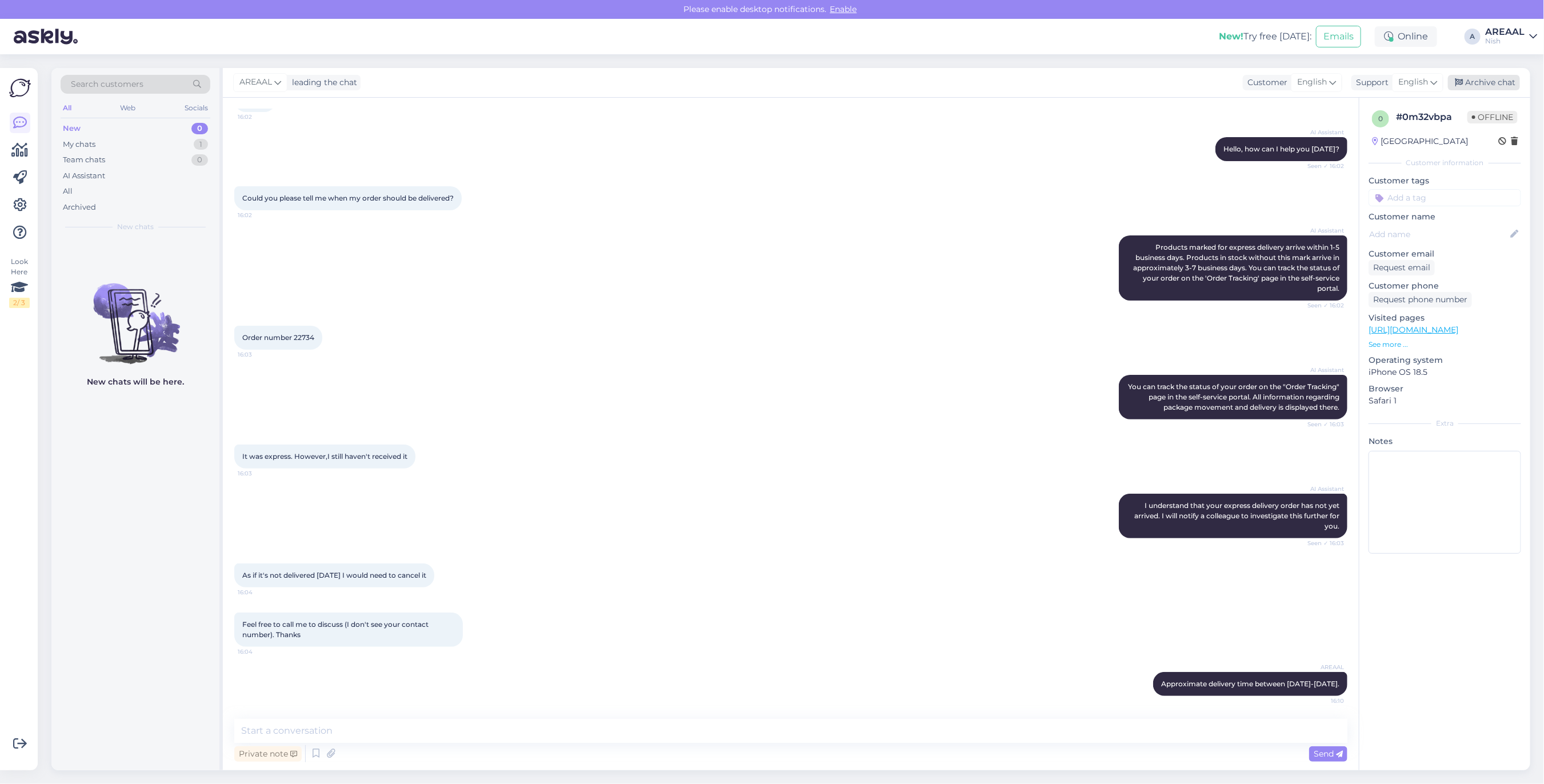
click at [1506, 86] on div "Archive chat" at bounding box center [1483, 83] width 72 height 15
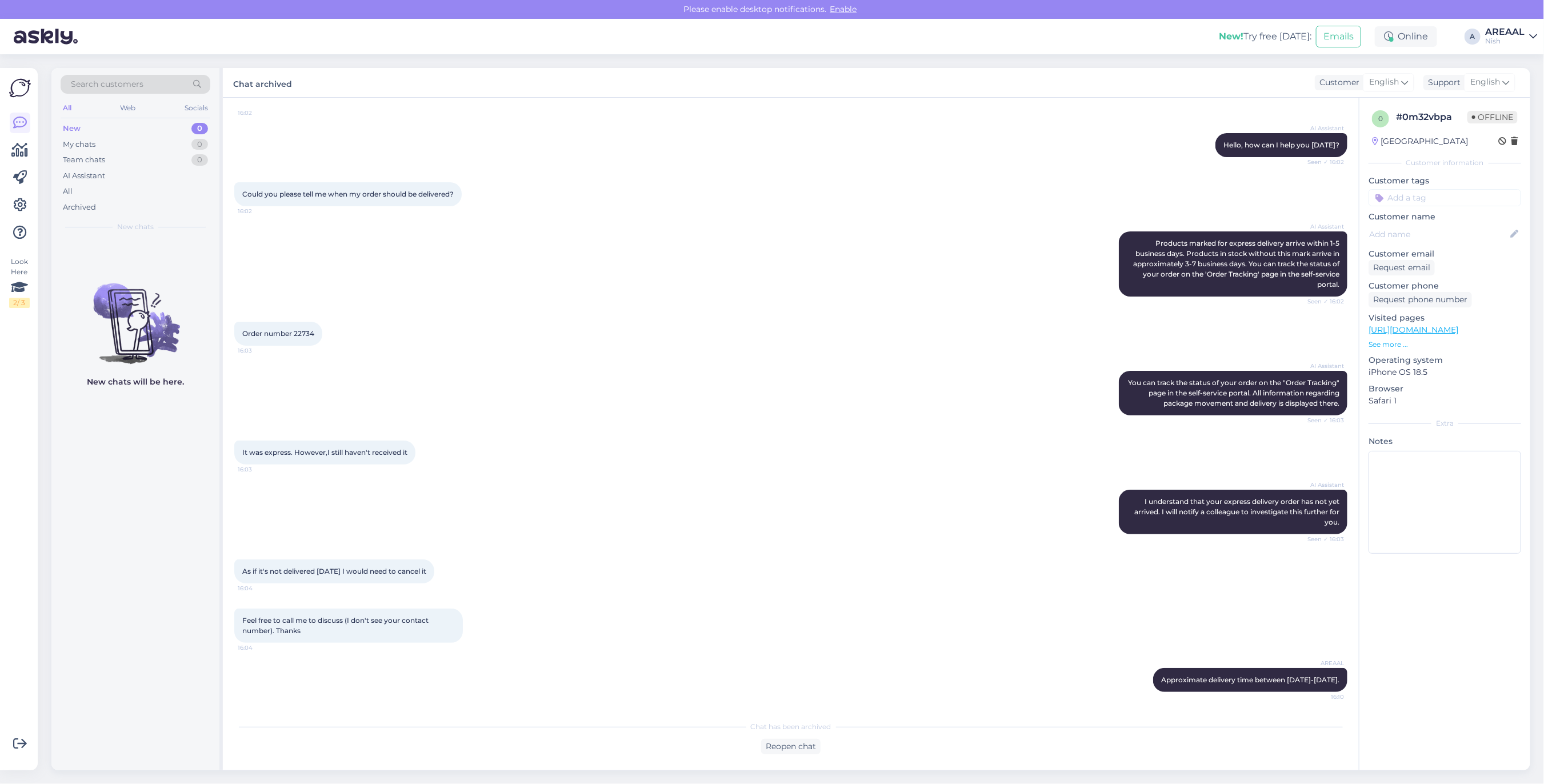
click at [1493, 30] on div "AREAAL" at bounding box center [1504, 31] width 40 height 9
click at [1506, 59] on button "Open" at bounding box center [1512, 63] width 32 height 17
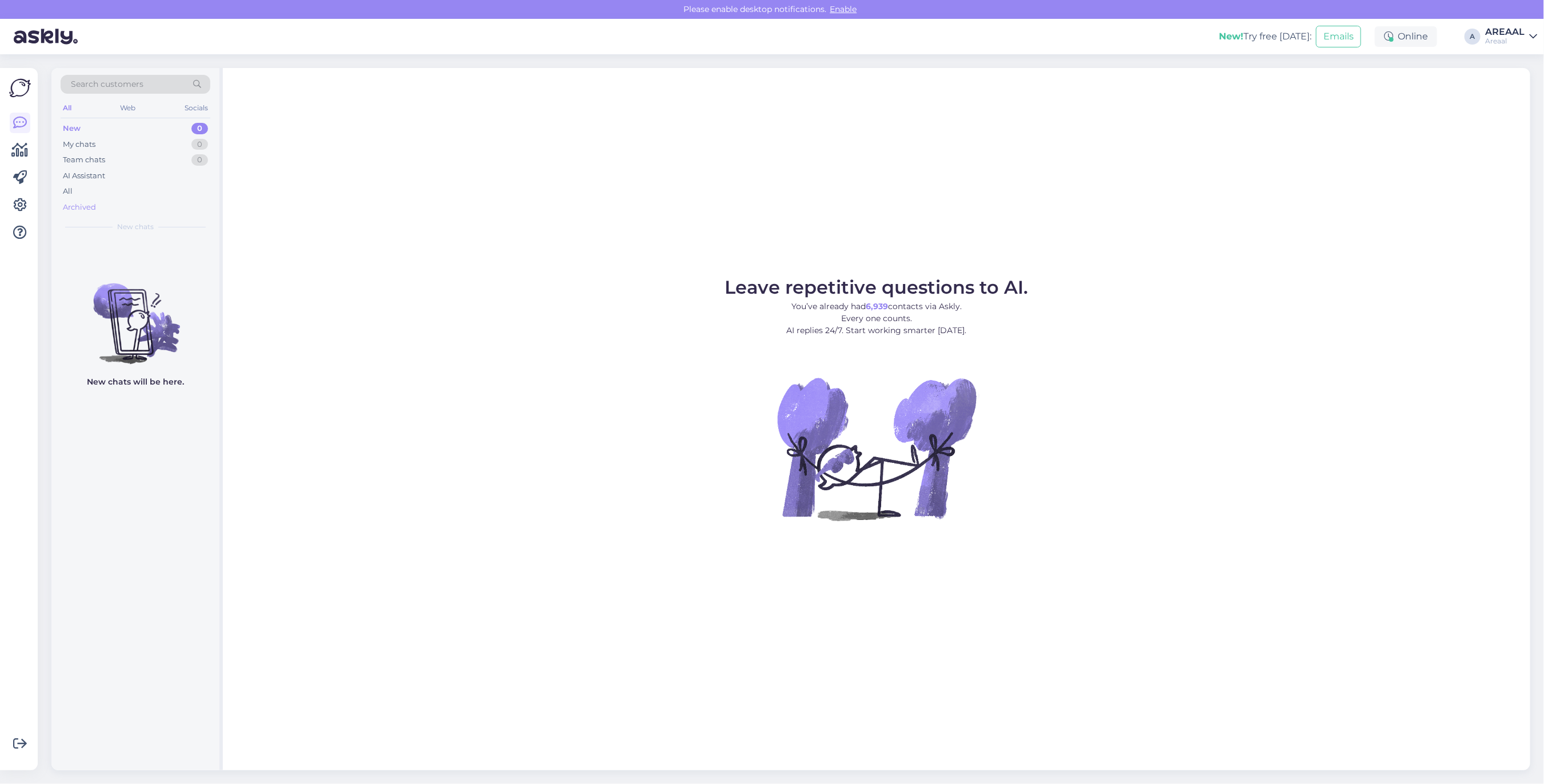
click at [145, 203] on div "Archived" at bounding box center [135, 207] width 150 height 16
click at [141, 190] on div "All" at bounding box center [135, 191] width 150 height 16
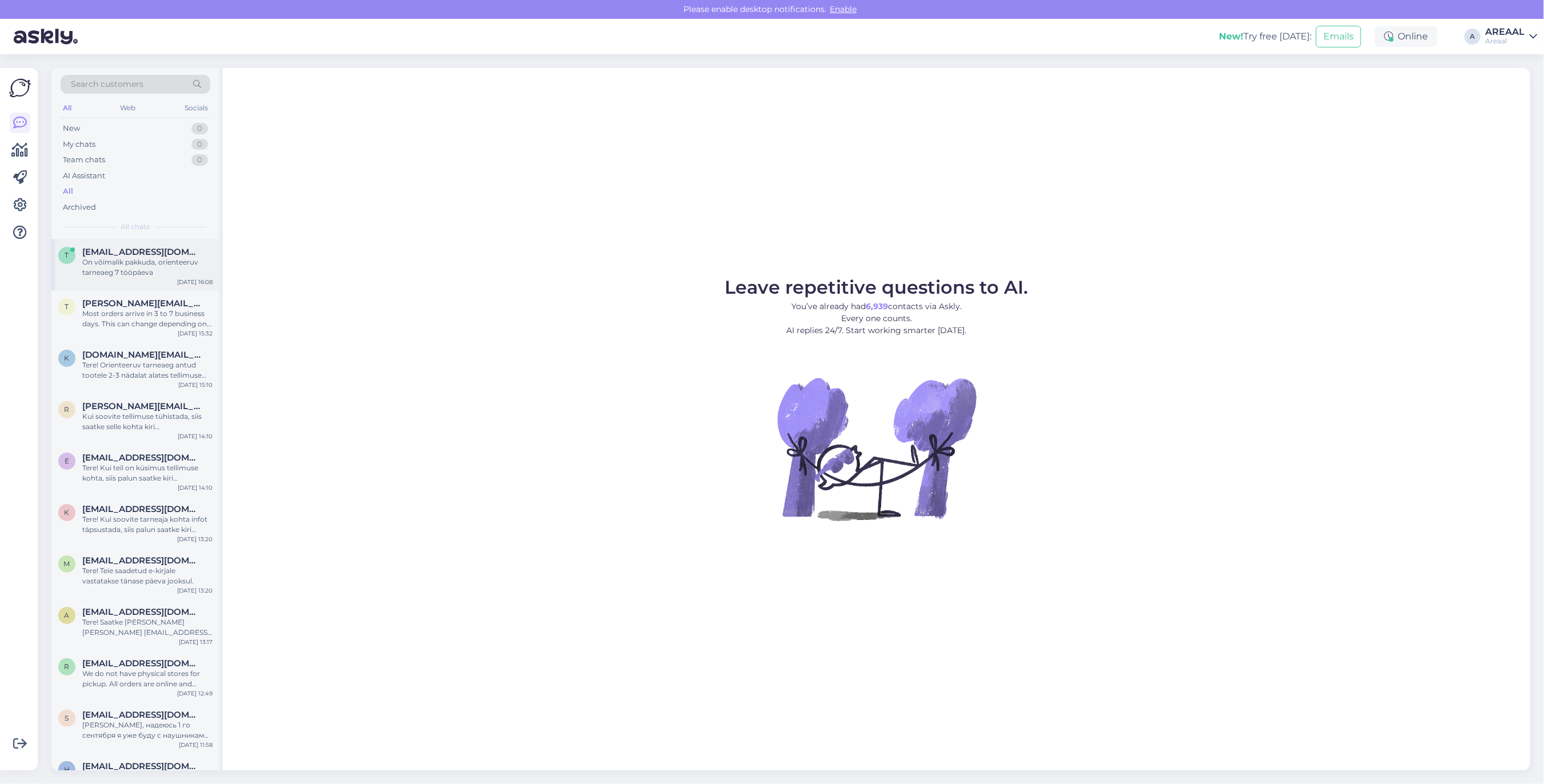
click at [171, 258] on div "On võimalik pakkuda, orienteeruv tarneaeg 7 tööpäeva" at bounding box center [147, 268] width 130 height 21
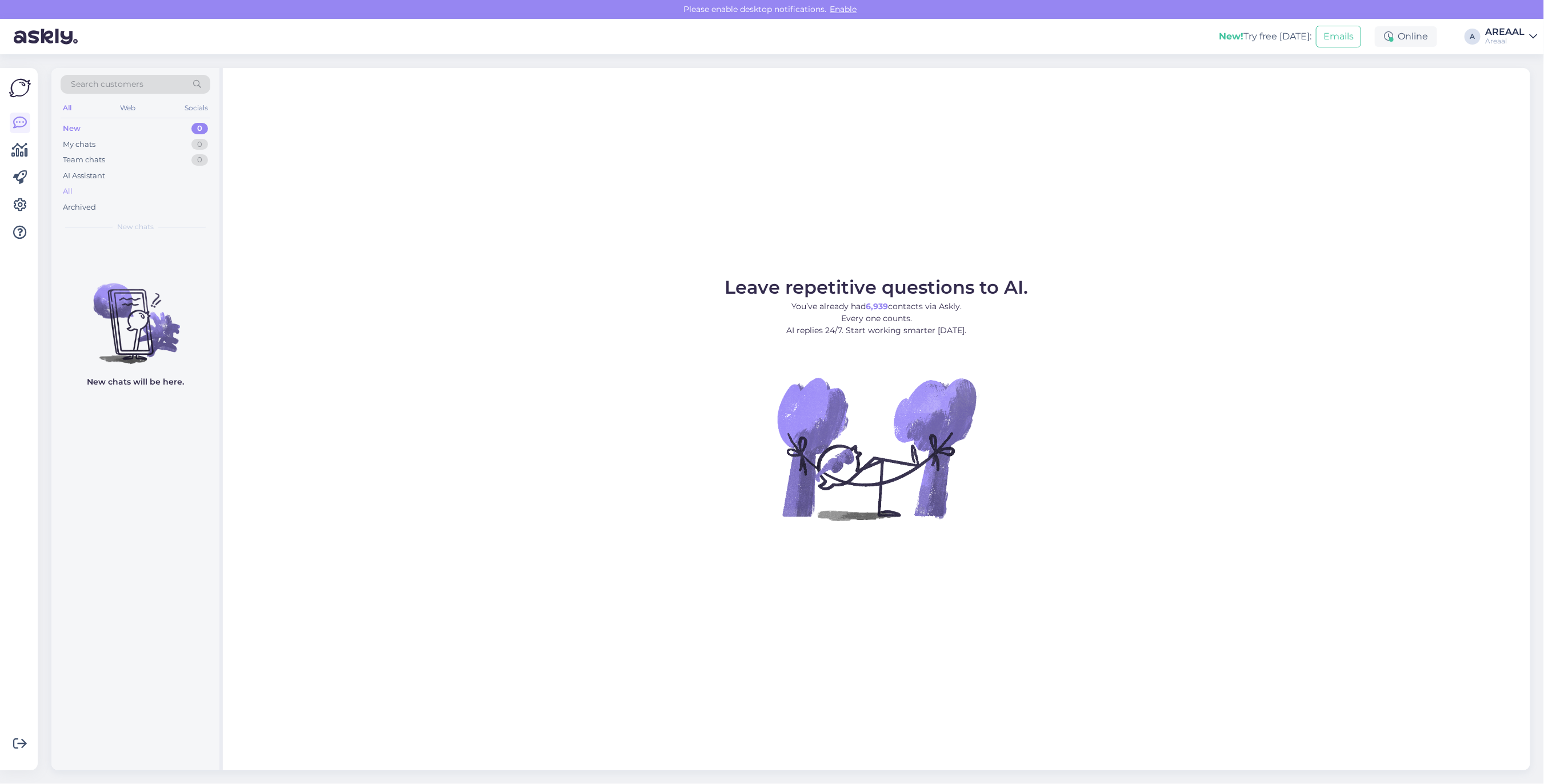
click at [76, 193] on div "All" at bounding box center [135, 191] width 150 height 16
click at [174, 190] on div "All" at bounding box center [135, 191] width 150 height 16
drag, startPoint x: 0, startPoint y: 0, endPoint x: 1503, endPoint y: 35, distance: 1503.4
click at [1512, 17] on div "Please enable desktop notifications. Enable" at bounding box center [772, 9] width 1544 height 19
click at [1503, 35] on div "AREAAL" at bounding box center [1504, 31] width 40 height 9
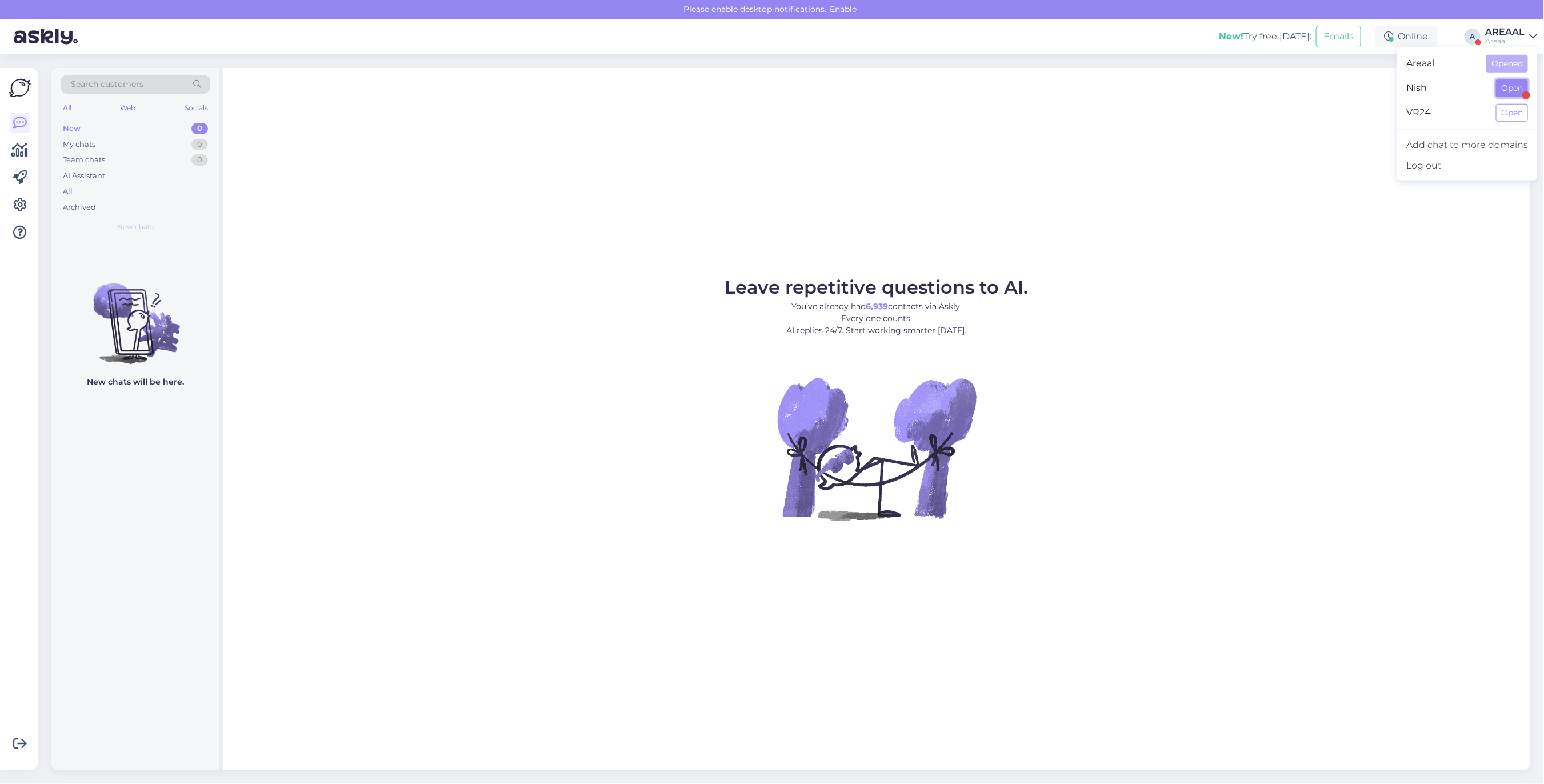
click at [1499, 93] on button "Open" at bounding box center [1512, 88] width 32 height 17
click at [140, 189] on div "All" at bounding box center [135, 191] width 150 height 16
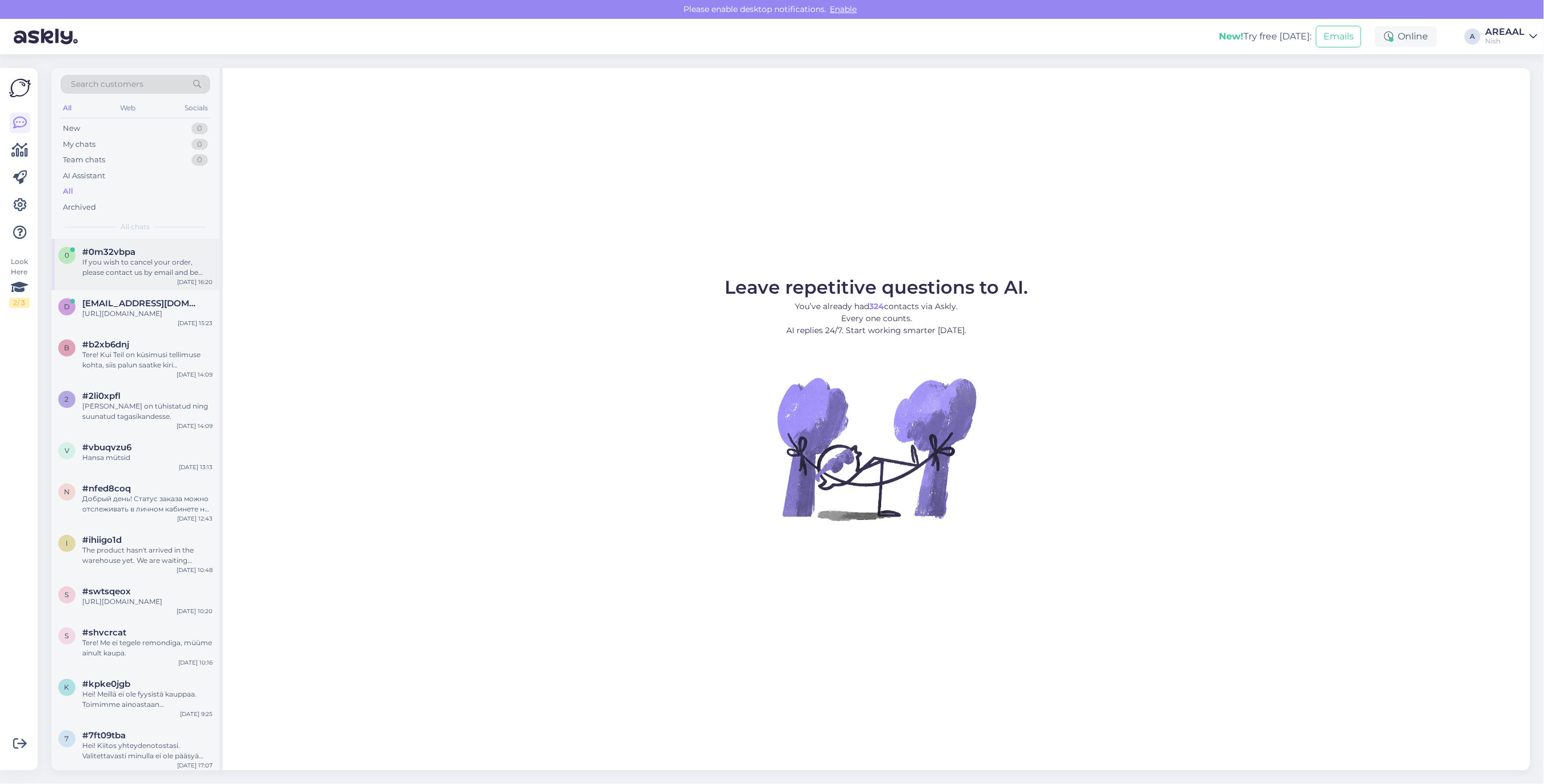
click at [141, 253] on div "#0m32vbpa" at bounding box center [147, 252] width 130 height 10
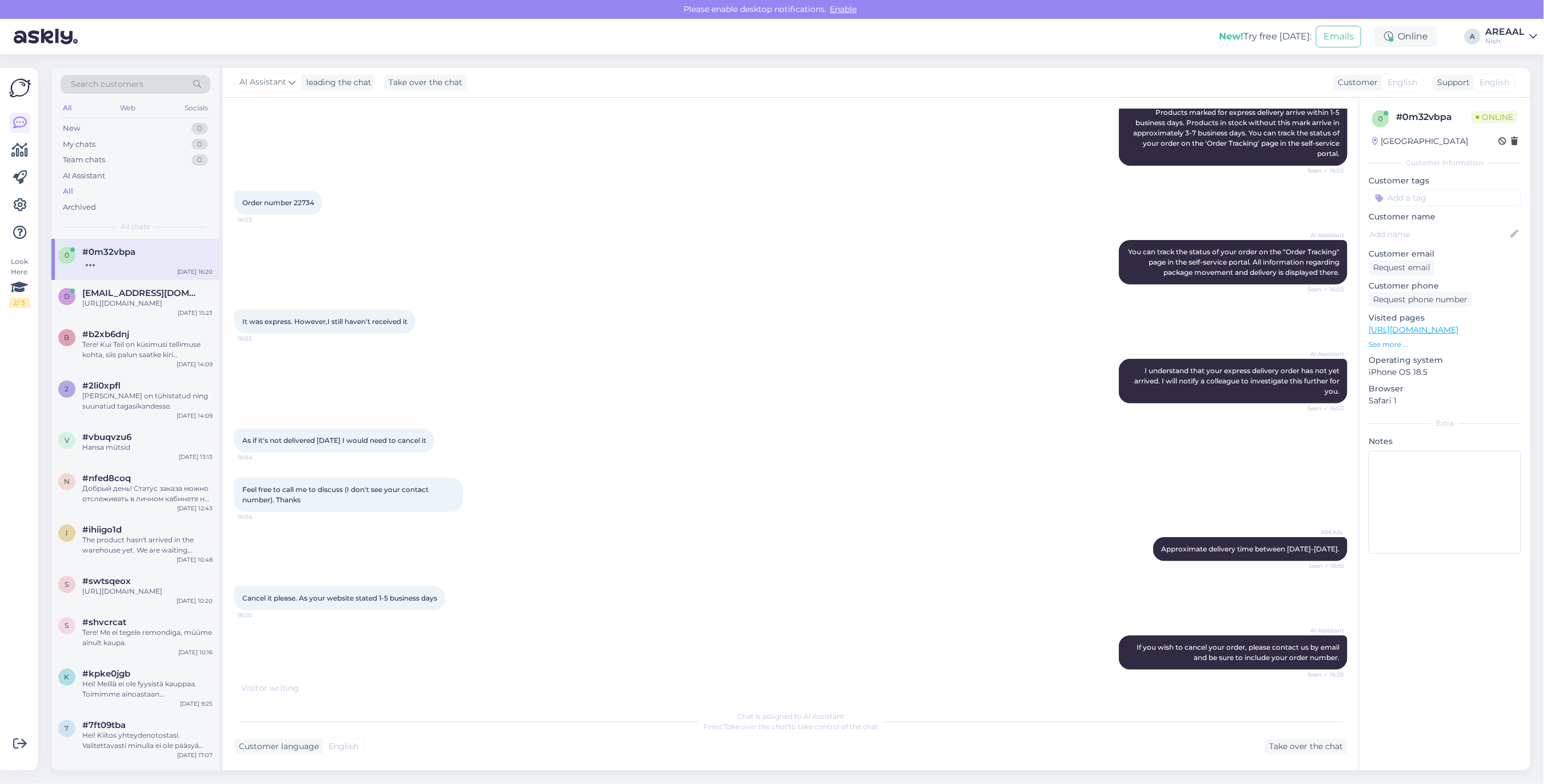
scroll to position [225, 0]
click at [1506, 37] on div "Nish" at bounding box center [1504, 41] width 40 height 9
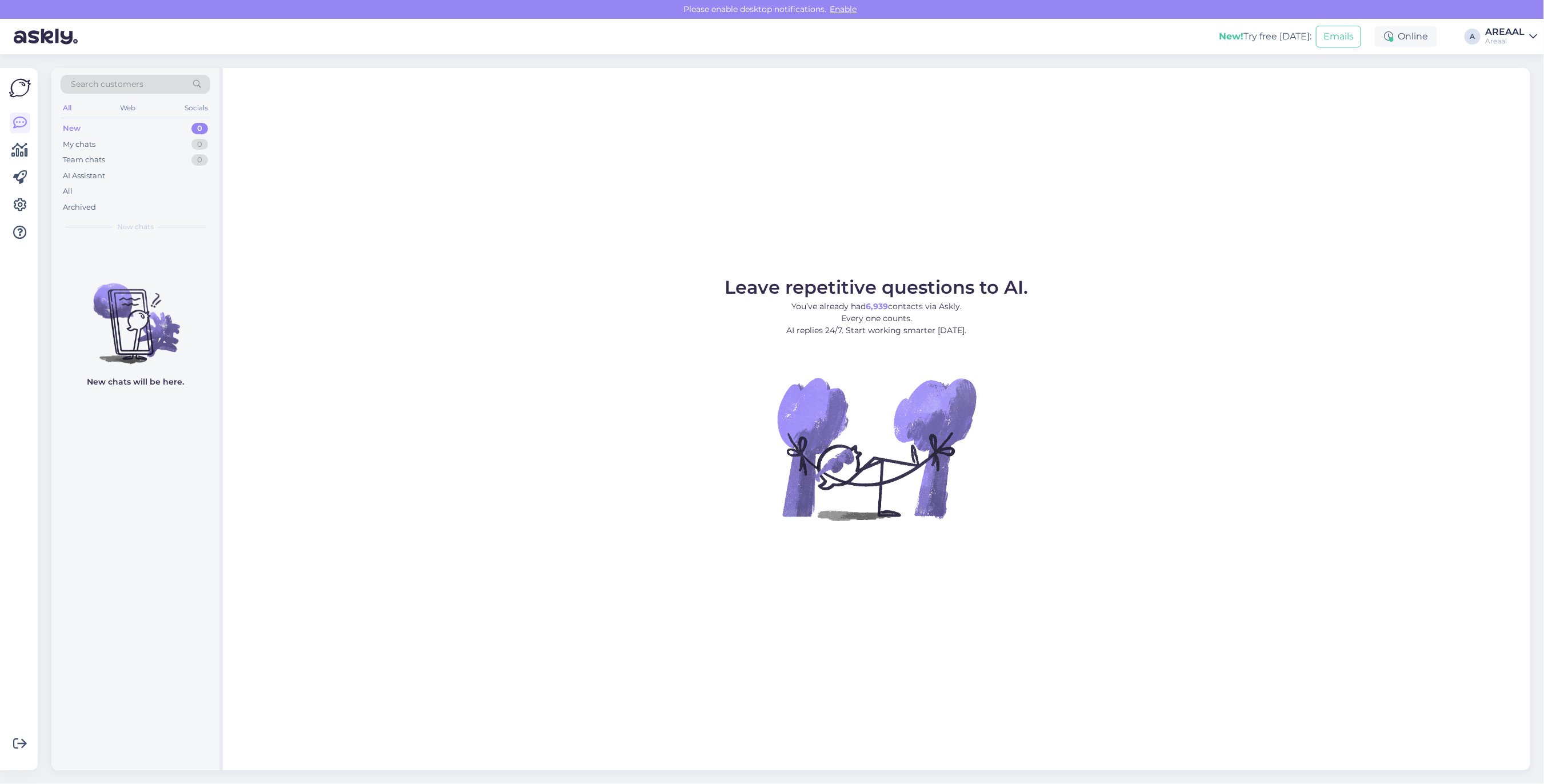
click at [1506, 31] on div "AREAAL" at bounding box center [1504, 31] width 40 height 9
click at [1501, 94] on button "Open" at bounding box center [1512, 88] width 32 height 17
click at [1502, 33] on div "AREAAL" at bounding box center [1504, 31] width 40 height 9
click at [1496, 58] on button "Open" at bounding box center [1512, 63] width 32 height 17
click at [173, 183] on div "AI Assistant" at bounding box center [135, 175] width 150 height 16
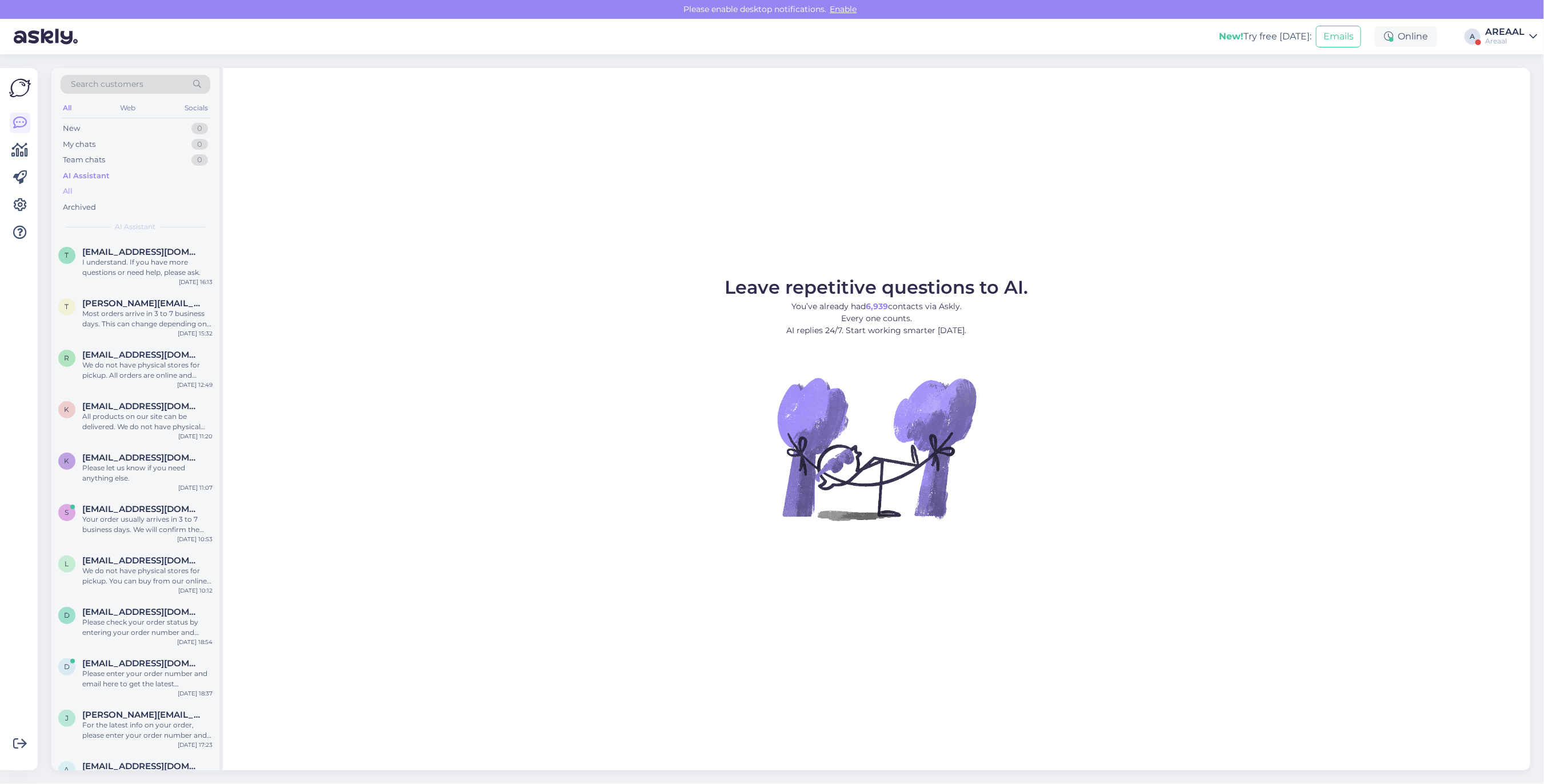
click at [170, 195] on div "All" at bounding box center [135, 191] width 150 height 16
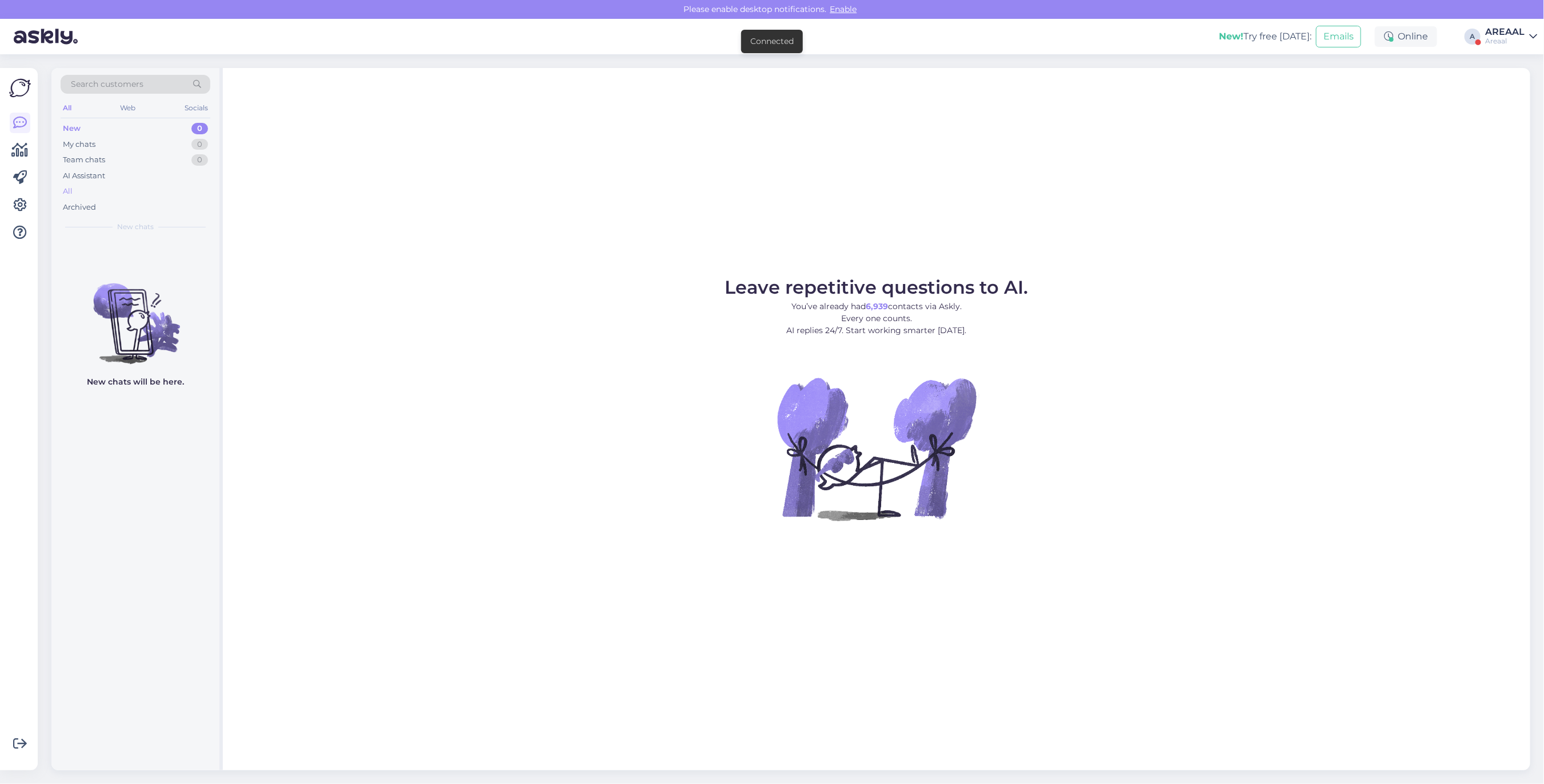
click at [106, 186] on div "All" at bounding box center [135, 191] width 150 height 16
